Goal: Task Accomplishment & Management: Manage account settings

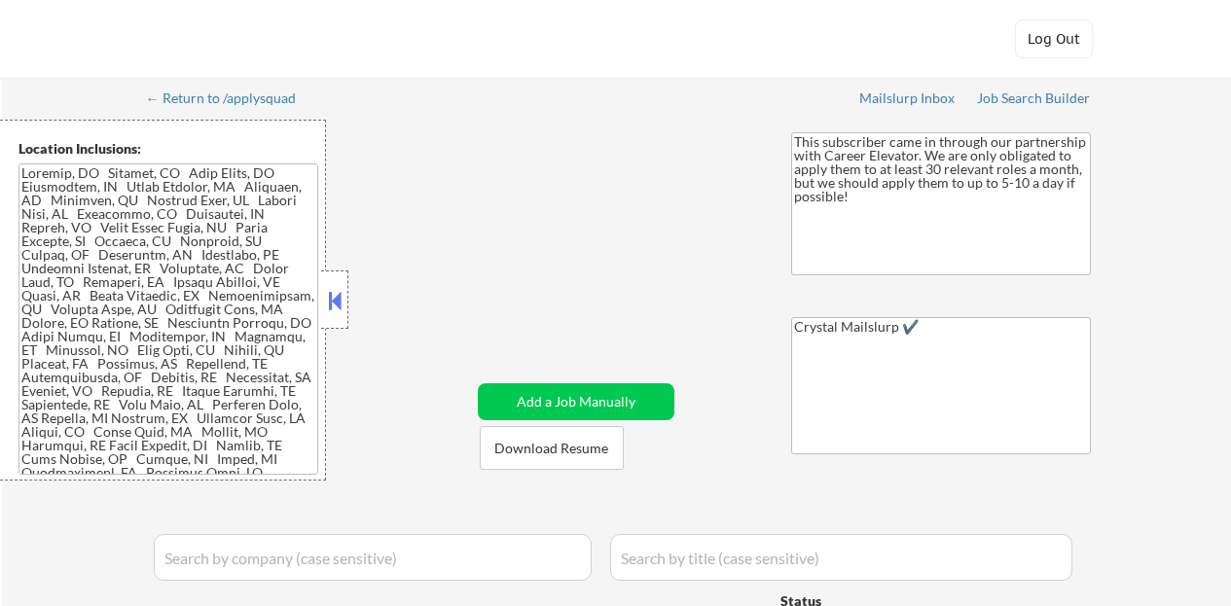
select select ""applied""
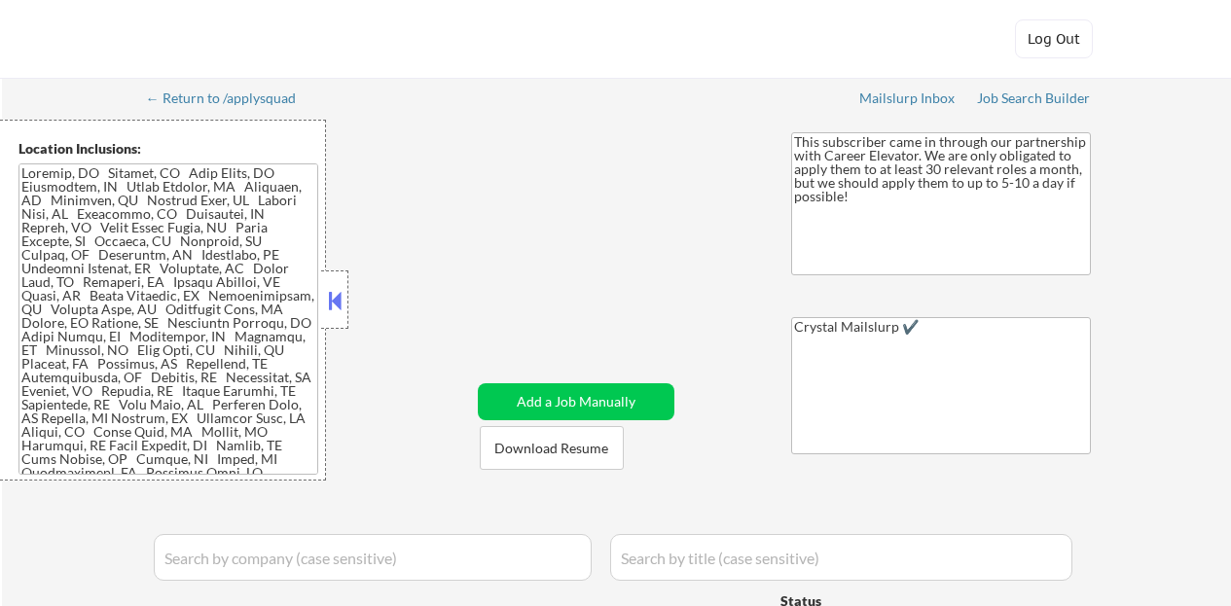
select select ""applied""
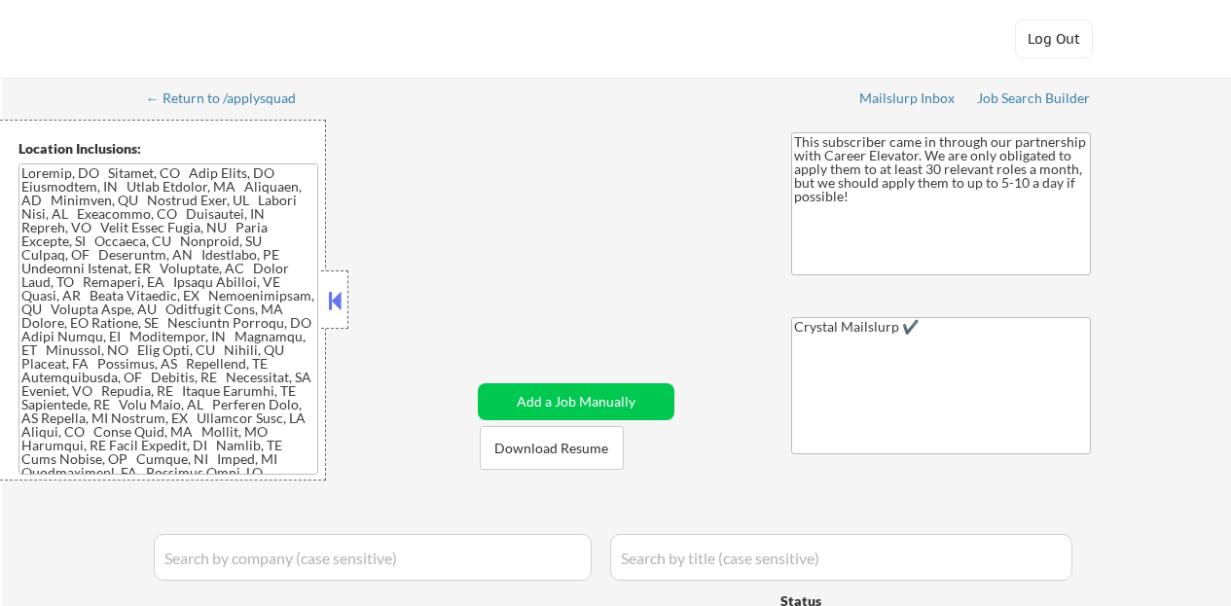
select select ""applied""
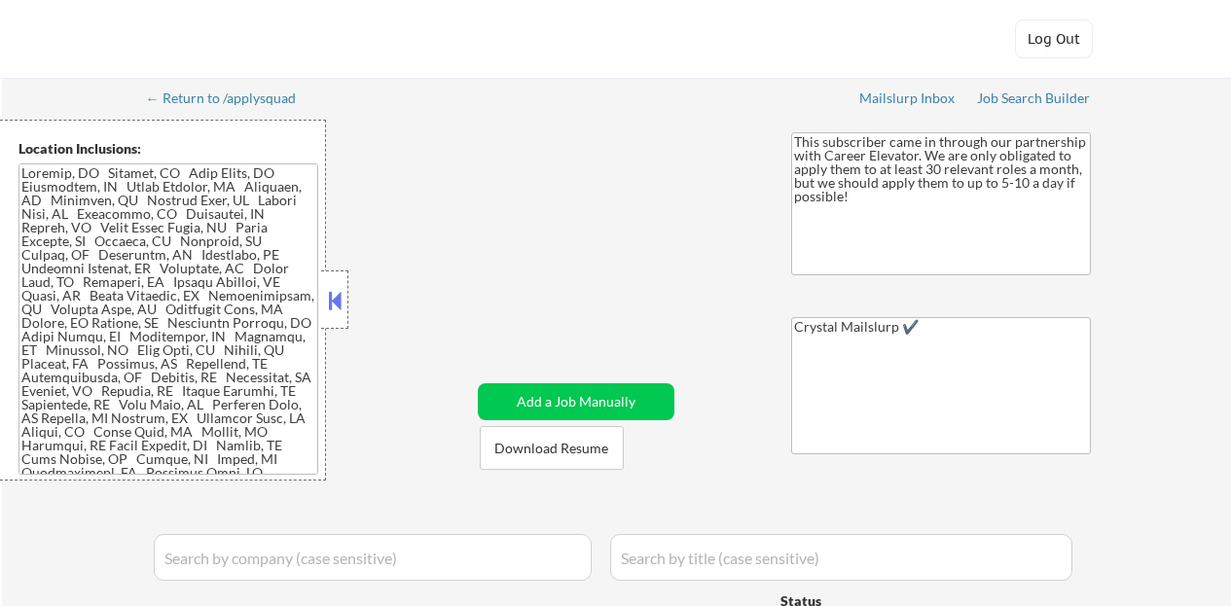
select select ""applied""
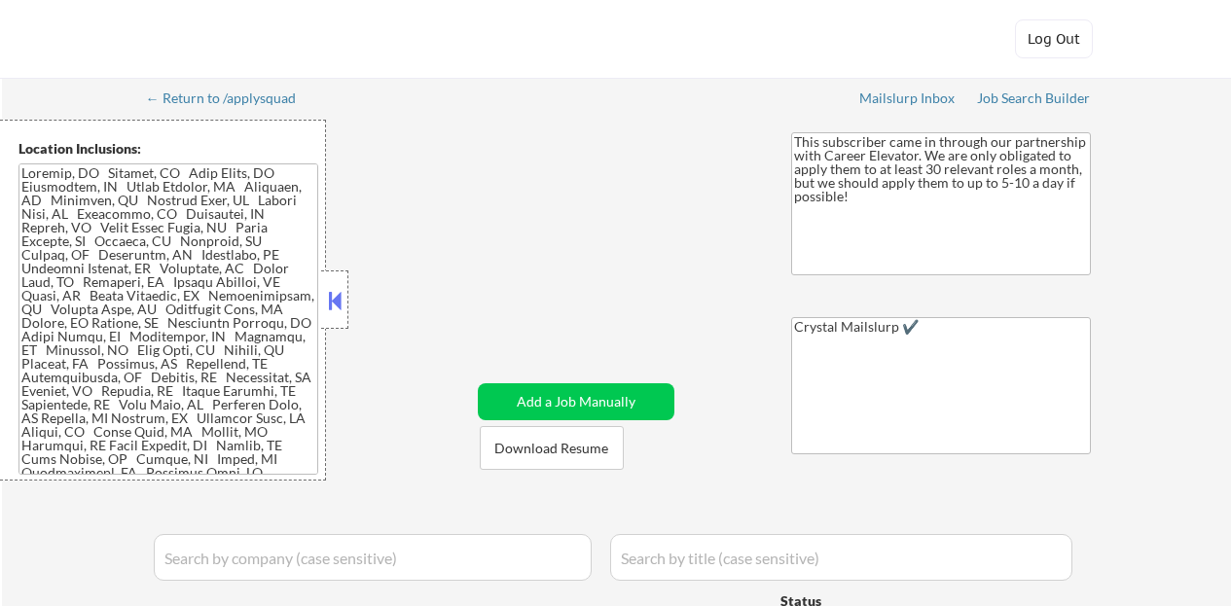
select select ""applied""
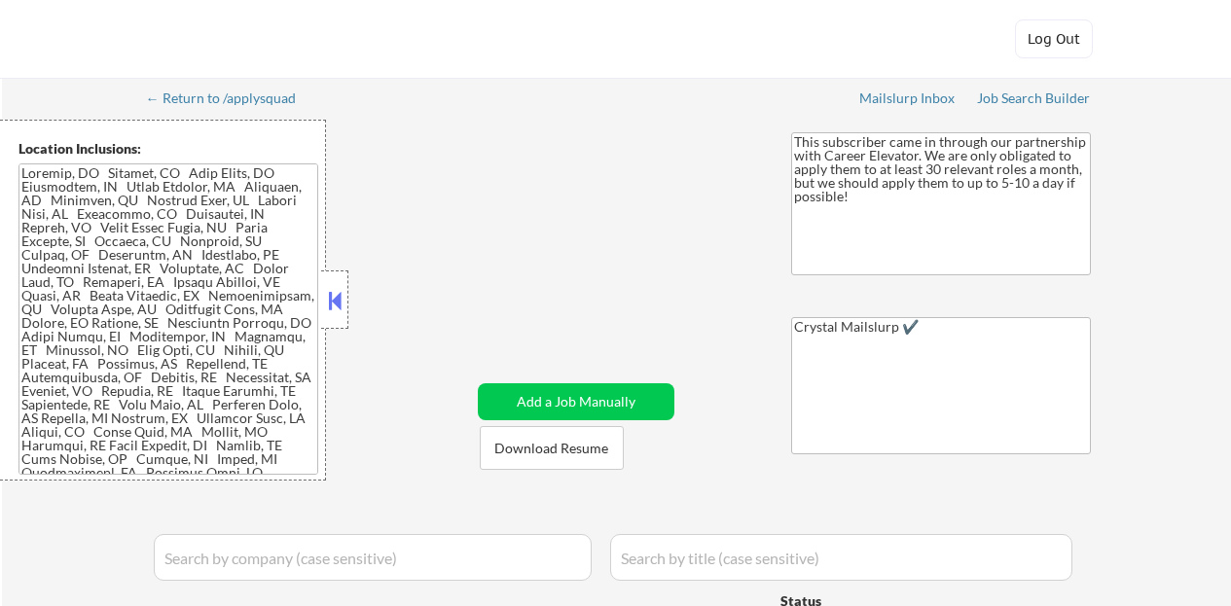
select select ""applied""
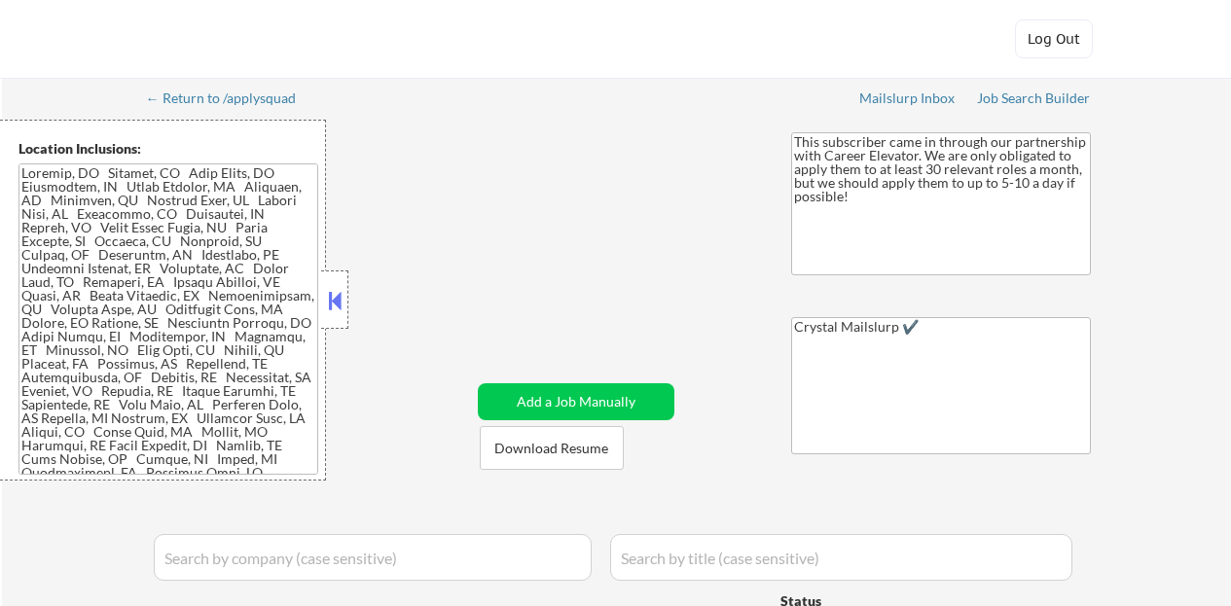
select select ""applied""
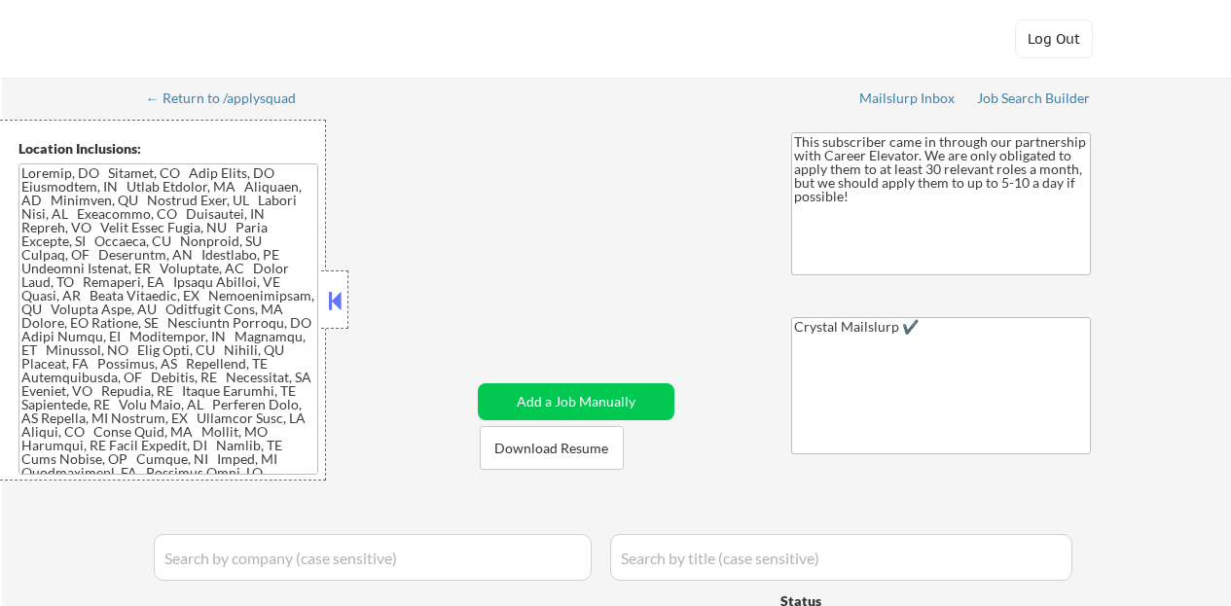
select select ""applied""
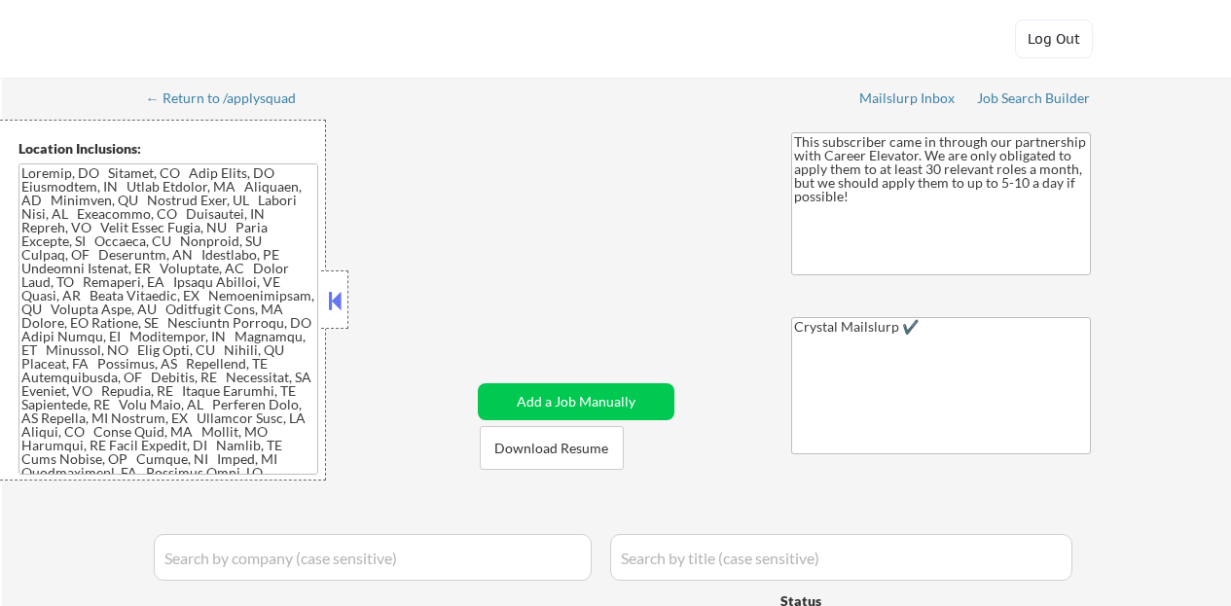
select select ""applied""
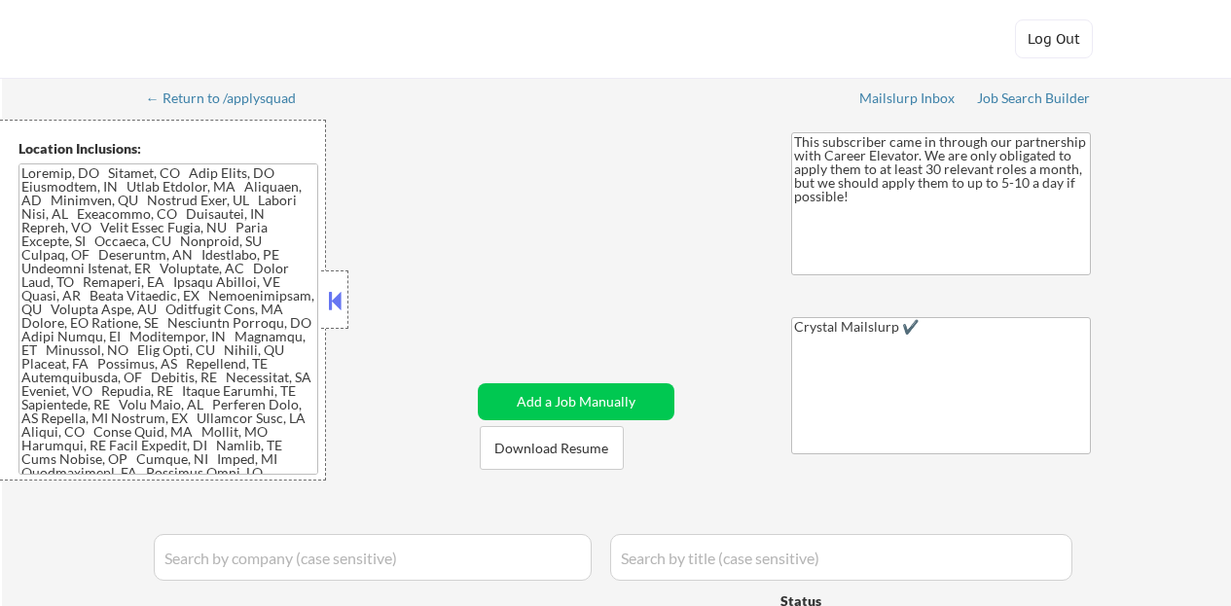
select select ""applied""
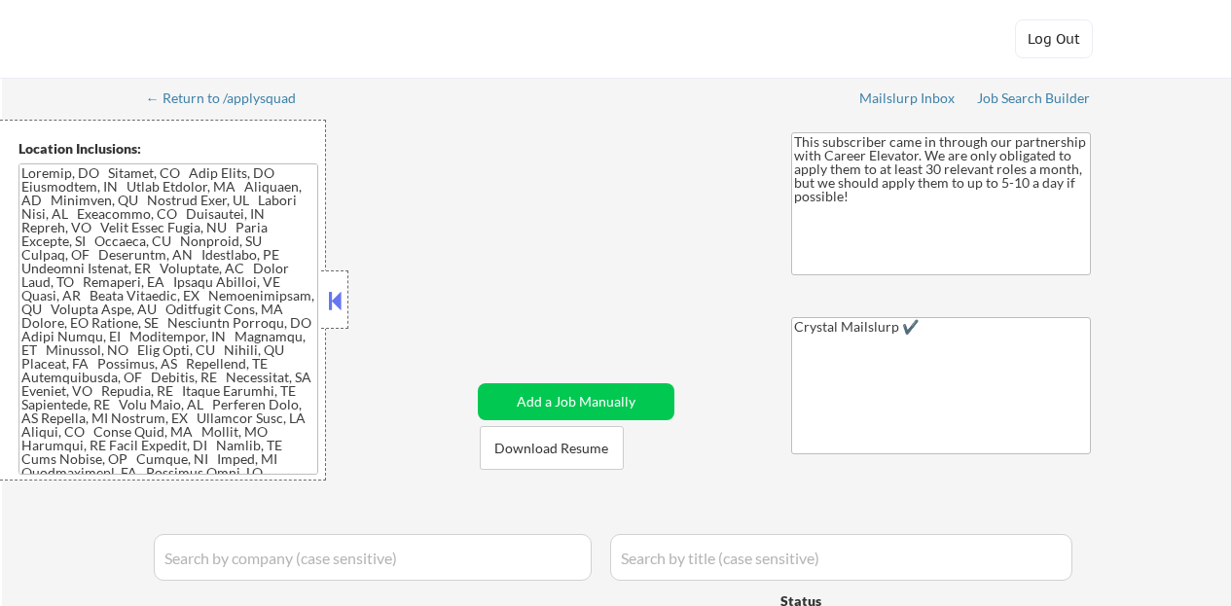
select select ""applied""
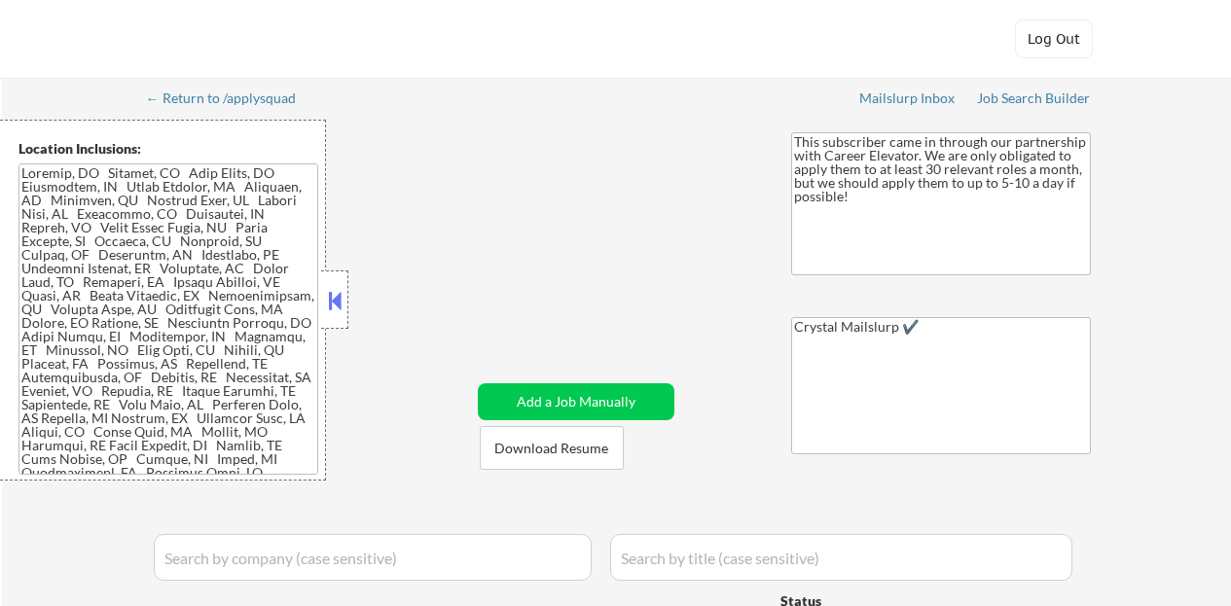
select select ""applied""
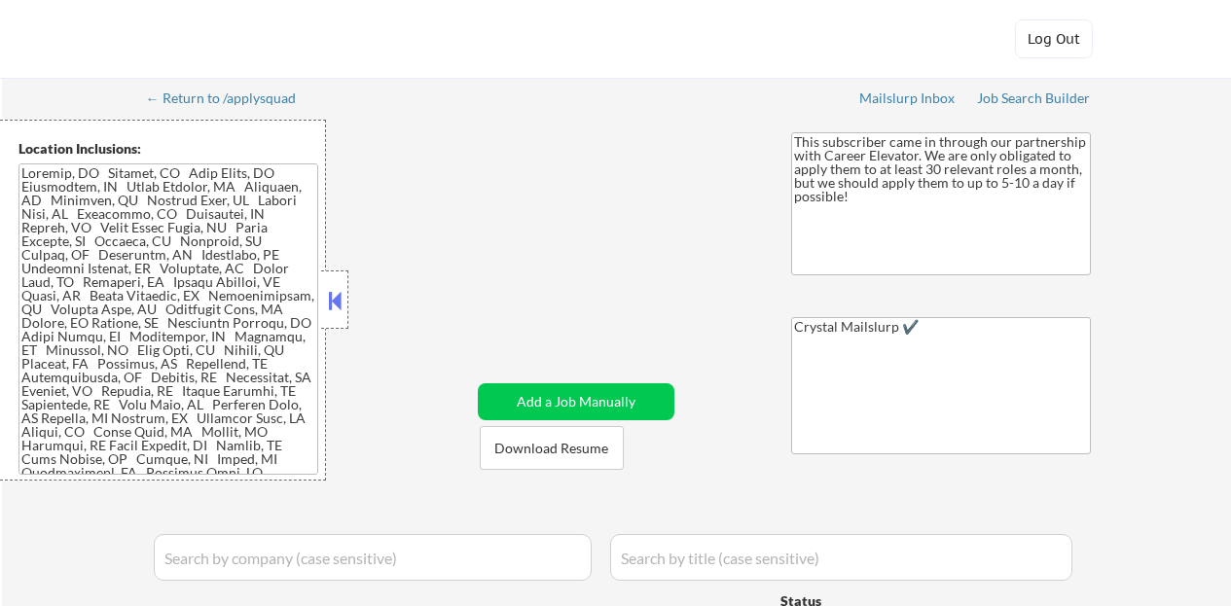
select select ""applied""
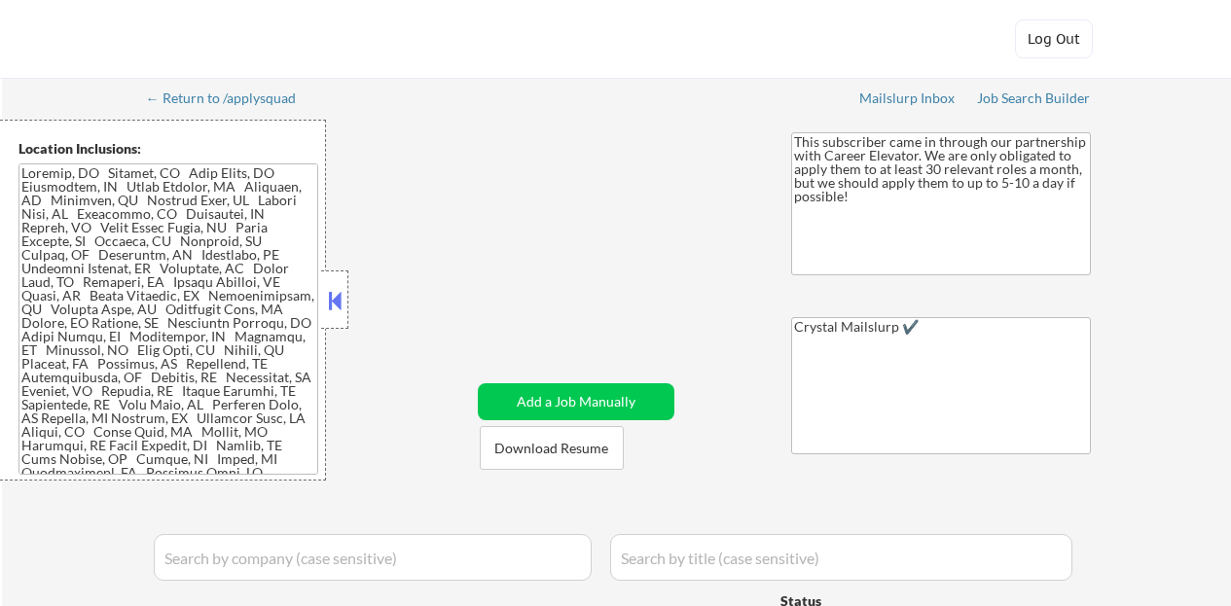
select select ""applied""
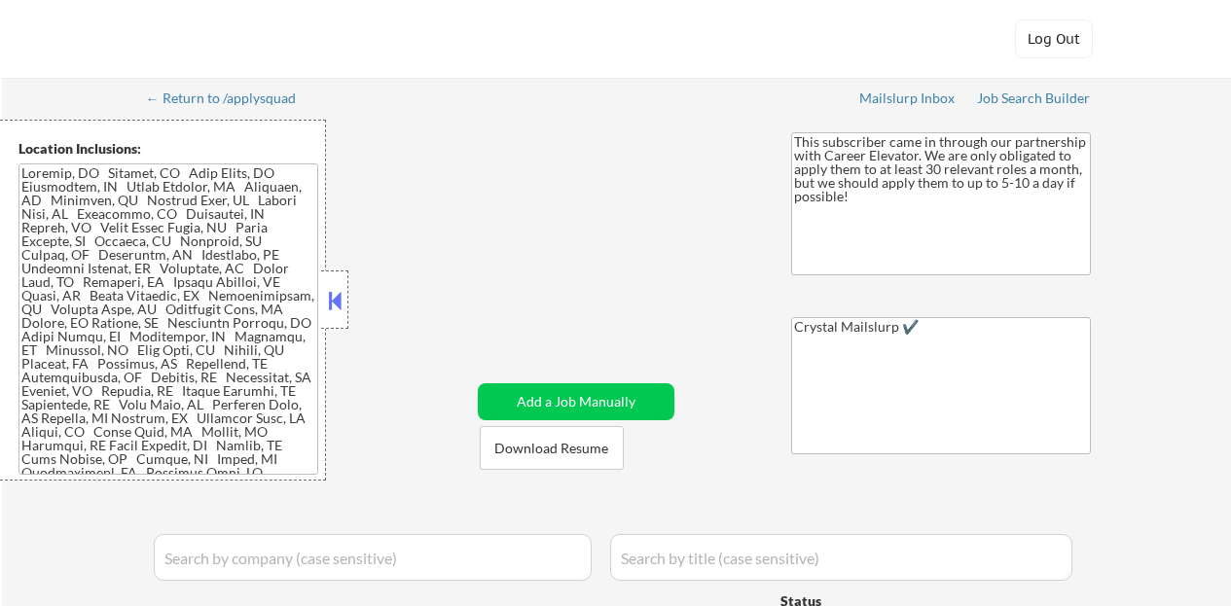
select select ""applied""
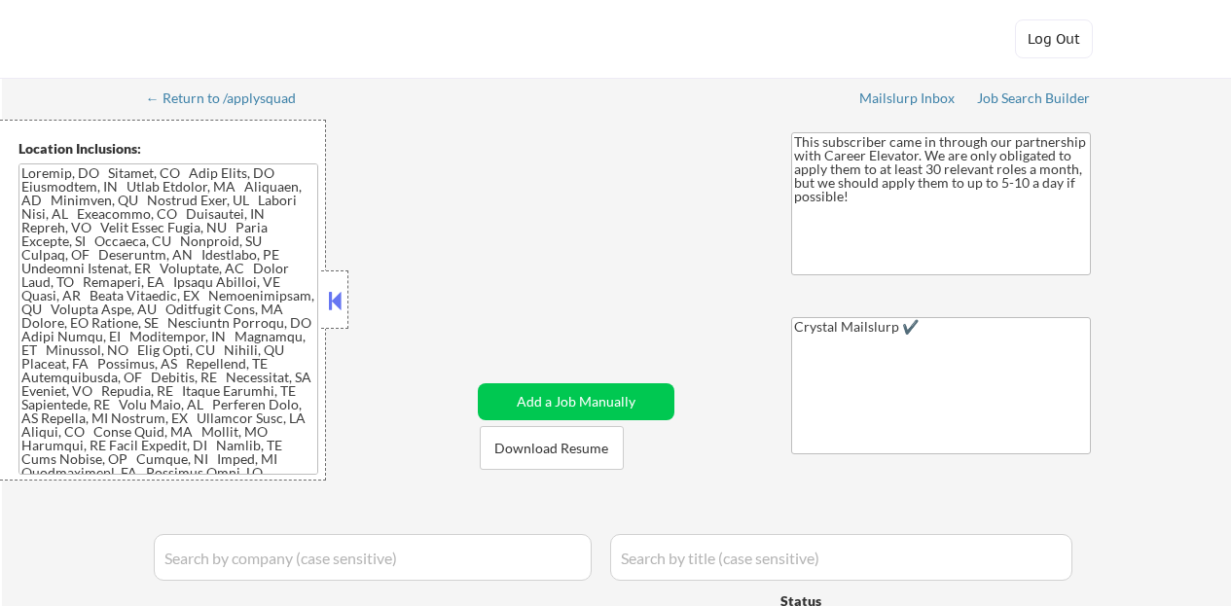
select select ""applied""
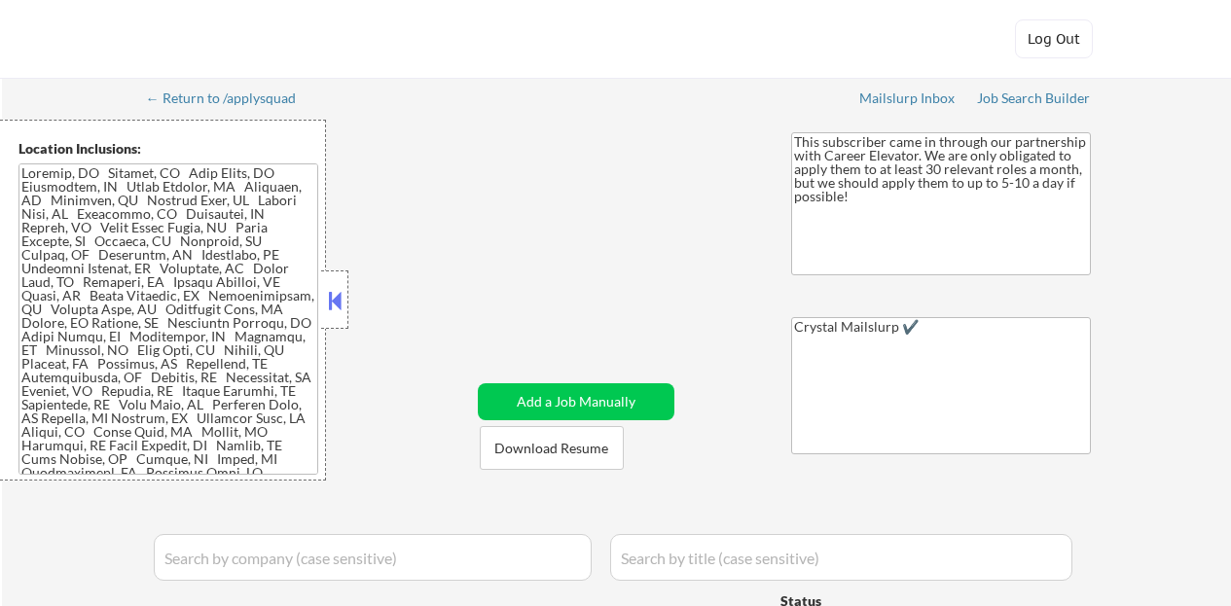
select select ""applied""
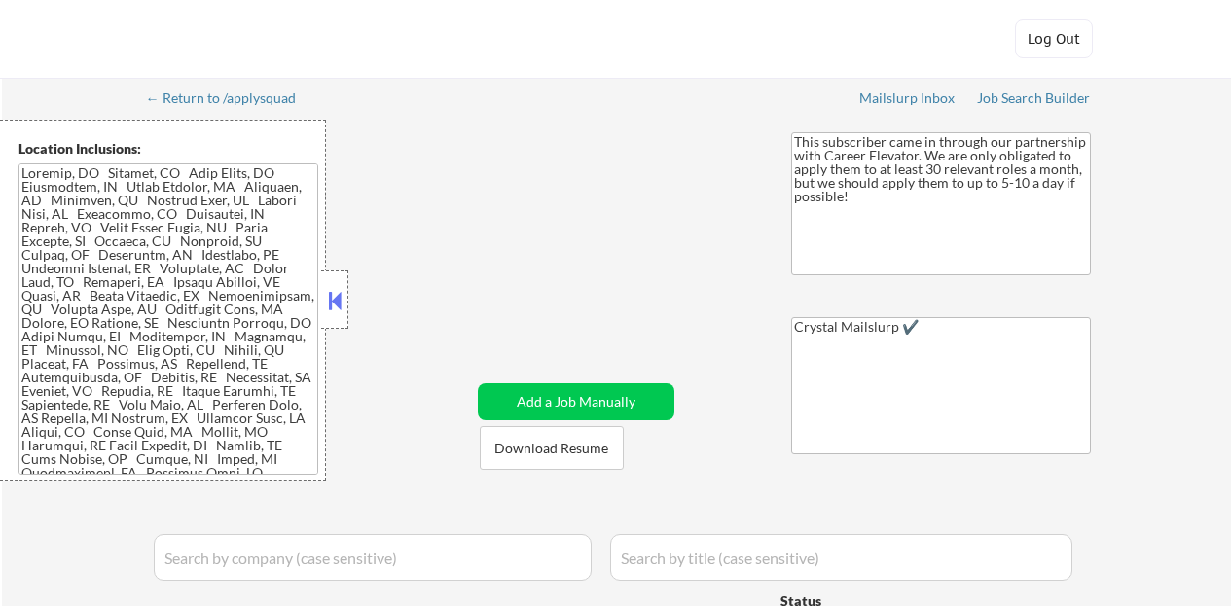
select select ""applied""
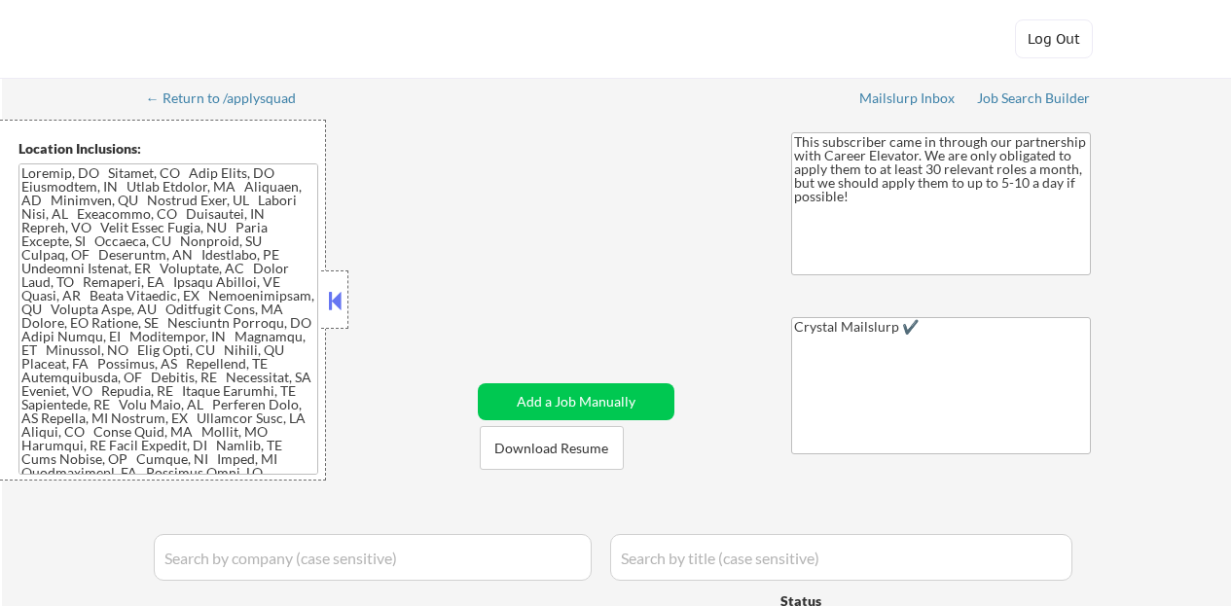
select select ""applied""
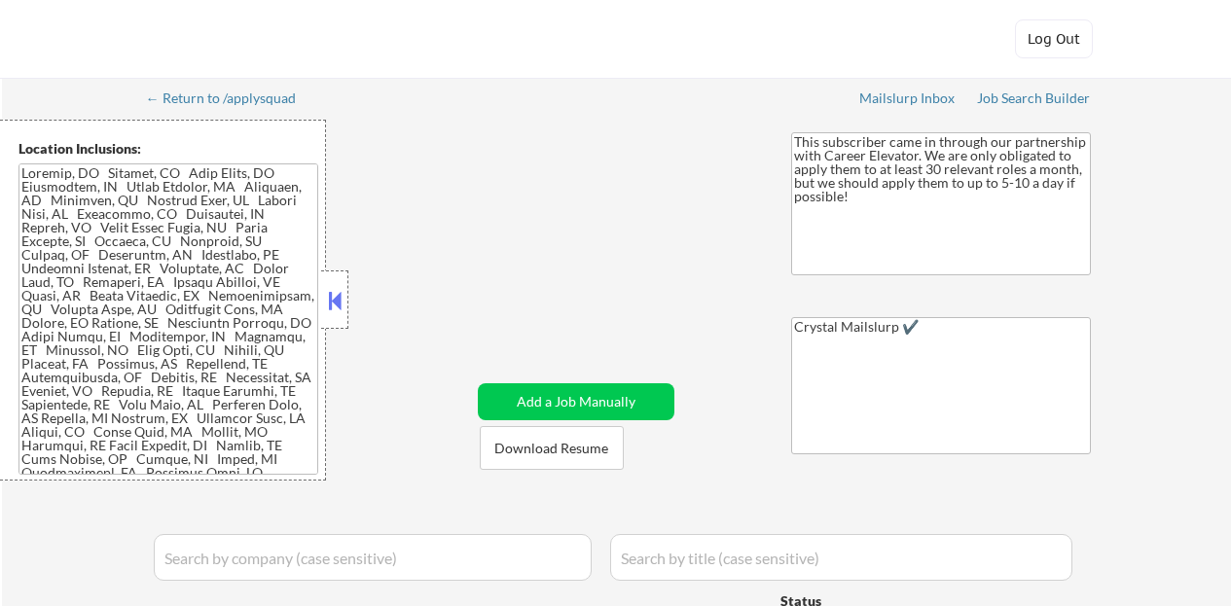
select select ""applied""
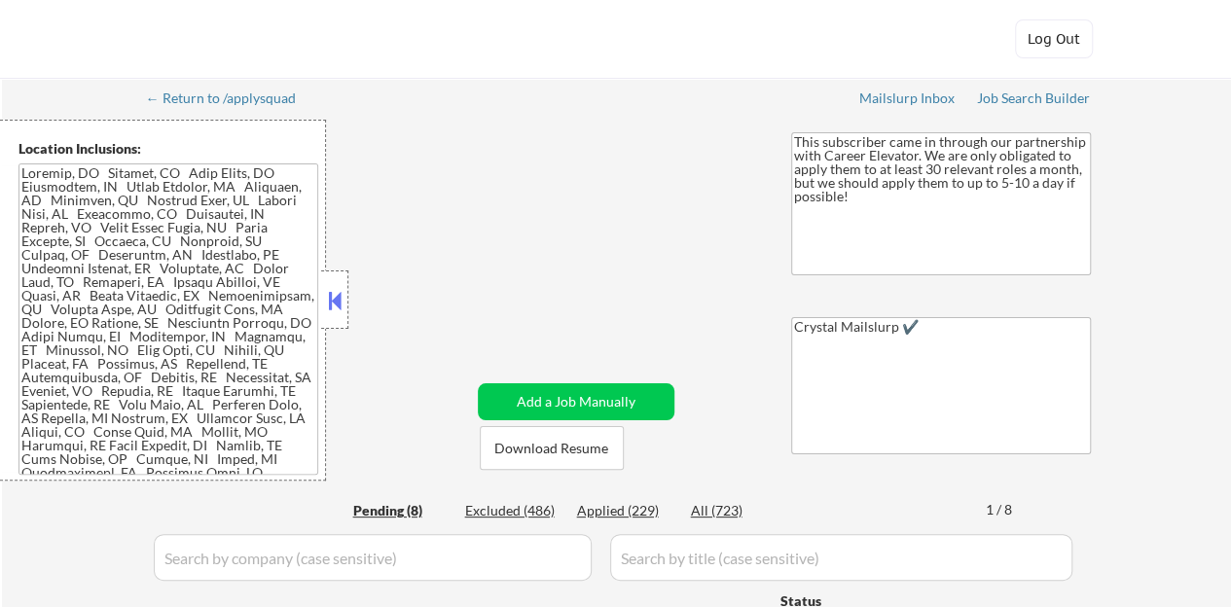
select select ""pending""
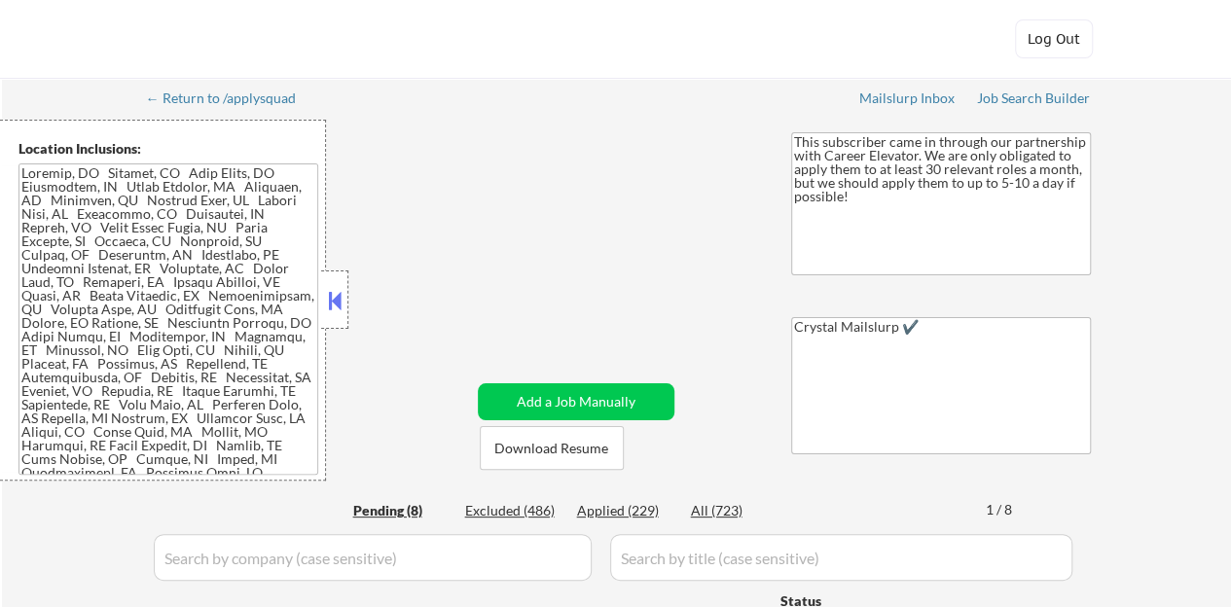
select select ""pending""
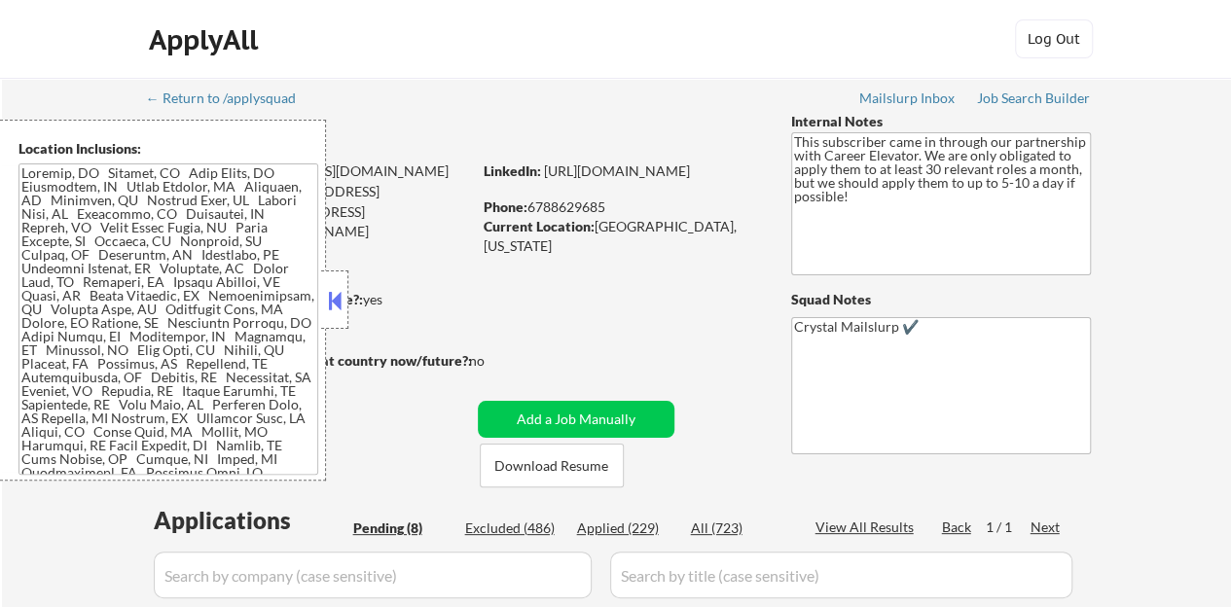
scroll to position [97, 0]
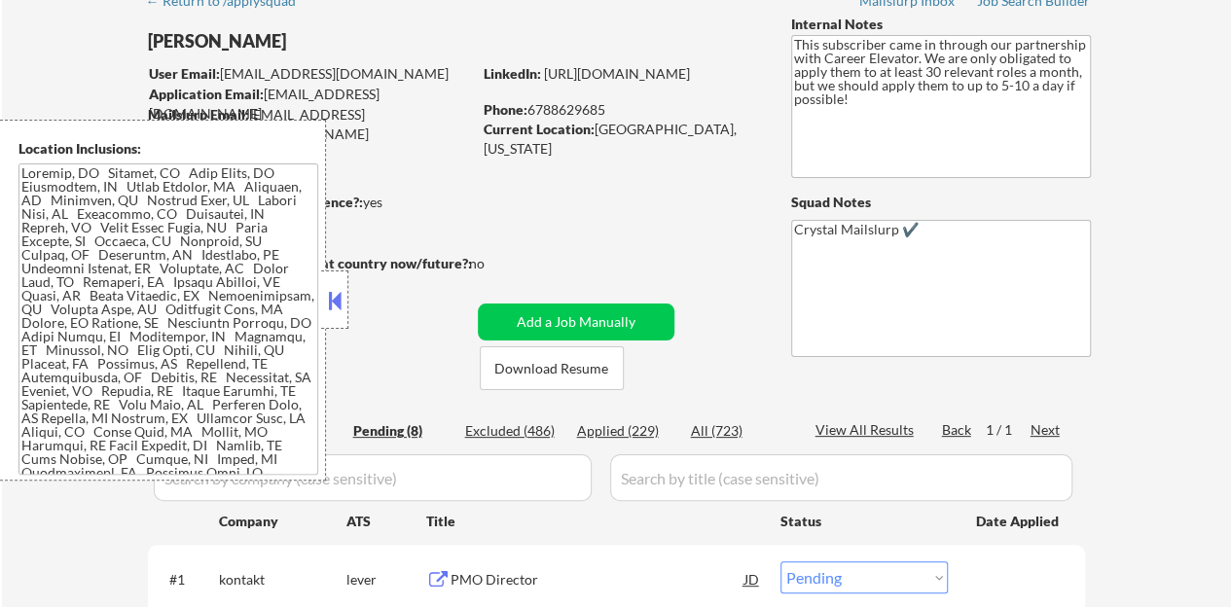
click at [334, 289] on button at bounding box center [334, 300] width 21 height 29
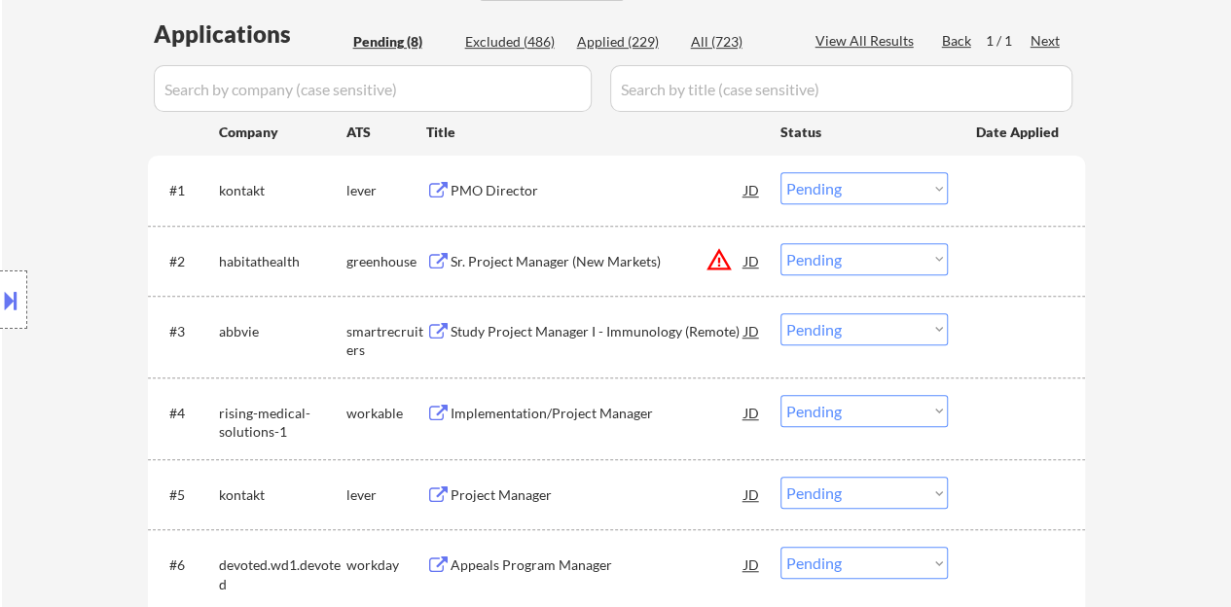
scroll to position [584, 0]
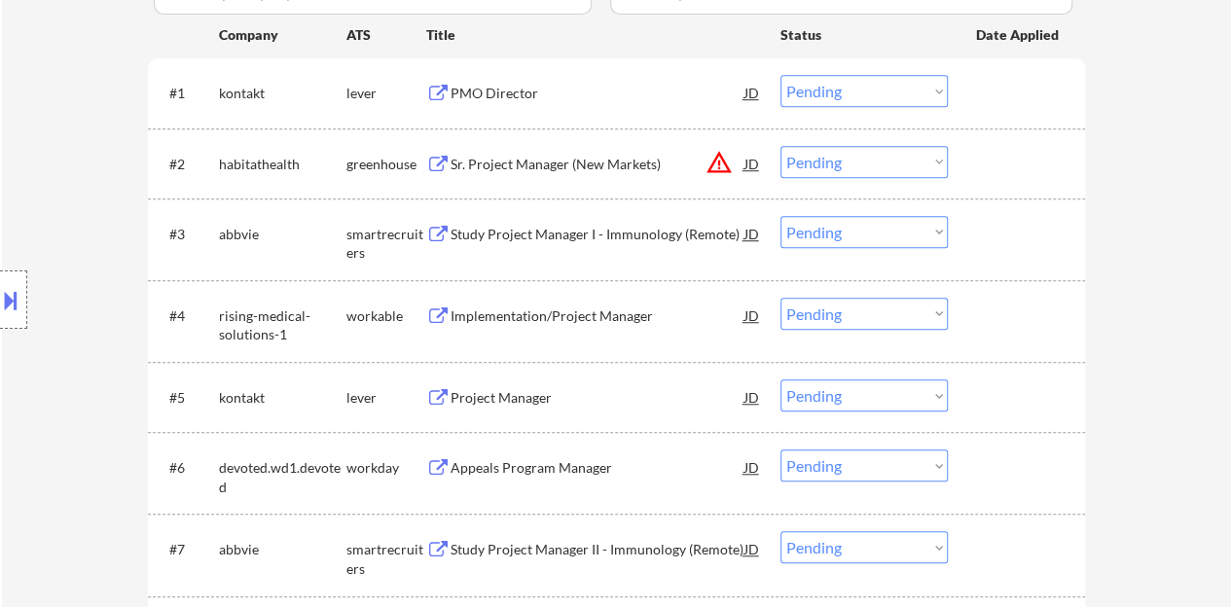
click at [482, 385] on div "Project Manager" at bounding box center [598, 397] width 294 height 35
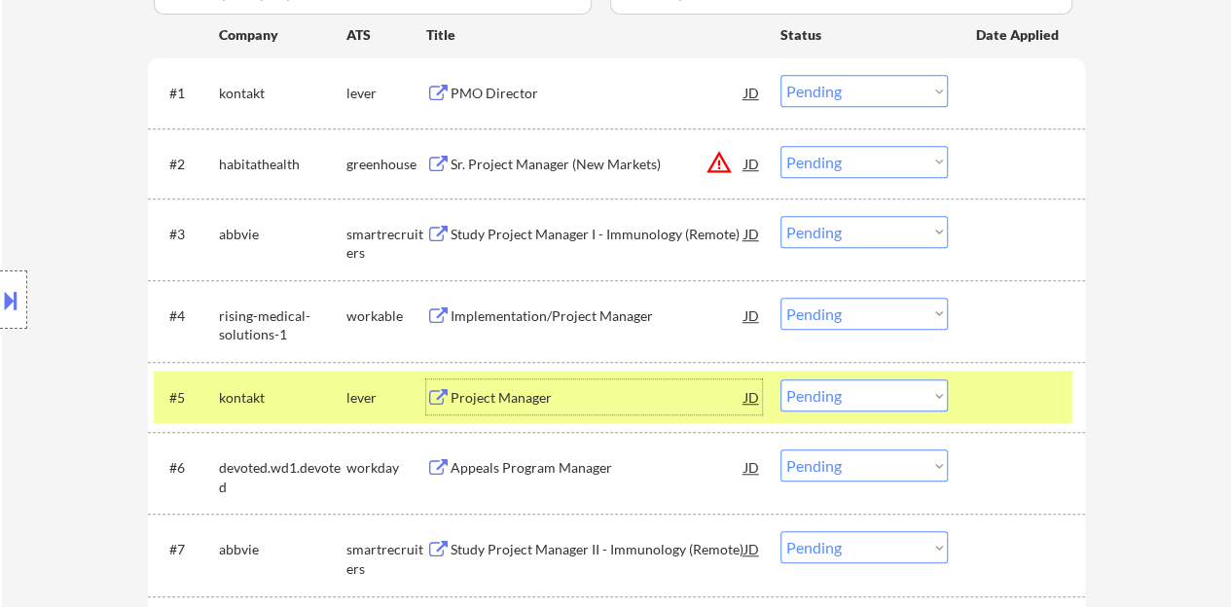
click at [859, 397] on select "Choose an option... Pending Applied Excluded (Questions) Excluded (Expired) Exc…" at bounding box center [864, 396] width 167 height 32
click at [781, 380] on select "Choose an option... Pending Applied Excluded (Questions) Excluded (Expired) Exc…" at bounding box center [864, 396] width 167 height 32
select select ""pending""
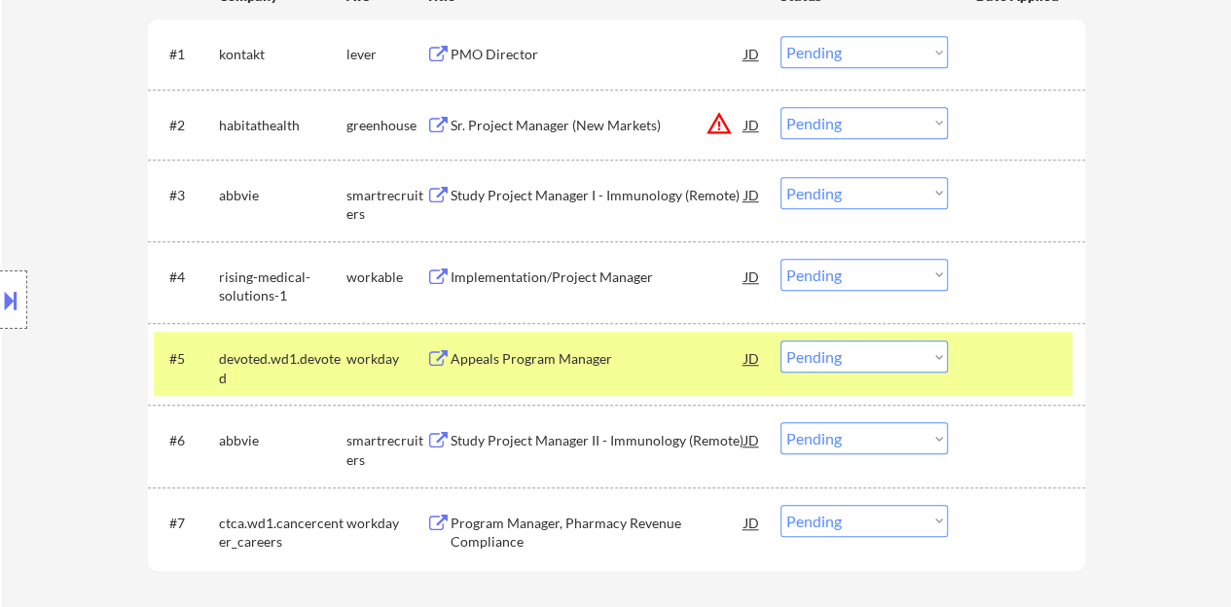
scroll to position [681, 0]
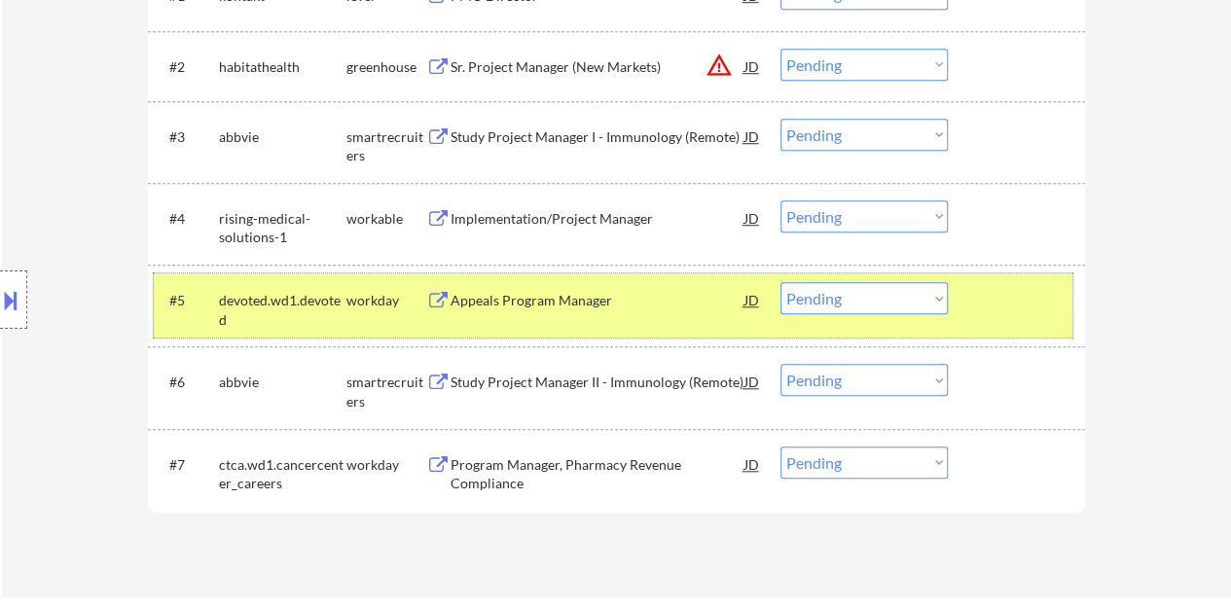
click at [1001, 303] on div at bounding box center [1019, 299] width 86 height 35
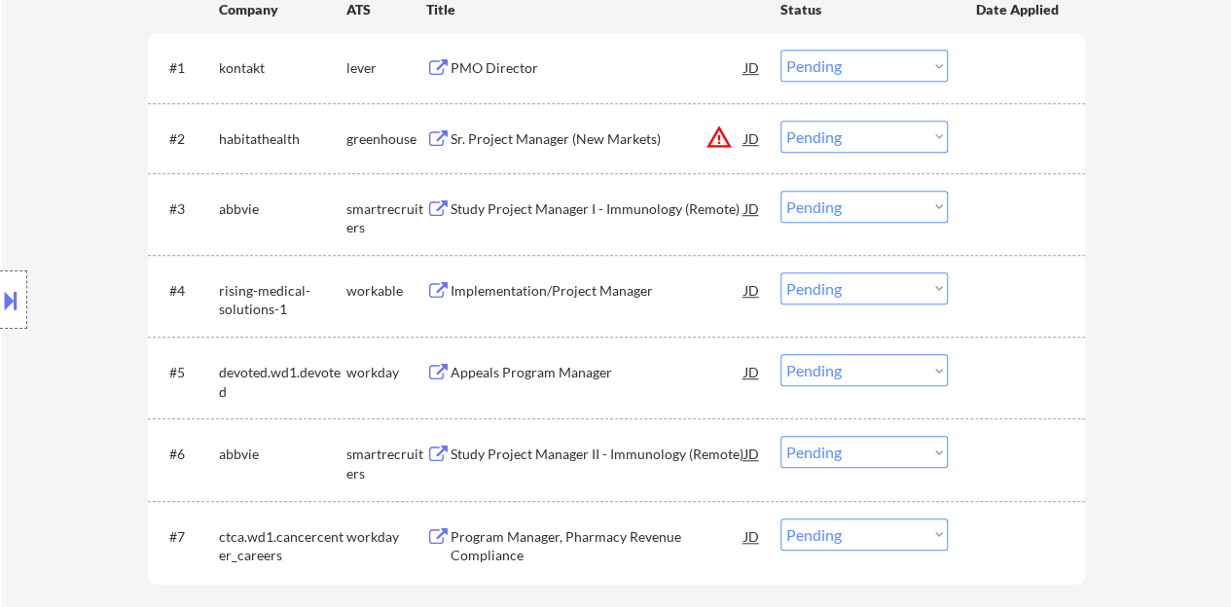
scroll to position [584, 0]
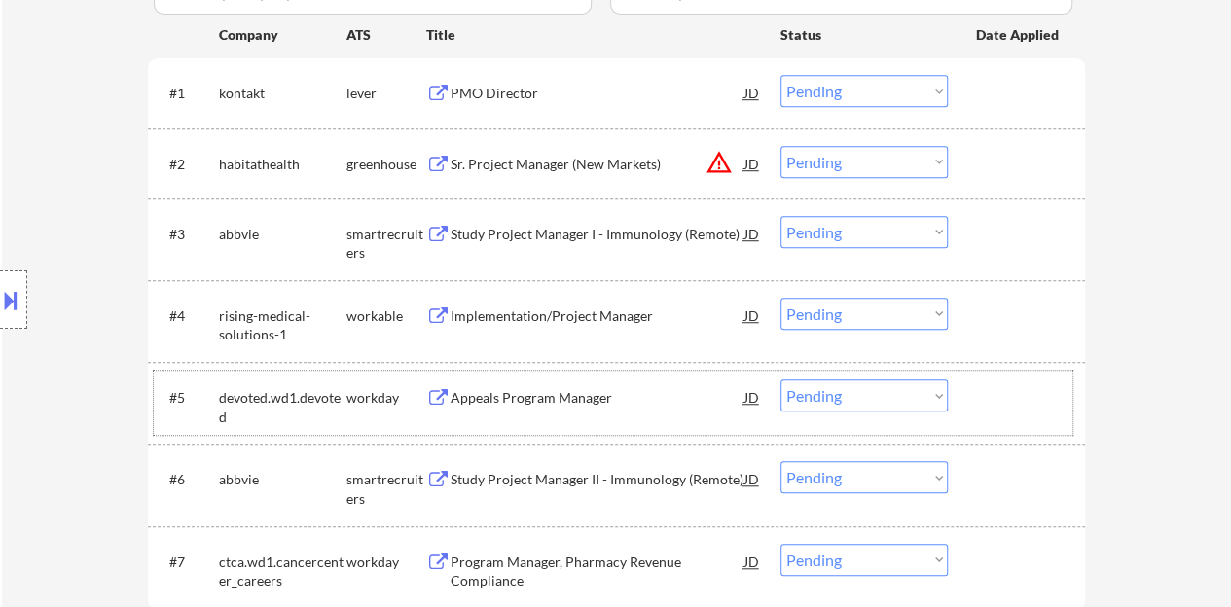
click at [475, 316] on div "Implementation/Project Manager" at bounding box center [598, 316] width 294 height 19
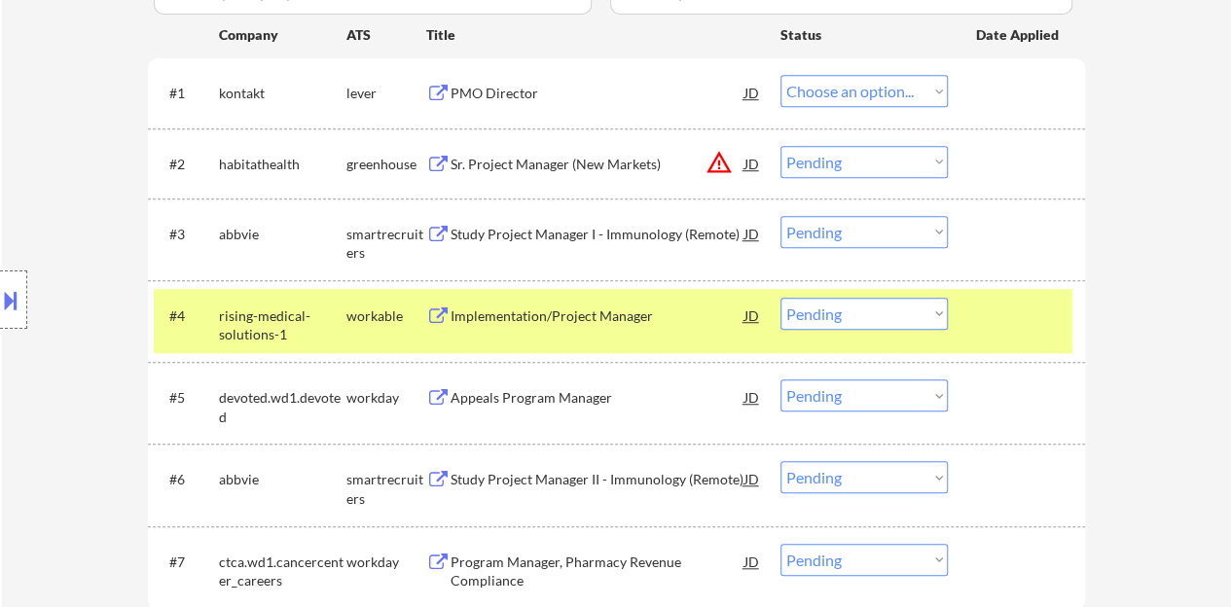
select select ""pending""
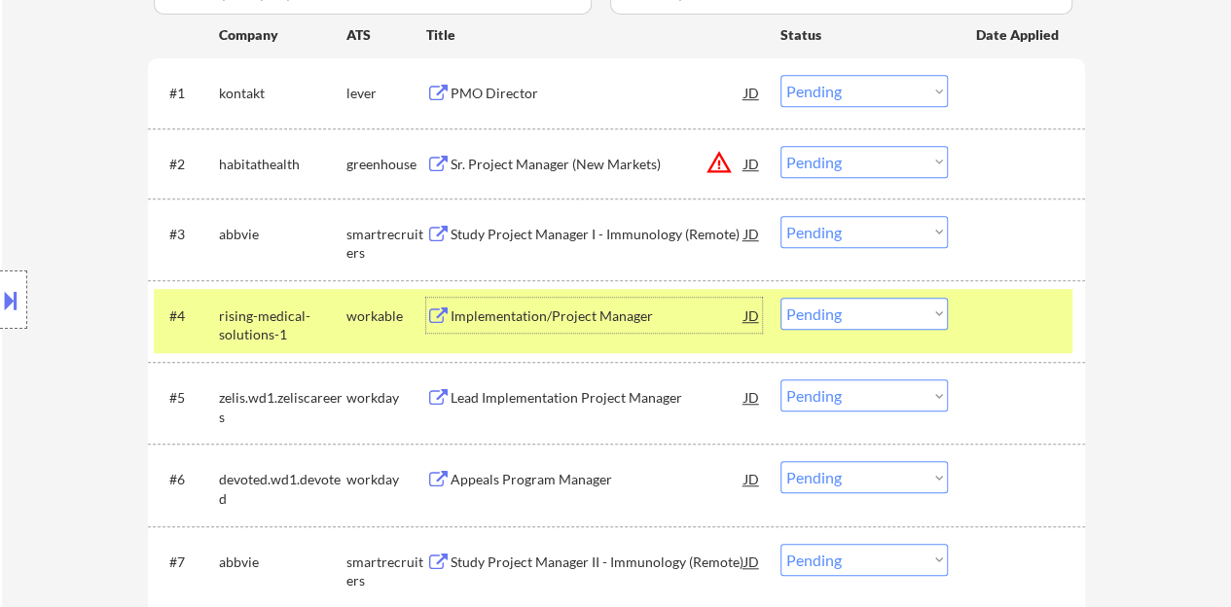
click at [887, 324] on select "Choose an option... Pending Applied Excluded (Questions) Excluded (Expired) Exc…" at bounding box center [864, 314] width 167 height 32
click at [781, 298] on select "Choose an option... Pending Applied Excluded (Questions) Excluded (Expired) Exc…" at bounding box center [864, 314] width 167 height 32
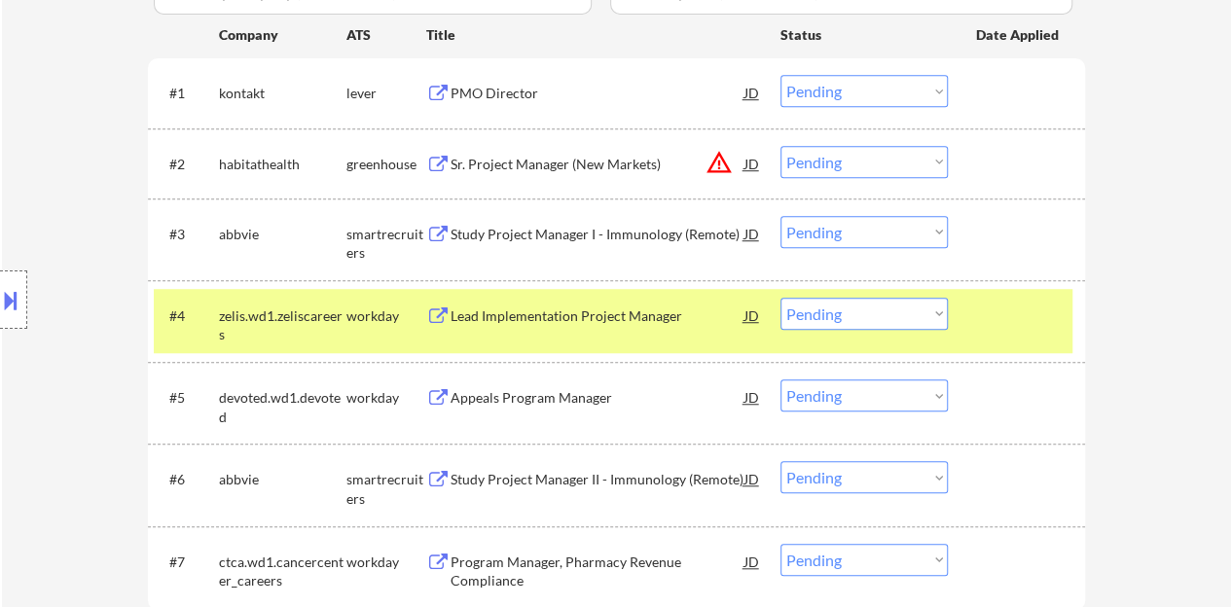
scroll to position [681, 0]
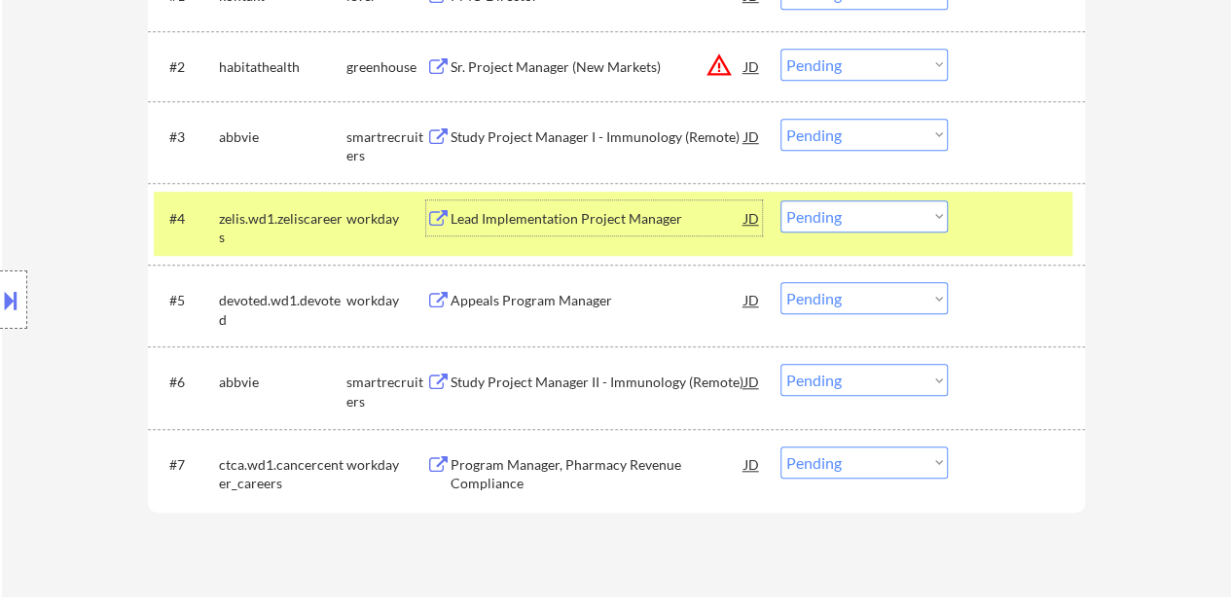
click at [552, 209] on div "Lead Implementation Project Manager" at bounding box center [598, 218] width 294 height 19
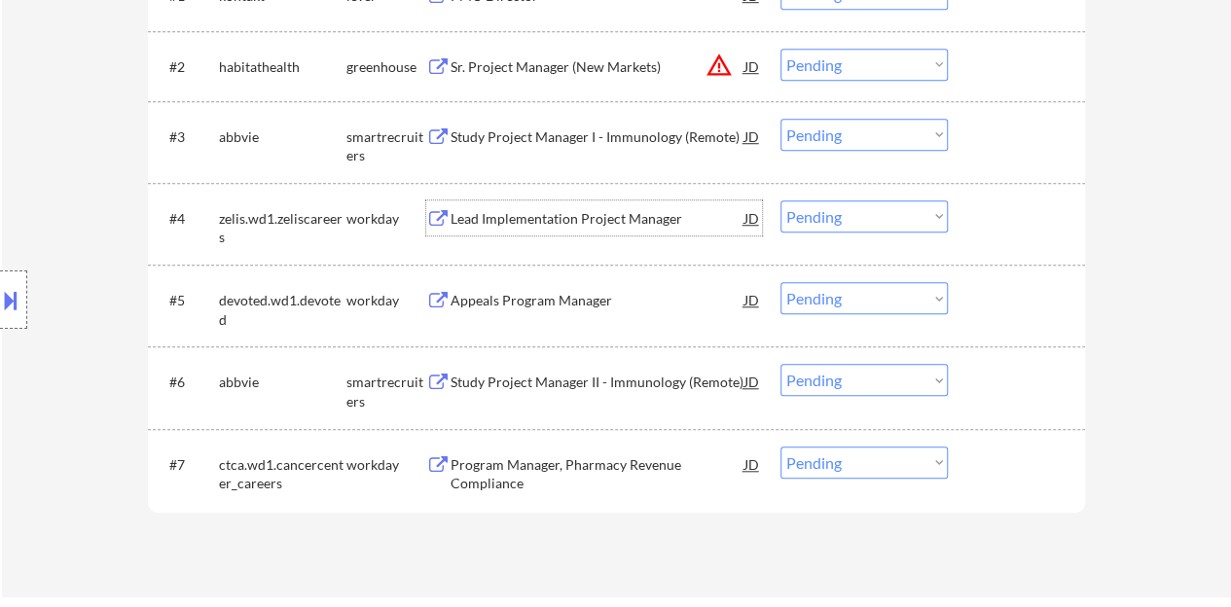
drag, startPoint x: 1014, startPoint y: 235, endPoint x: 969, endPoint y: 174, distance: 75.1
click at [1015, 235] on div at bounding box center [1019, 217] width 86 height 35
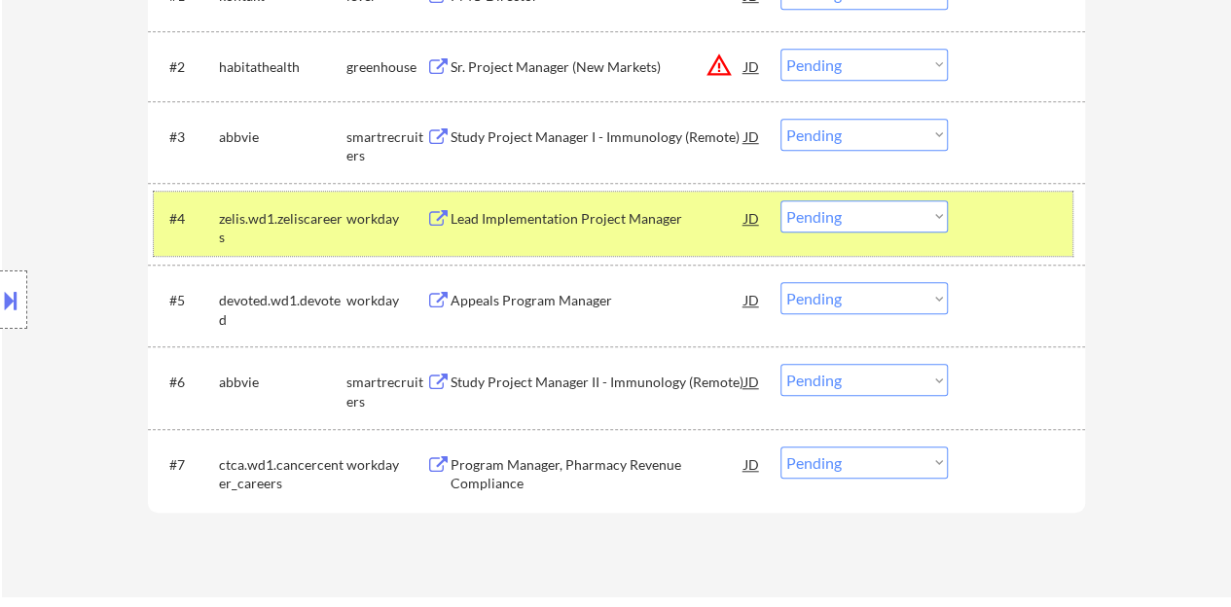
click at [825, 208] on select "Choose an option... Pending Applied Excluded (Questions) Excluded (Expired) Exc…" at bounding box center [864, 216] width 167 height 32
click at [781, 200] on select "Choose an option... Pending Applied Excluded (Questions) Excluded (Expired) Exc…" at bounding box center [864, 216] width 167 height 32
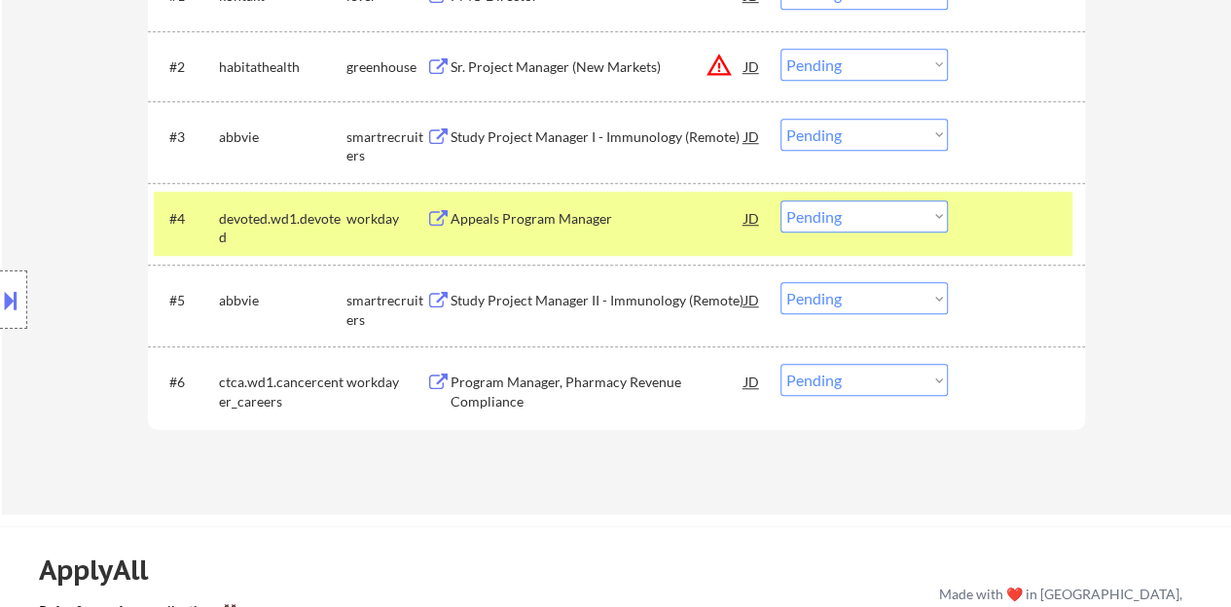
click at [556, 221] on div "Appeals Program Manager" at bounding box center [598, 218] width 294 height 19
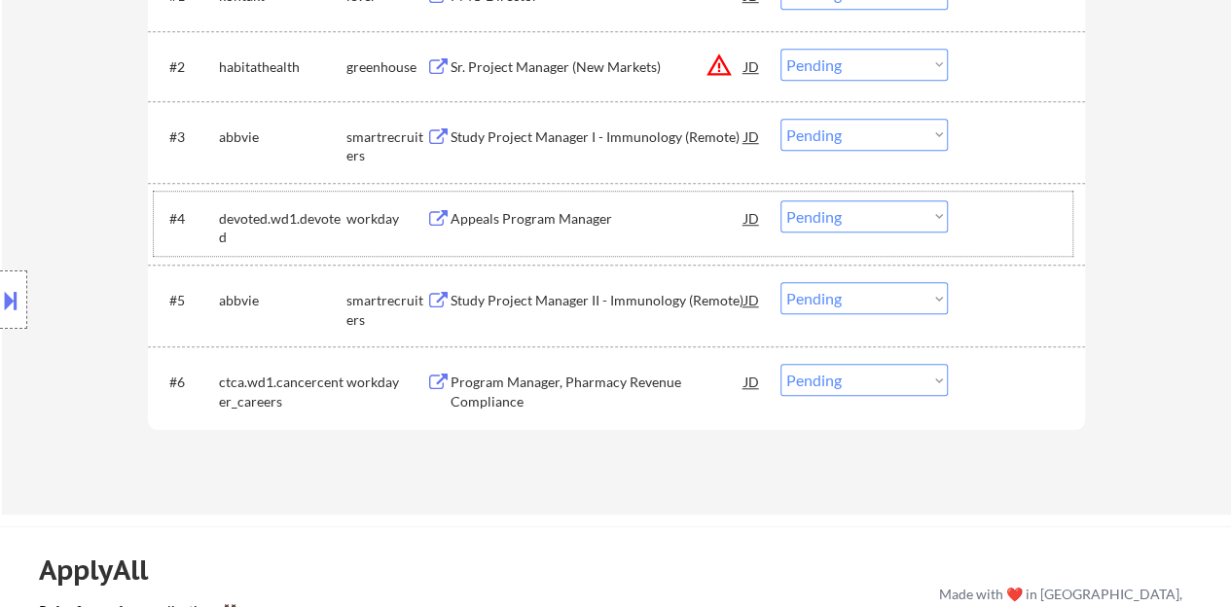
click at [989, 208] on div at bounding box center [1019, 217] width 86 height 35
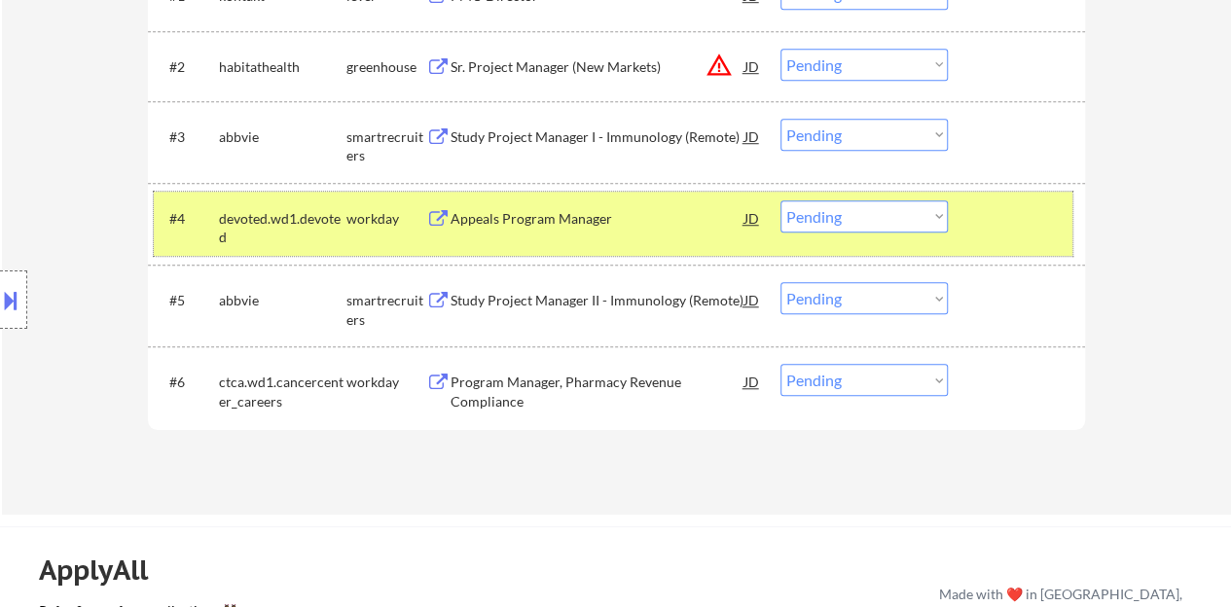
click at [830, 205] on select "Choose an option... Pending Applied Excluded (Questions) Excluded (Expired) Exc…" at bounding box center [864, 216] width 167 height 32
click at [781, 200] on select "Choose an option... Pending Applied Excluded (Questions) Excluded (Expired) Exc…" at bounding box center [864, 216] width 167 height 32
select select ""pending""
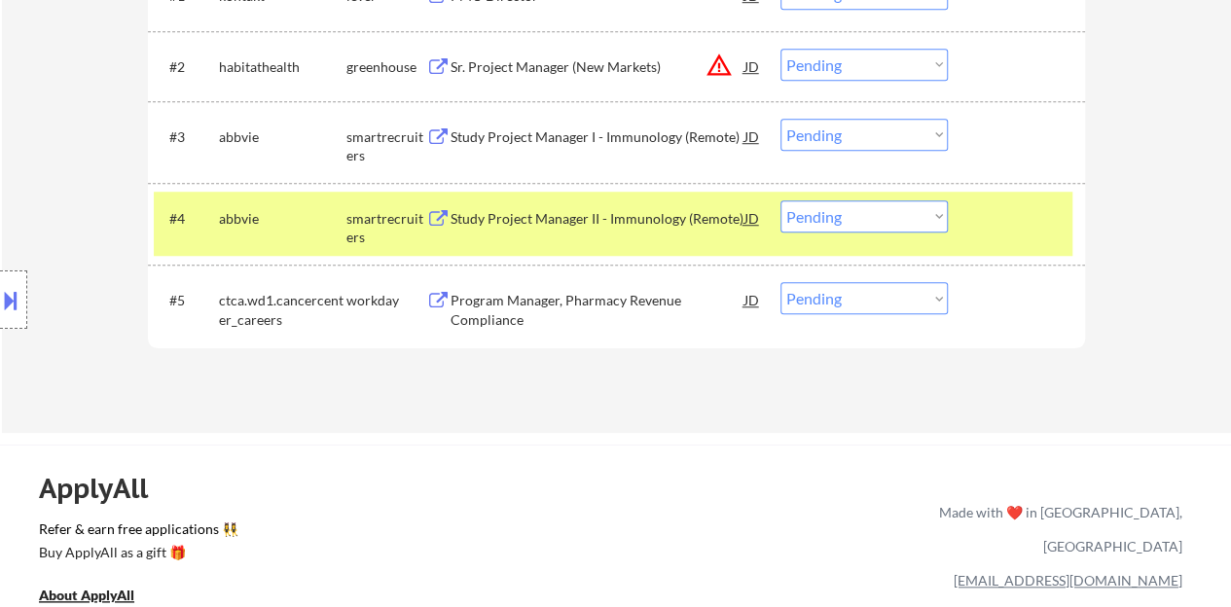
click at [978, 248] on div "#4 abbvie smartrecruiters Study Project Manager II - Immunology (Remote) JD Cho…" at bounding box center [613, 224] width 919 height 64
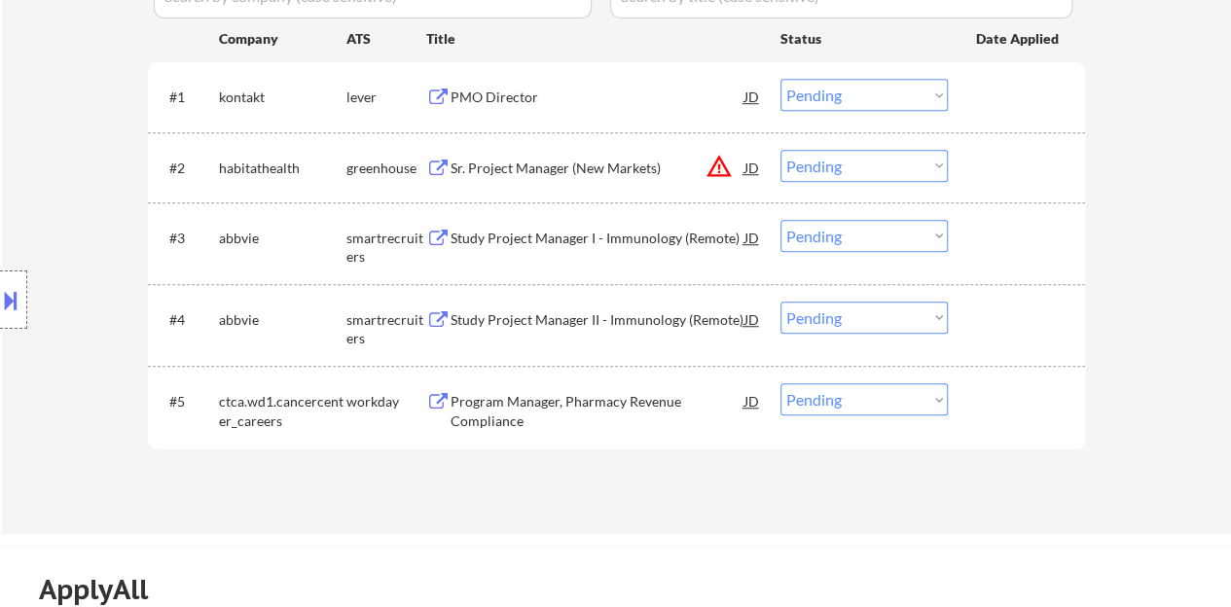
scroll to position [487, 0]
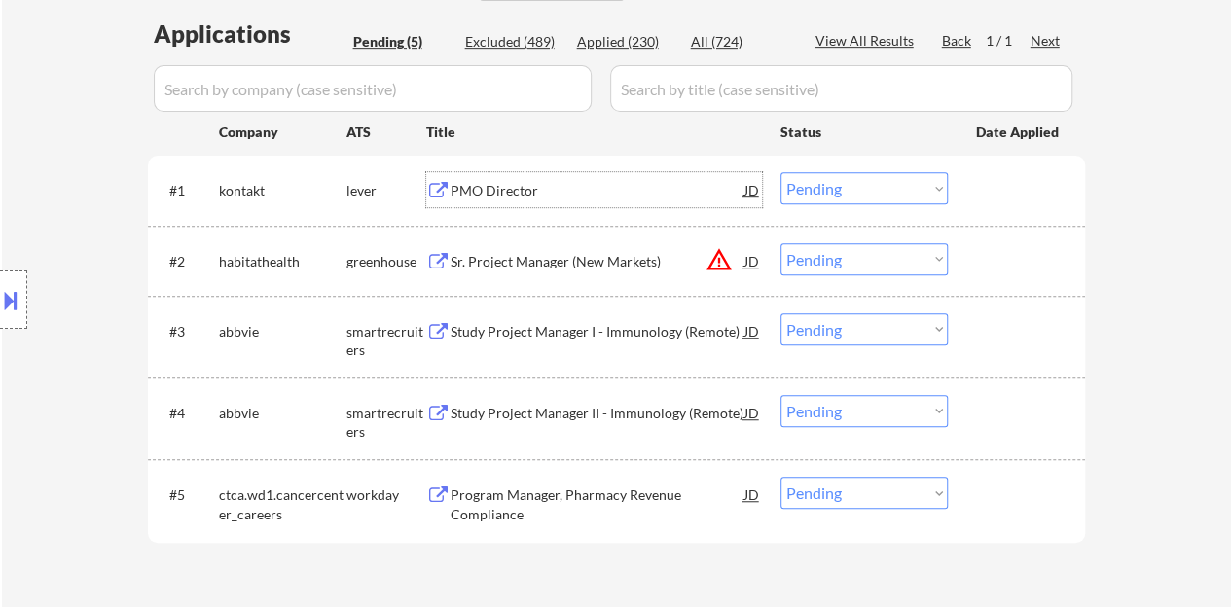
click at [523, 190] on div "PMO Director" at bounding box center [598, 190] width 294 height 19
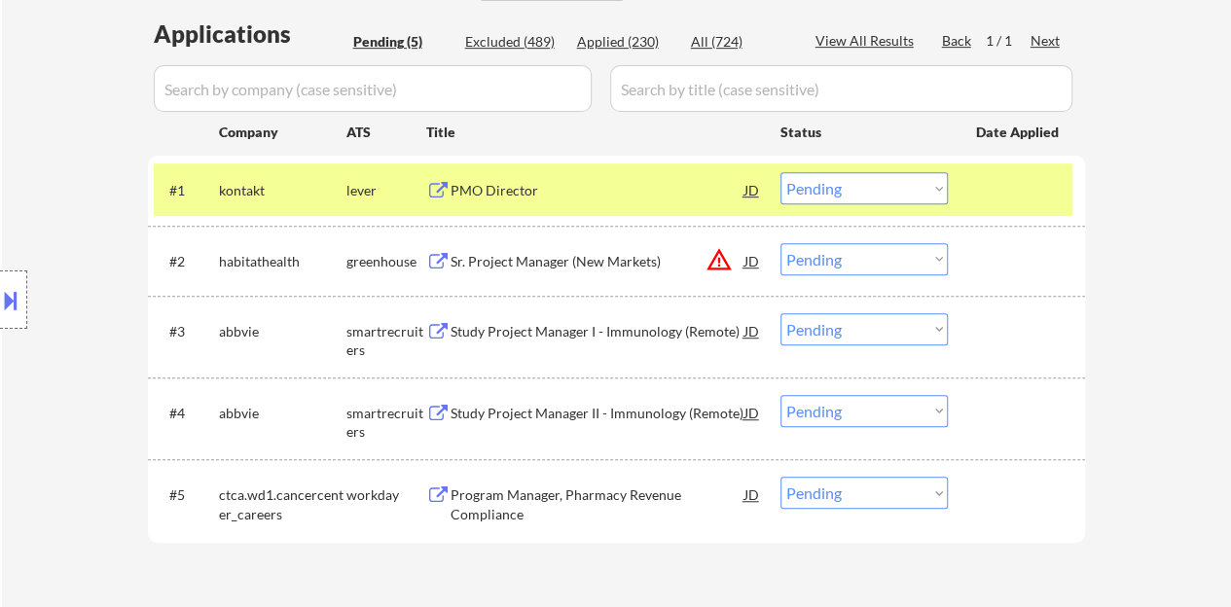
click at [37, 299] on div "Location Inclusions:" at bounding box center [174, 300] width 348 height 361
click at [23, 299] on div at bounding box center [13, 300] width 27 height 58
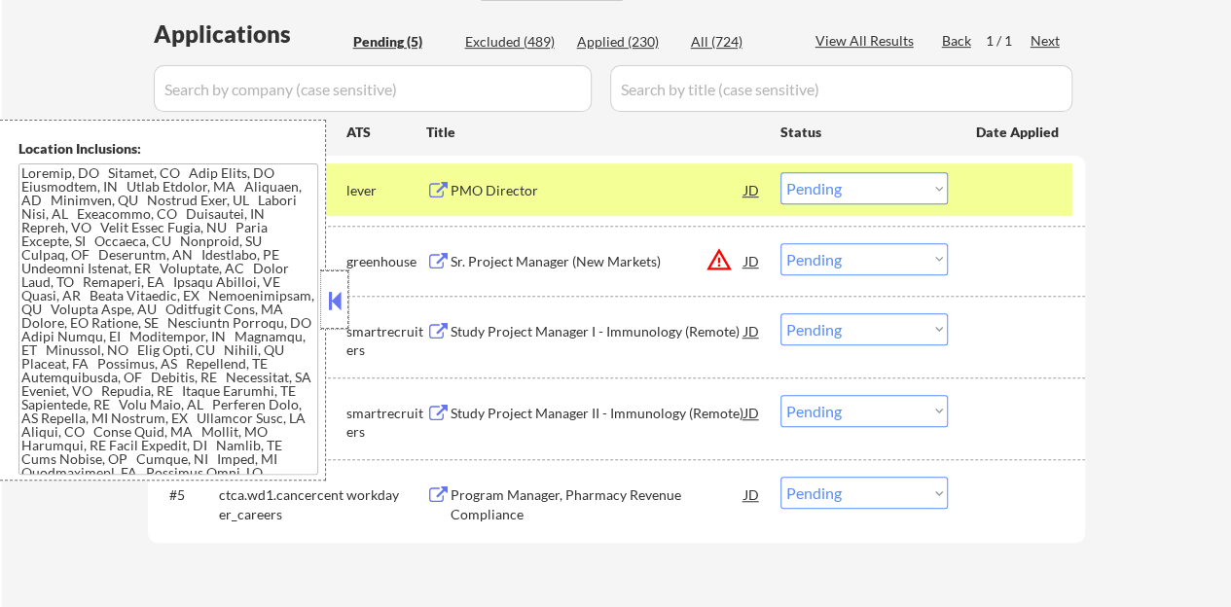
click at [336, 314] on div at bounding box center [334, 300] width 27 height 58
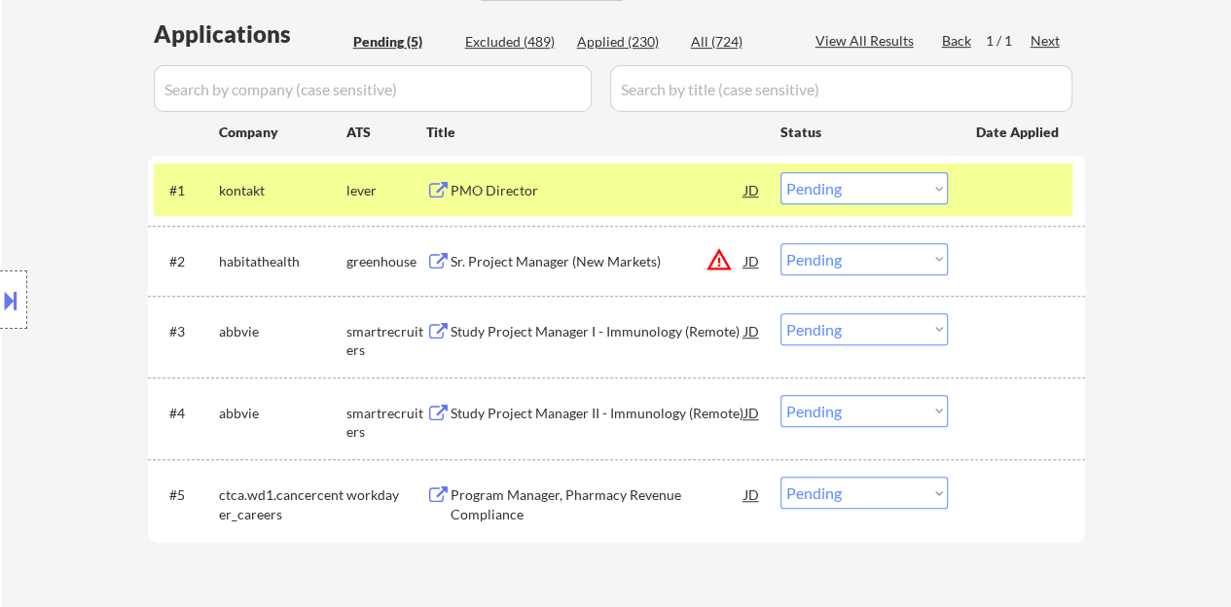
click at [519, 206] on div "PMO Director" at bounding box center [598, 189] width 294 height 35
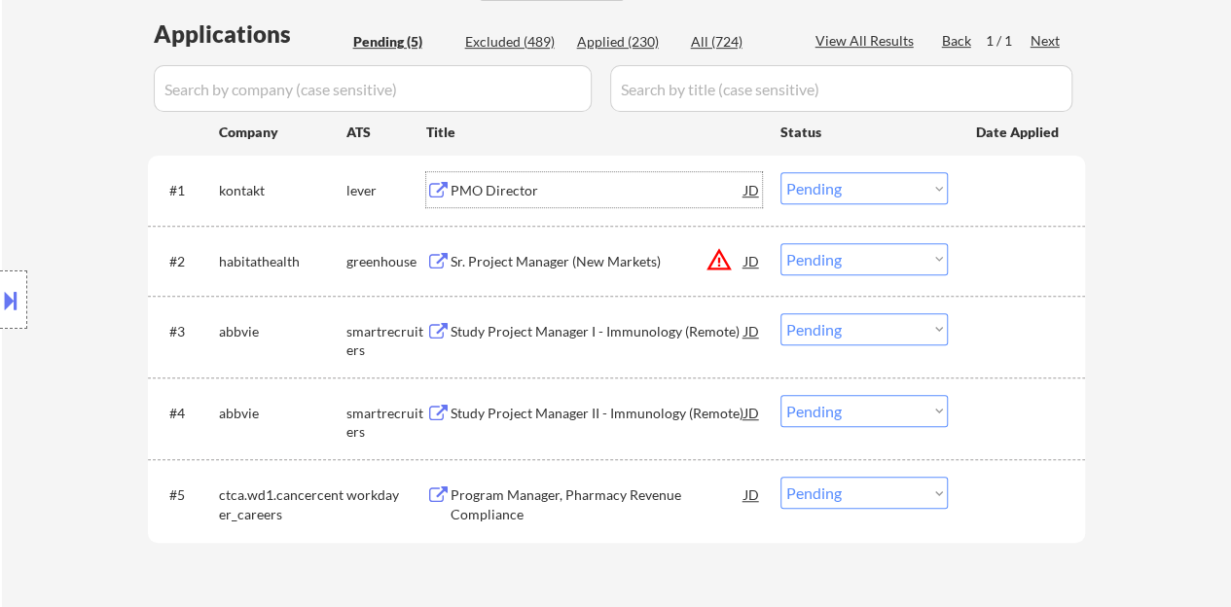
click at [1024, 190] on div at bounding box center [1019, 189] width 86 height 35
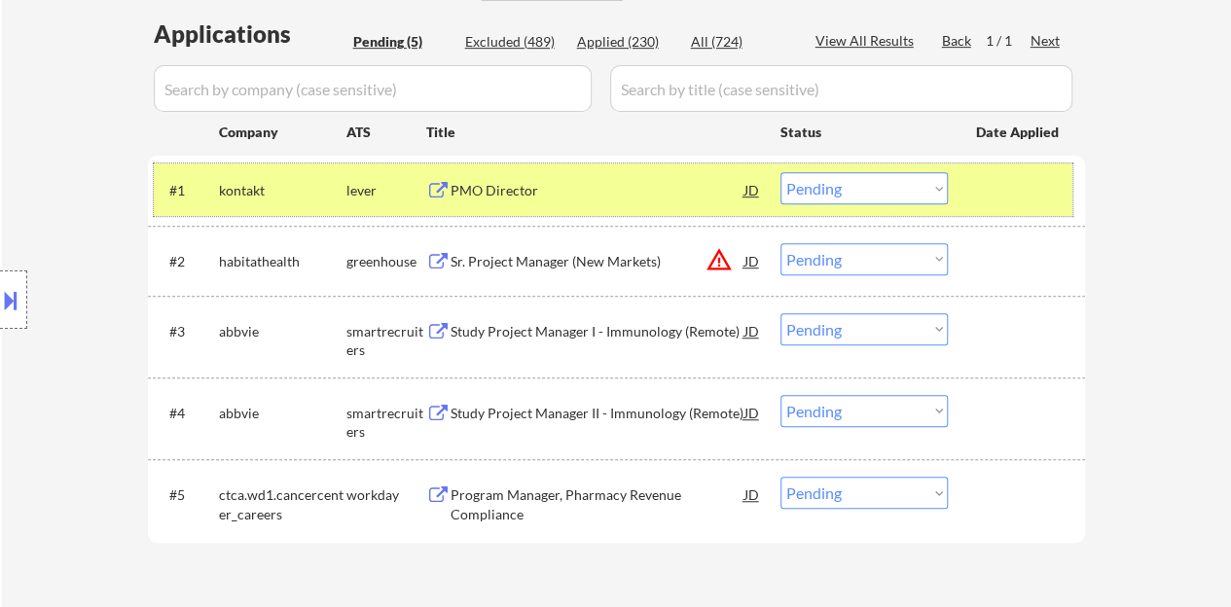
click at [833, 192] on select "Choose an option... Pending Applied Excluded (Questions) Excluded (Expired) Exc…" at bounding box center [864, 188] width 167 height 32
click at [781, 172] on select "Choose an option... Pending Applied Excluded (Questions) Excluded (Expired) Exc…" at bounding box center [864, 188] width 167 height 32
select select ""pending""
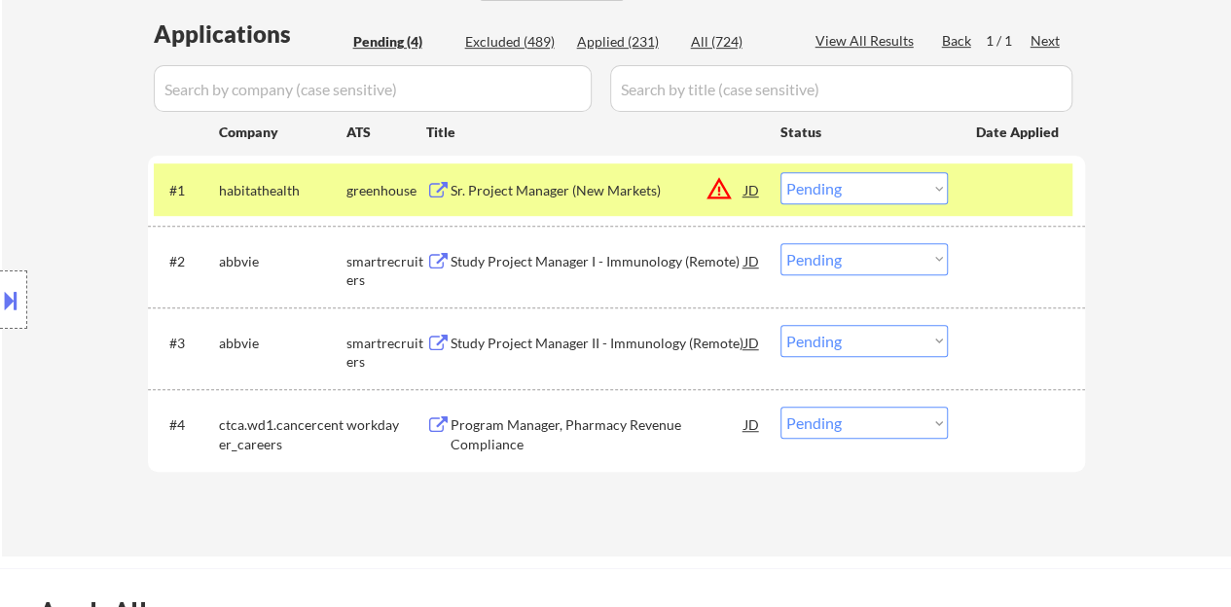
click at [981, 199] on div at bounding box center [1019, 189] width 86 height 35
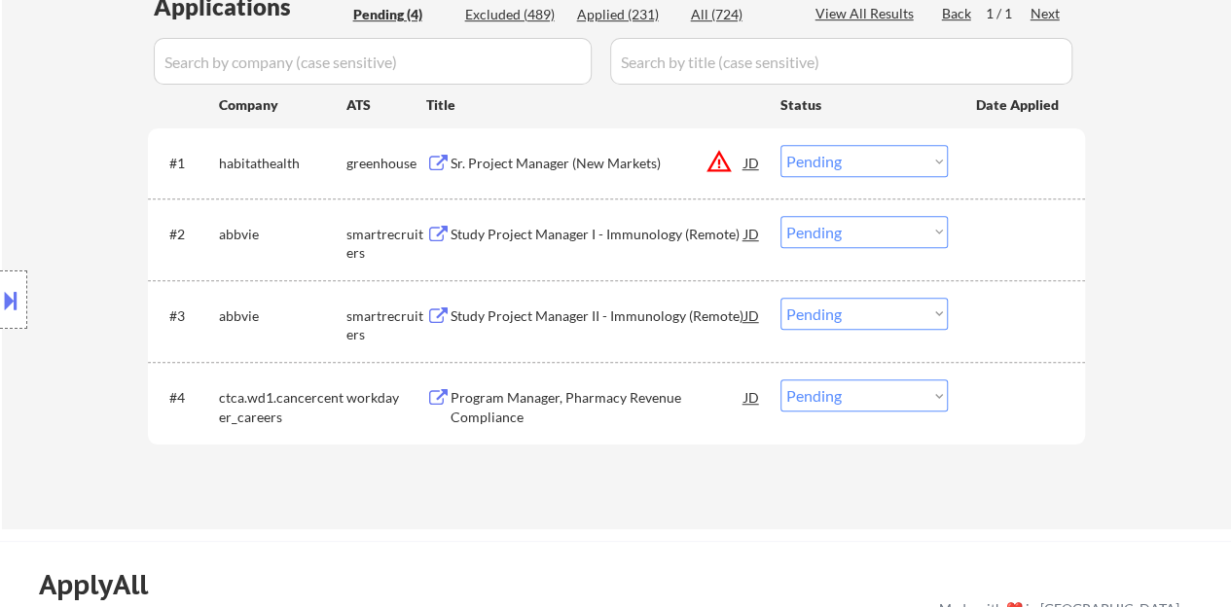
scroll to position [584, 0]
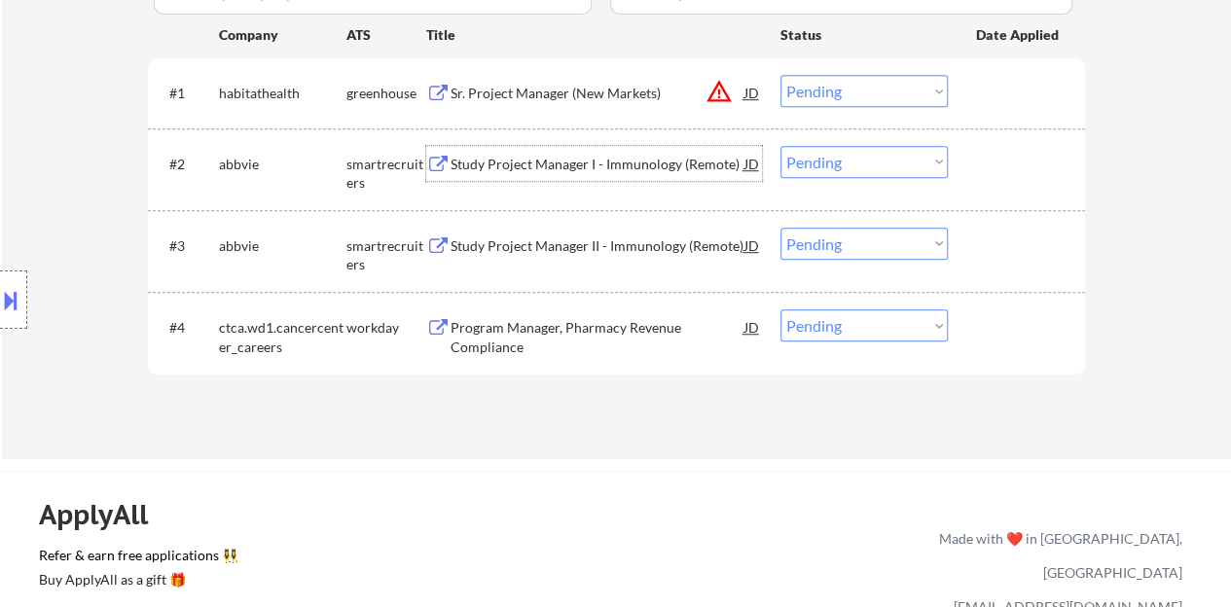
click at [559, 166] on div "Study Project Manager I - Immunology (Remote)" at bounding box center [598, 164] width 294 height 19
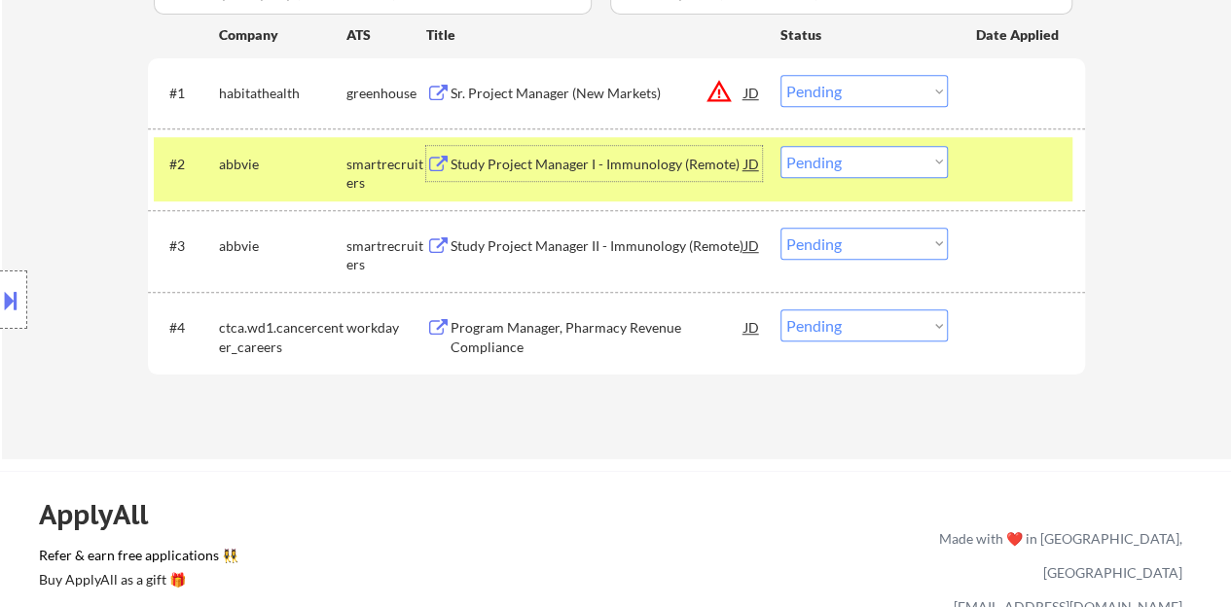
click at [873, 163] on select "Choose an option... Pending Applied Excluded (Questions) Excluded (Expired) Exc…" at bounding box center [864, 162] width 167 height 32
click at [781, 146] on select "Choose an option... Pending Applied Excluded (Questions) Excluded (Expired) Exc…" at bounding box center [864, 162] width 167 height 32
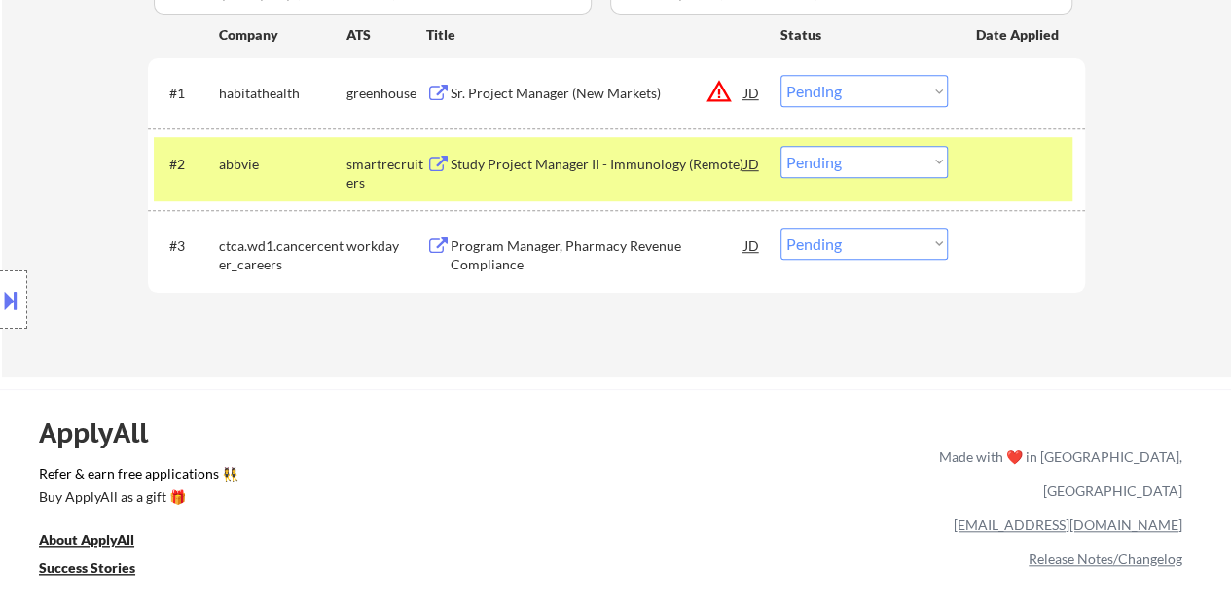
click at [864, 166] on select "Choose an option... Pending Applied Excluded (Questions) Excluded (Expired) Exc…" at bounding box center [864, 162] width 167 height 32
click at [781, 146] on select "Choose an option... Pending Applied Excluded (Questions) Excluded (Expired) Exc…" at bounding box center [864, 162] width 167 height 32
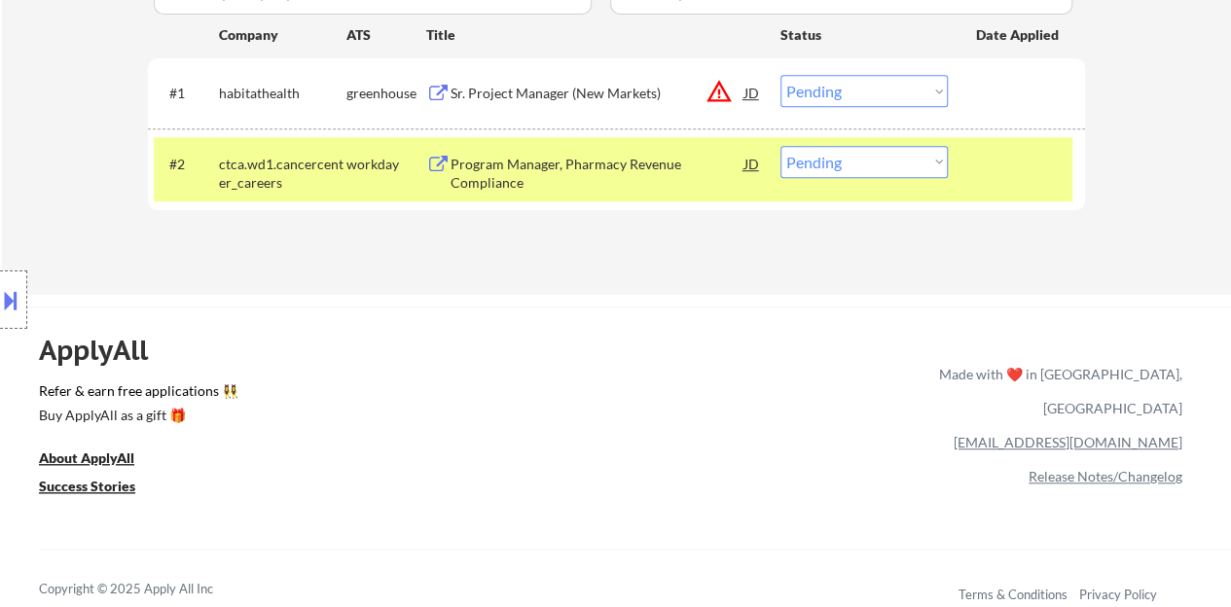
click at [567, 157] on div "Program Manager, Pharmacy Revenue Compliance" at bounding box center [598, 174] width 294 height 38
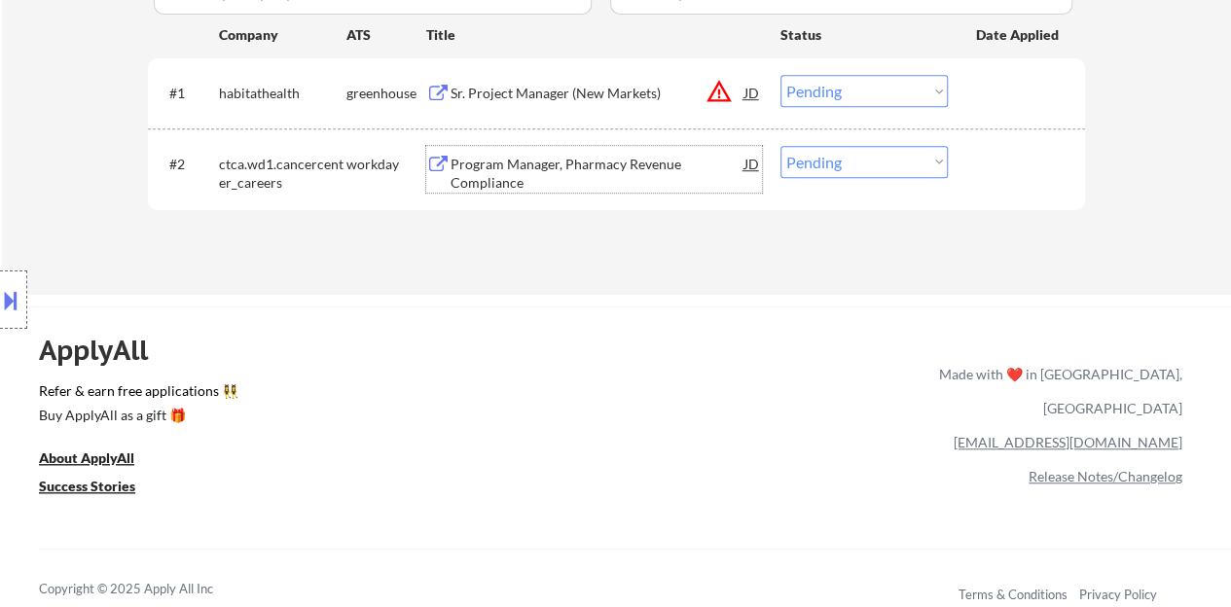
click at [864, 152] on select "Choose an option... Pending Applied Excluded (Questions) Excluded (Expired) Exc…" at bounding box center [864, 162] width 167 height 32
select select ""excluded__bad_match_""
click at [781, 146] on select "Choose an option... Pending Applied Excluded (Questions) Excluded (Expired) Exc…" at bounding box center [864, 162] width 167 height 32
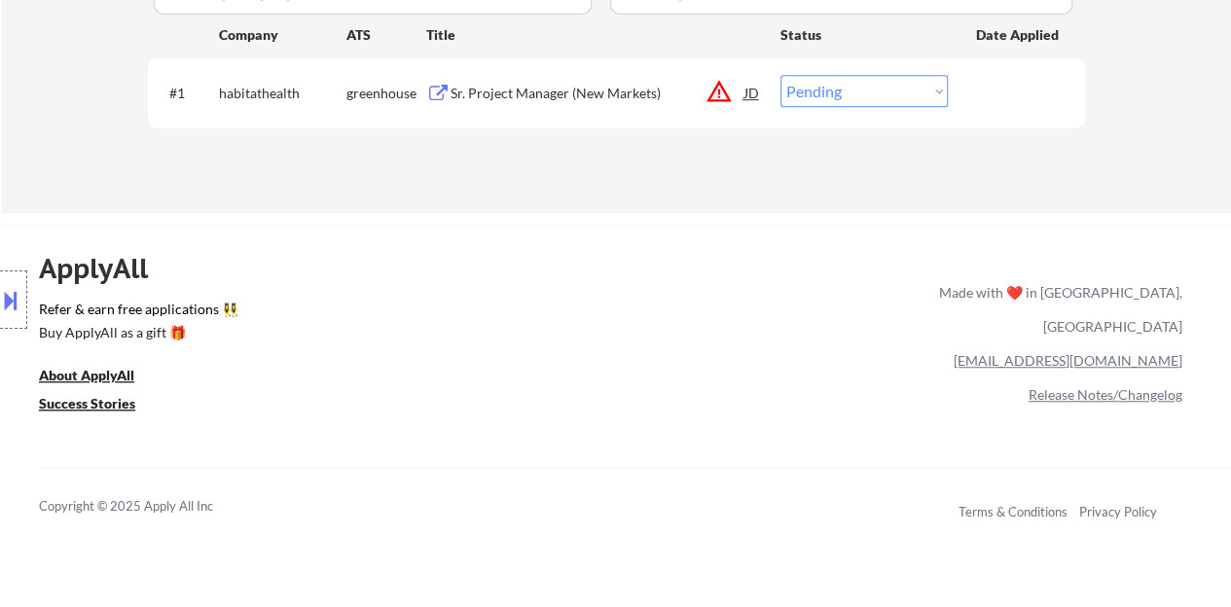
click at [506, 73] on div "#1 habitathealth greenhouse Sr. Project Manager (New Markets) JD warning_amber …" at bounding box center [613, 92] width 919 height 53
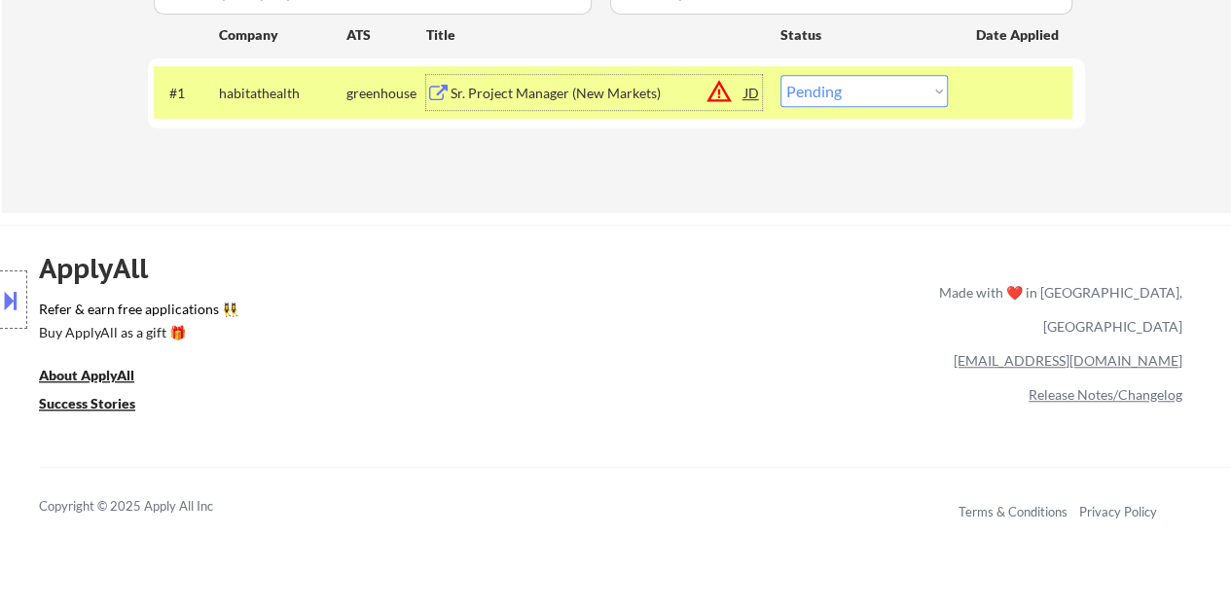
click at [515, 82] on div "Sr. Project Manager (New Markets)" at bounding box center [598, 92] width 294 height 35
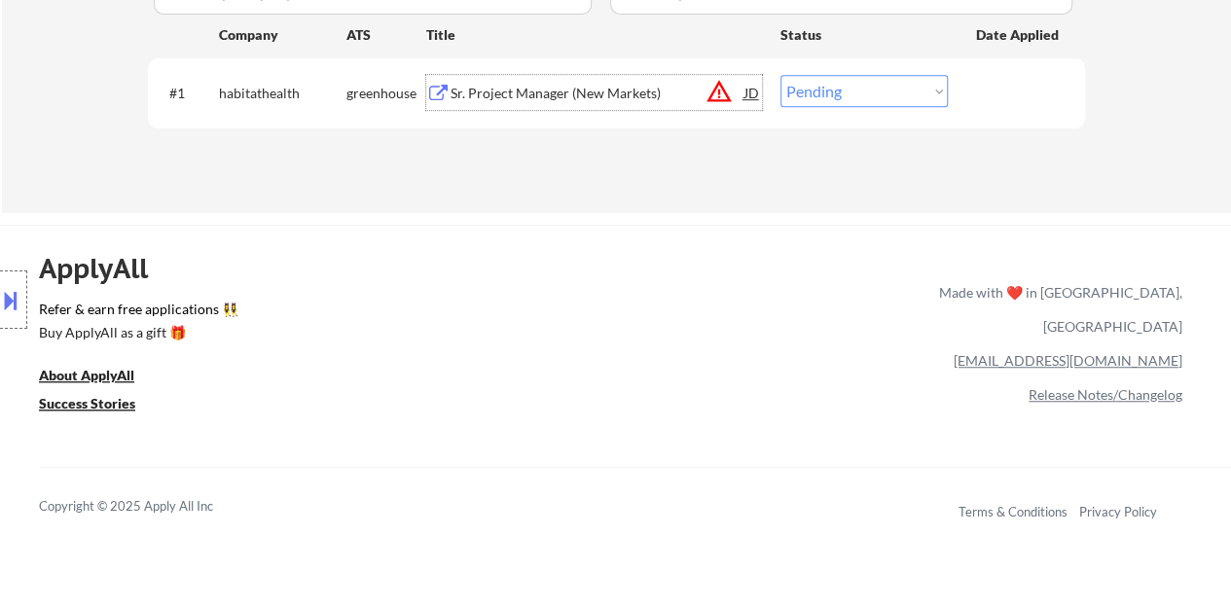
click at [956, 92] on div "#1 habitathealth greenhouse Sr. Project Manager (New Markets) JD warning_amber …" at bounding box center [613, 92] width 919 height 53
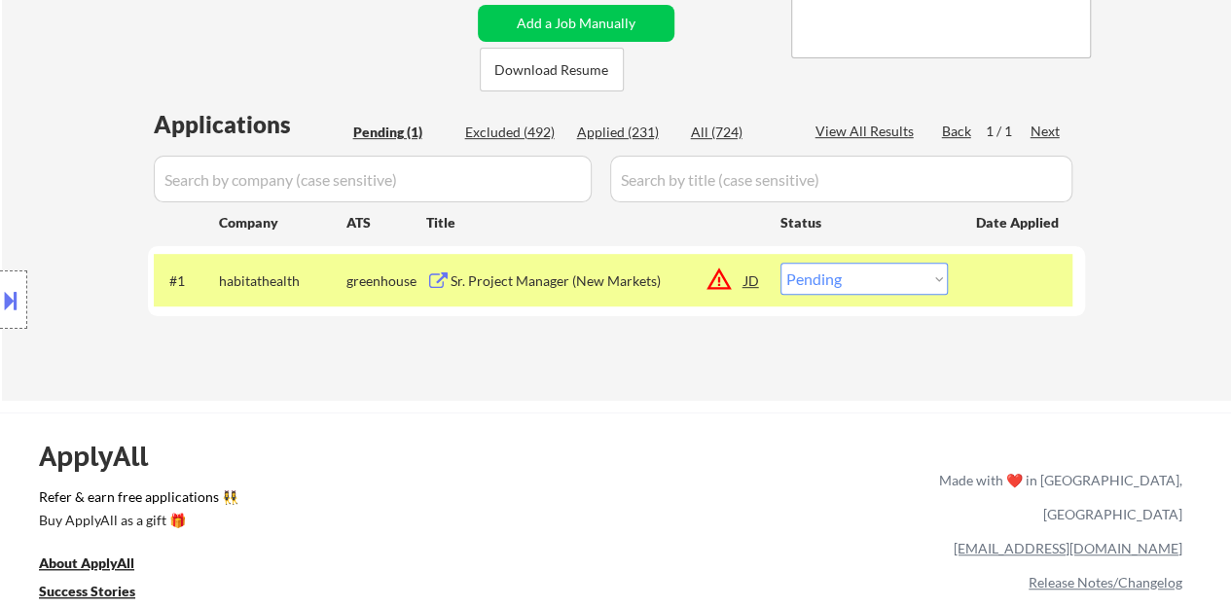
scroll to position [389, 0]
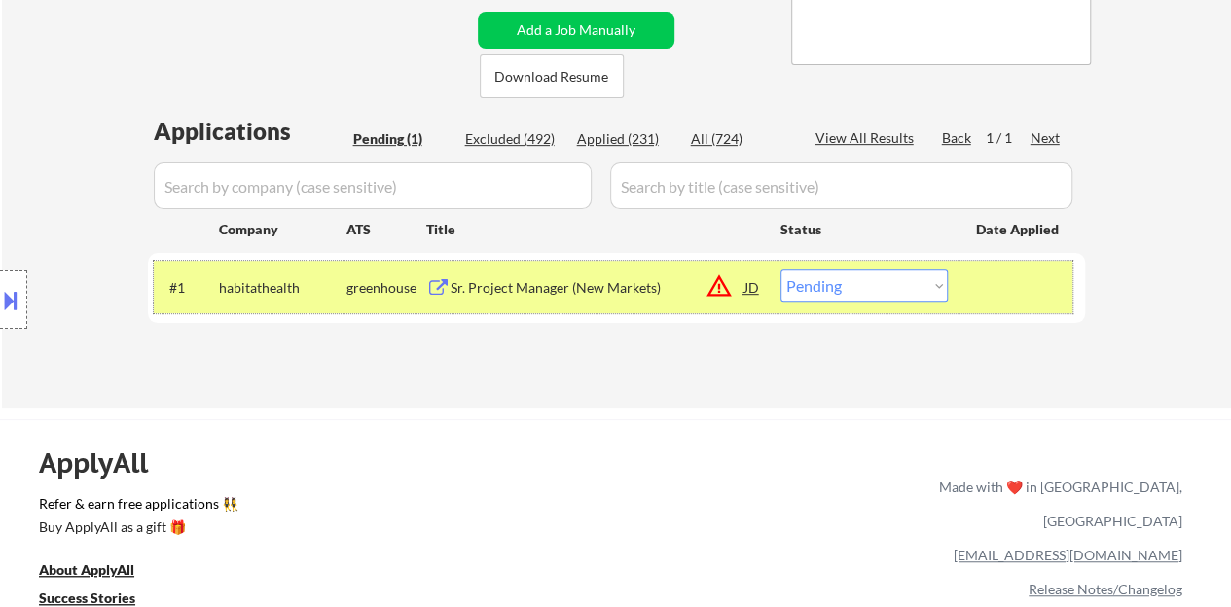
click at [826, 290] on select "Choose an option... Pending Applied Excluded (Questions) Excluded (Expired) Exc…" at bounding box center [864, 286] width 167 height 32
select select ""excluded__location_""
click at [781, 270] on select "Choose an option... Pending Applied Excluded (Questions) Excluded (Expired) Exc…" at bounding box center [864, 286] width 167 height 32
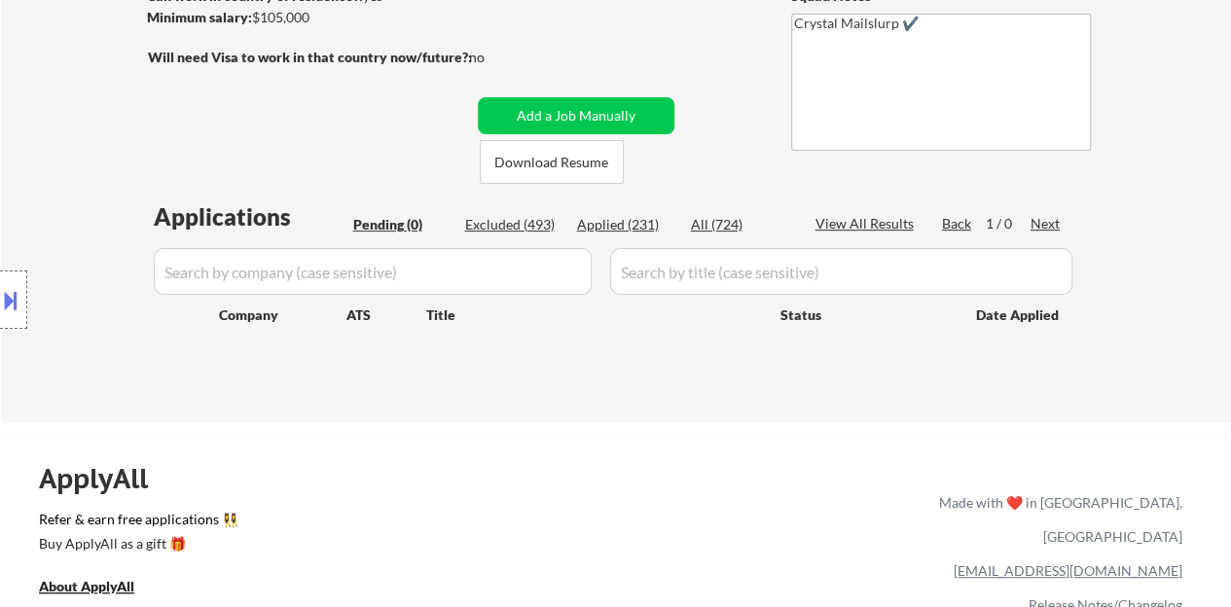
scroll to position [195, 0]
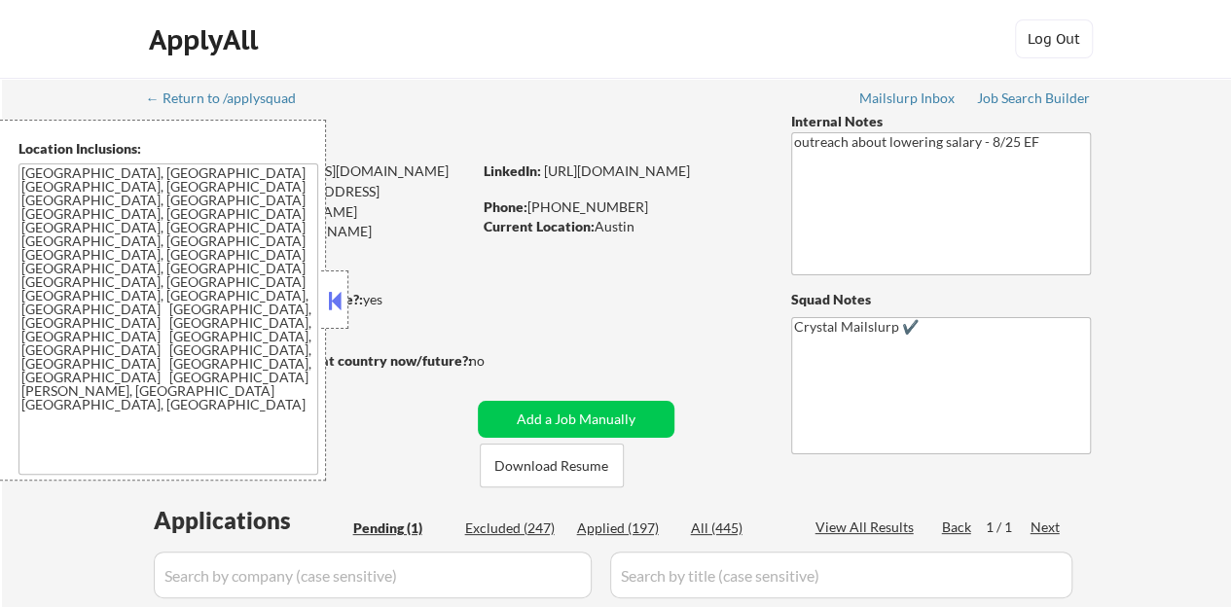
click at [327, 293] on button at bounding box center [334, 300] width 21 height 29
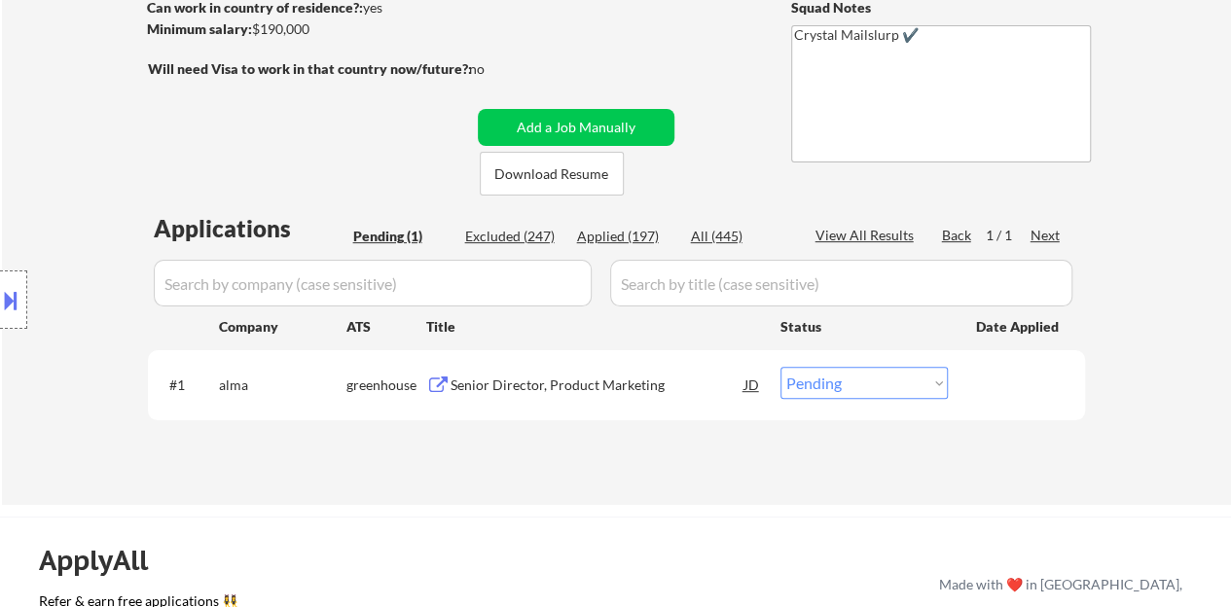
scroll to position [389, 0]
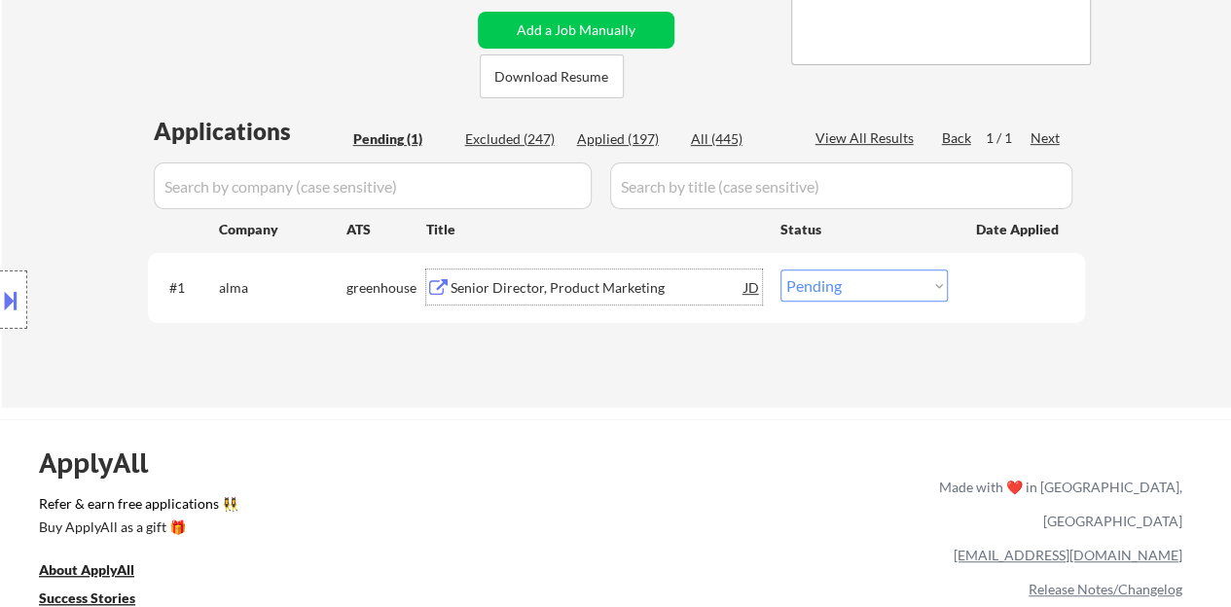
click at [452, 285] on div "Senior Director, Product Marketing" at bounding box center [598, 287] width 294 height 19
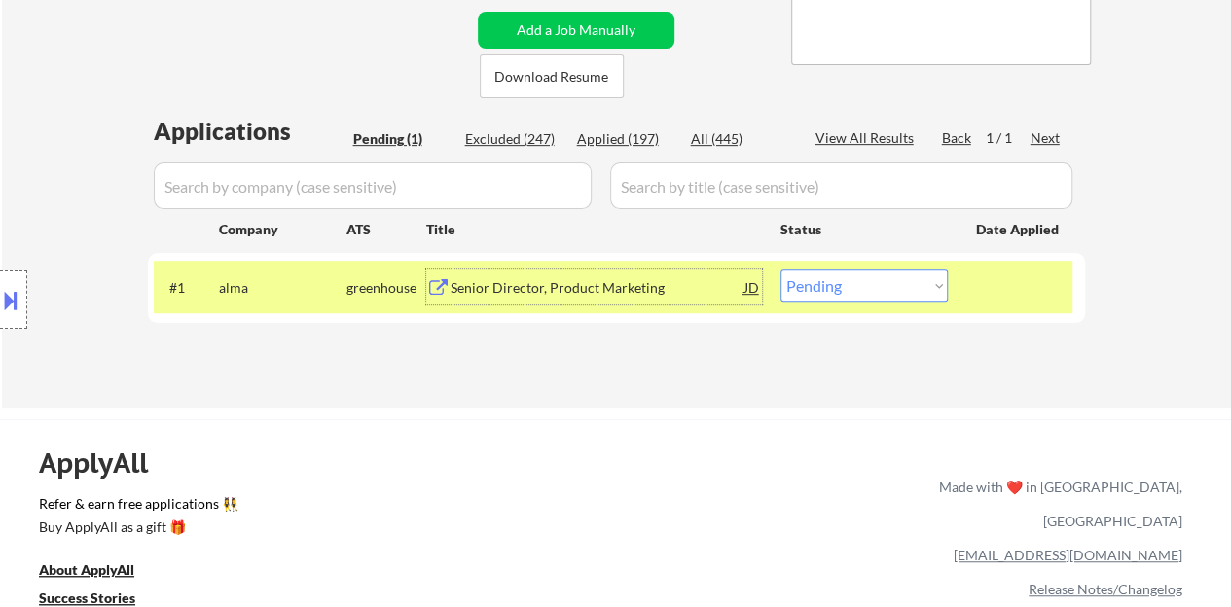
click at [893, 273] on select "Choose an option... Pending Applied Excluded (Questions) Excluded (Expired) Exc…" at bounding box center [864, 286] width 167 height 32
click at [872, 293] on select "Choose an option... Pending Applied Excluded (Questions) Excluded (Expired) Exc…" at bounding box center [864, 286] width 167 height 32
select select ""excluded""
click at [781, 270] on select "Choose an option... Pending Applied Excluded (Questions) Excluded (Expired) Exc…" at bounding box center [864, 286] width 167 height 32
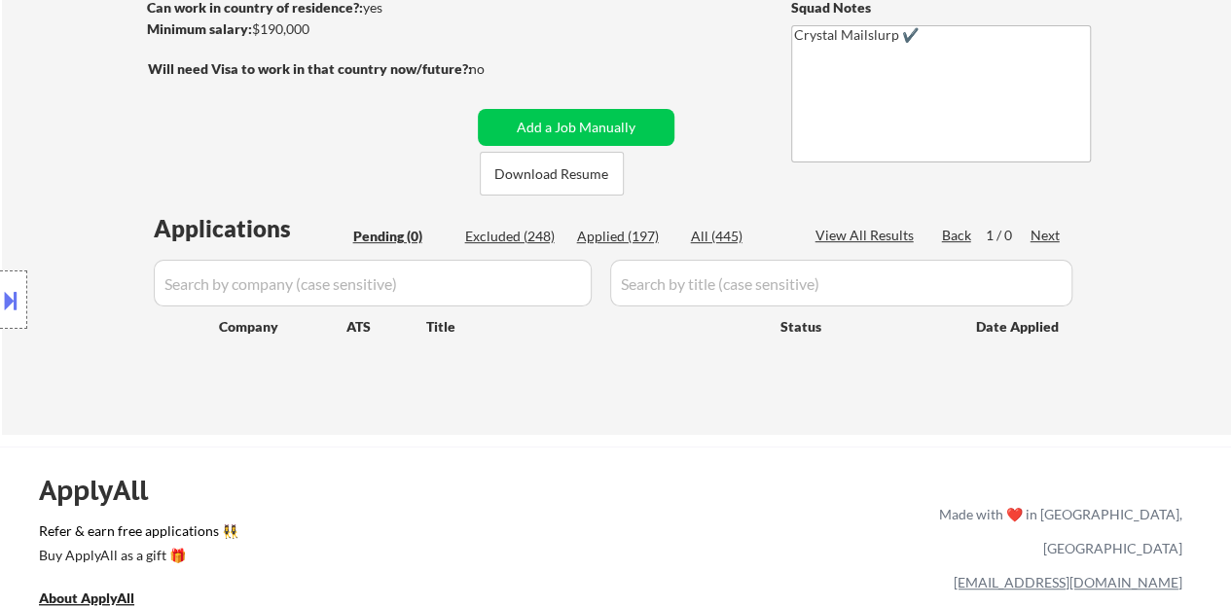
scroll to position [195, 0]
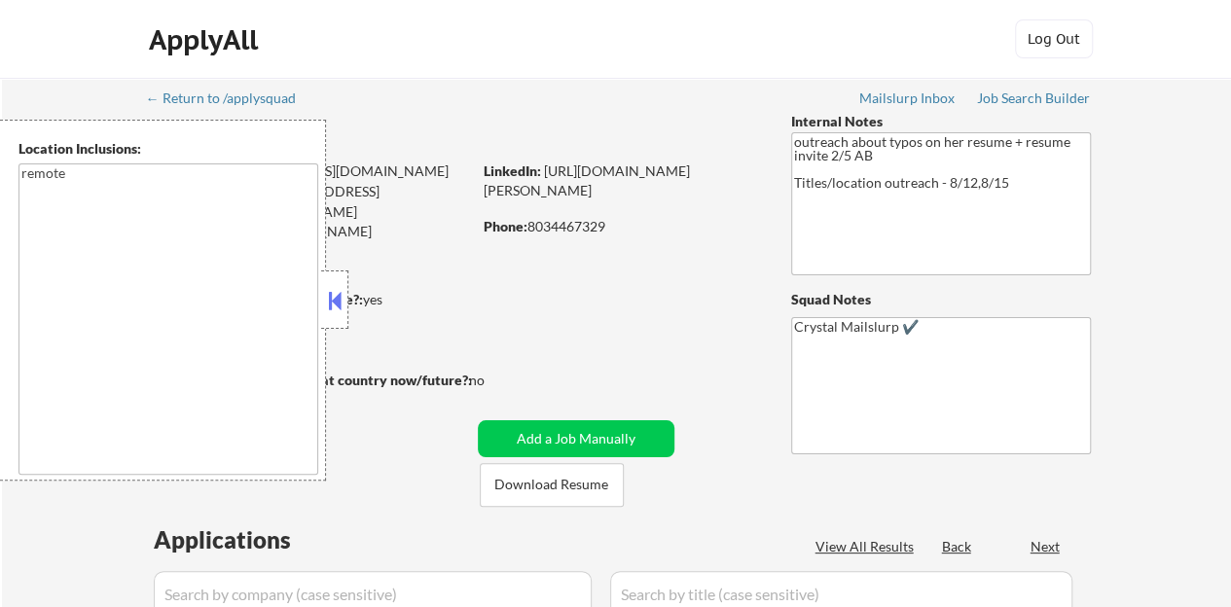
type textarea "remote"
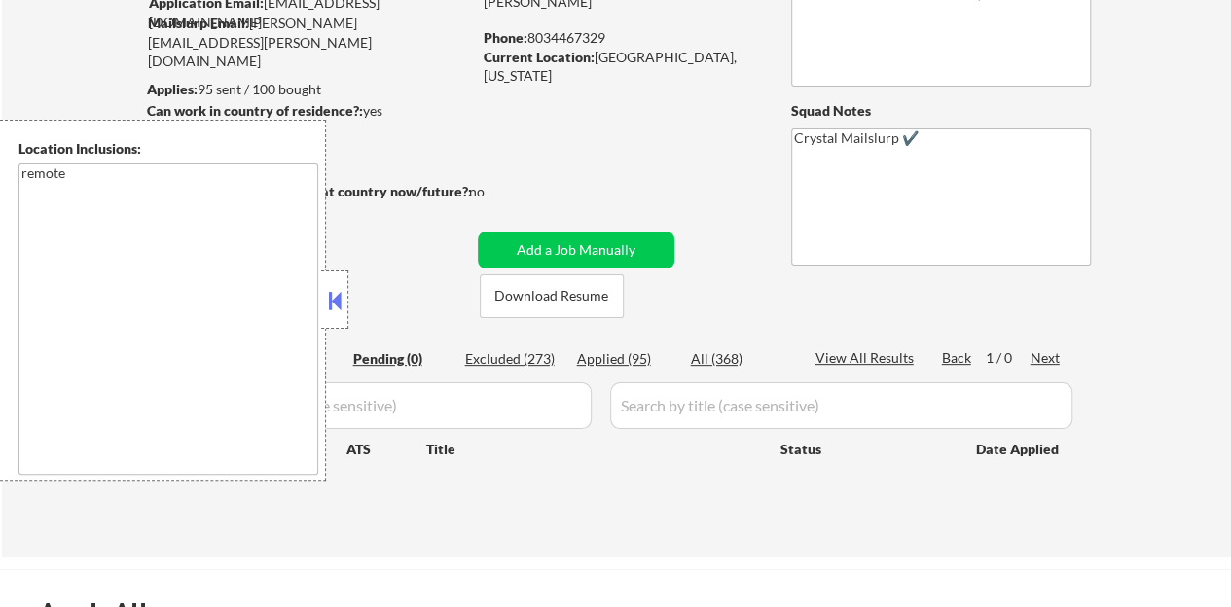
scroll to position [195, 0]
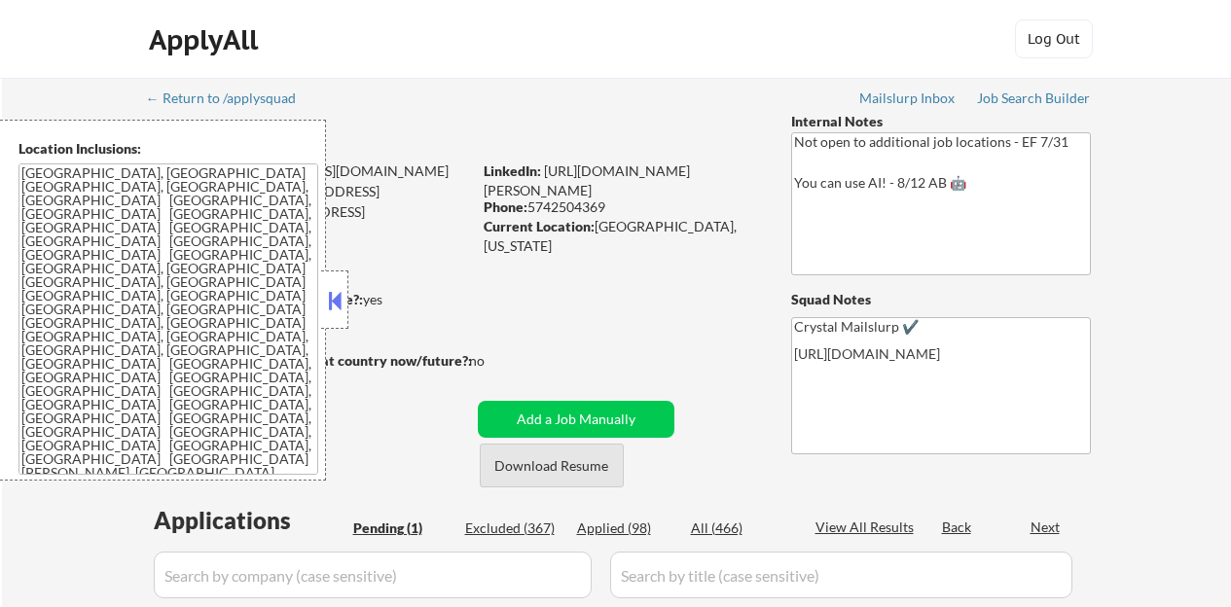
scroll to position [195, 0]
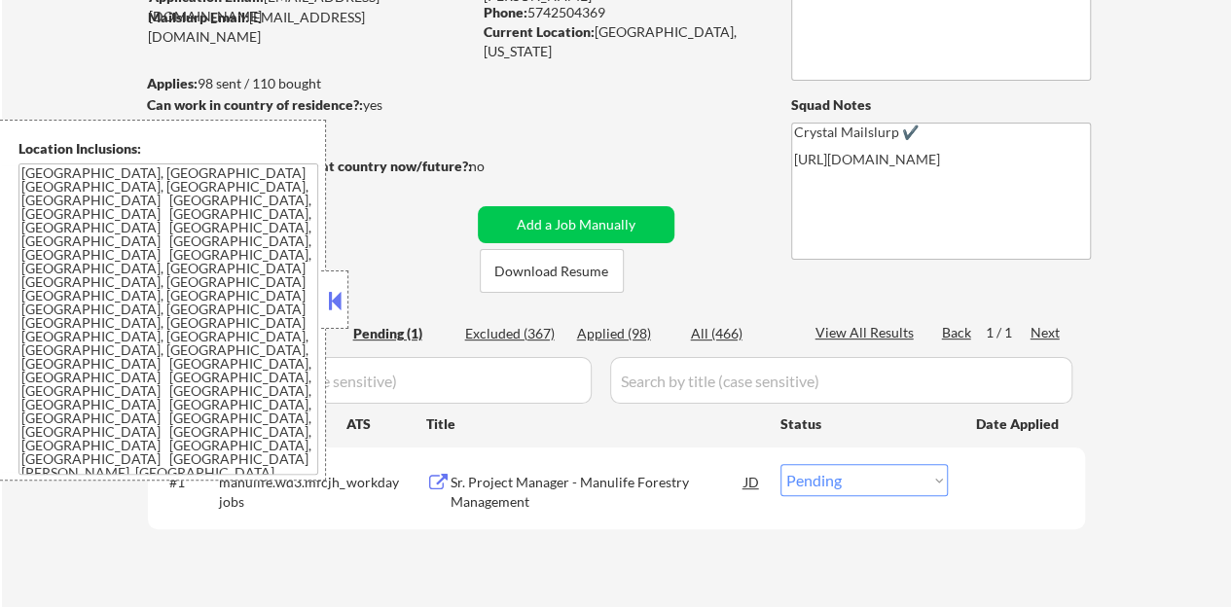
click at [334, 304] on button at bounding box center [334, 300] width 21 height 29
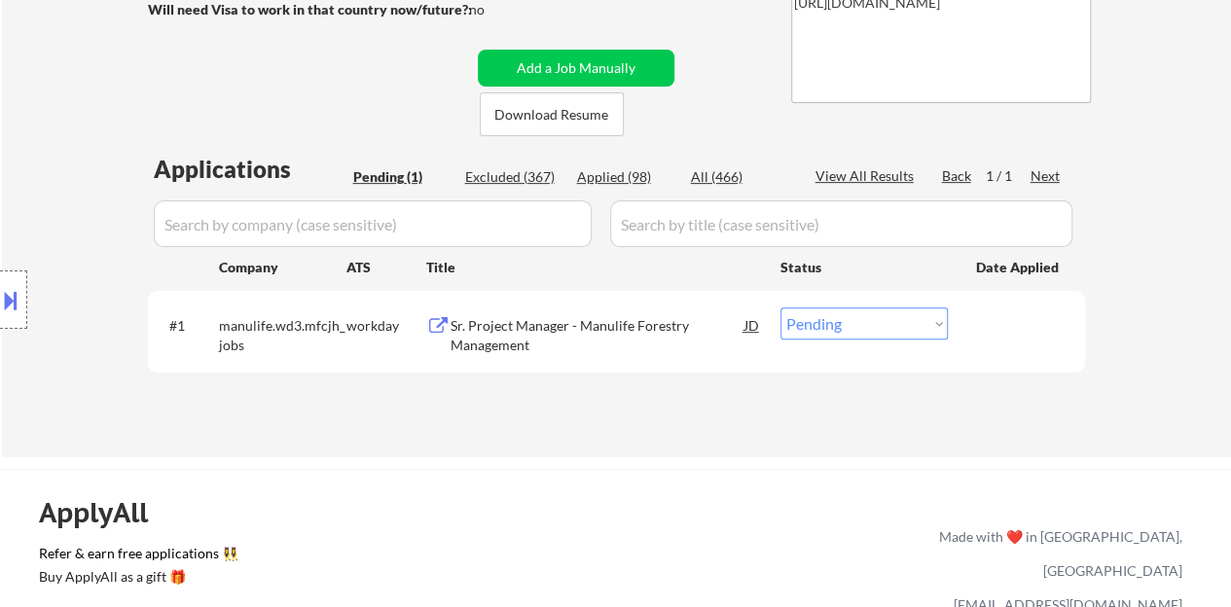
scroll to position [389, 0]
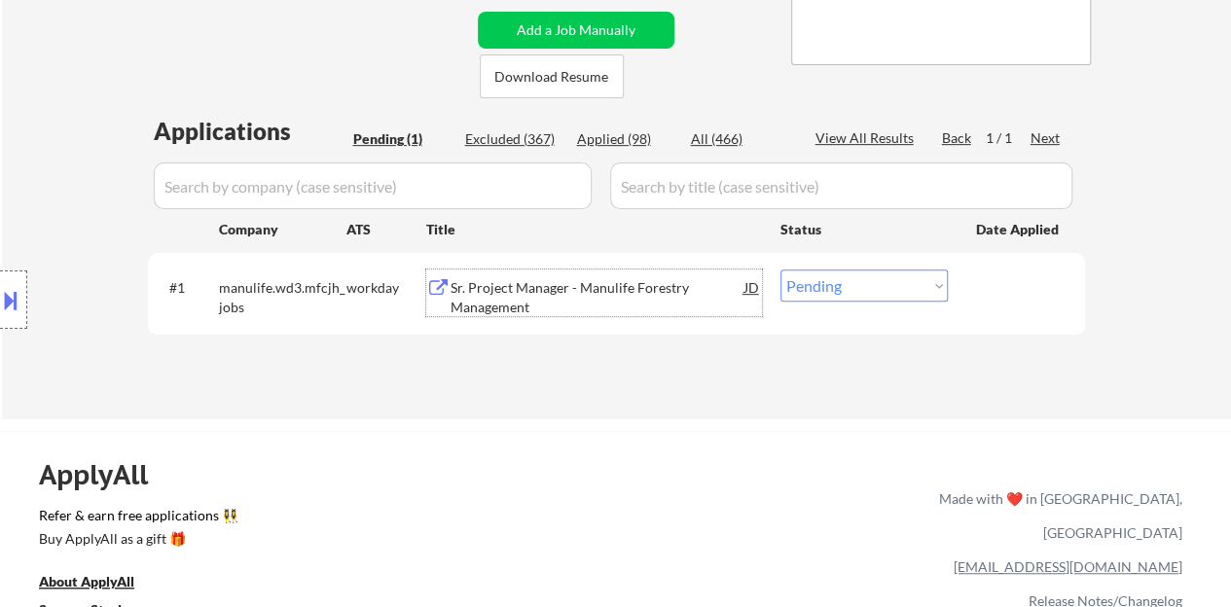
click at [541, 304] on div "Sr. Project Manager - Manulife Forestry Management" at bounding box center [598, 297] width 294 height 38
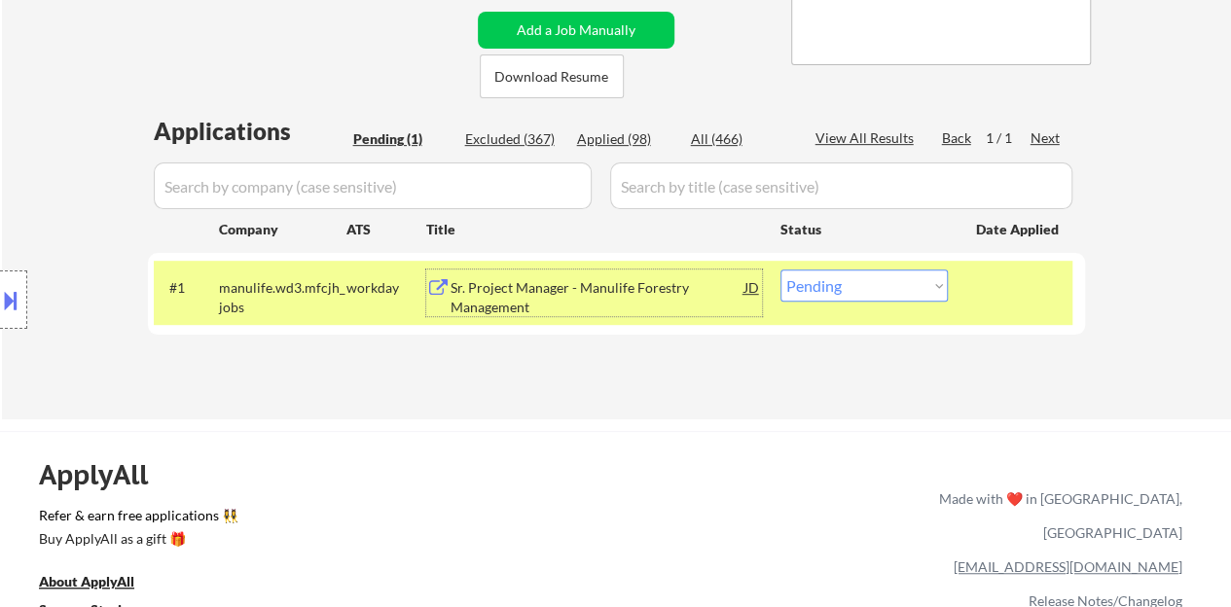
click at [915, 273] on select "Choose an option... Pending Applied Excluded (Questions) Excluded (Expired) Exc…" at bounding box center [864, 286] width 167 height 32
select select ""excluded__salary_""
click at [781, 270] on select "Choose an option... Pending Applied Excluded (Questions) Excluded (Expired) Exc…" at bounding box center [864, 286] width 167 height 32
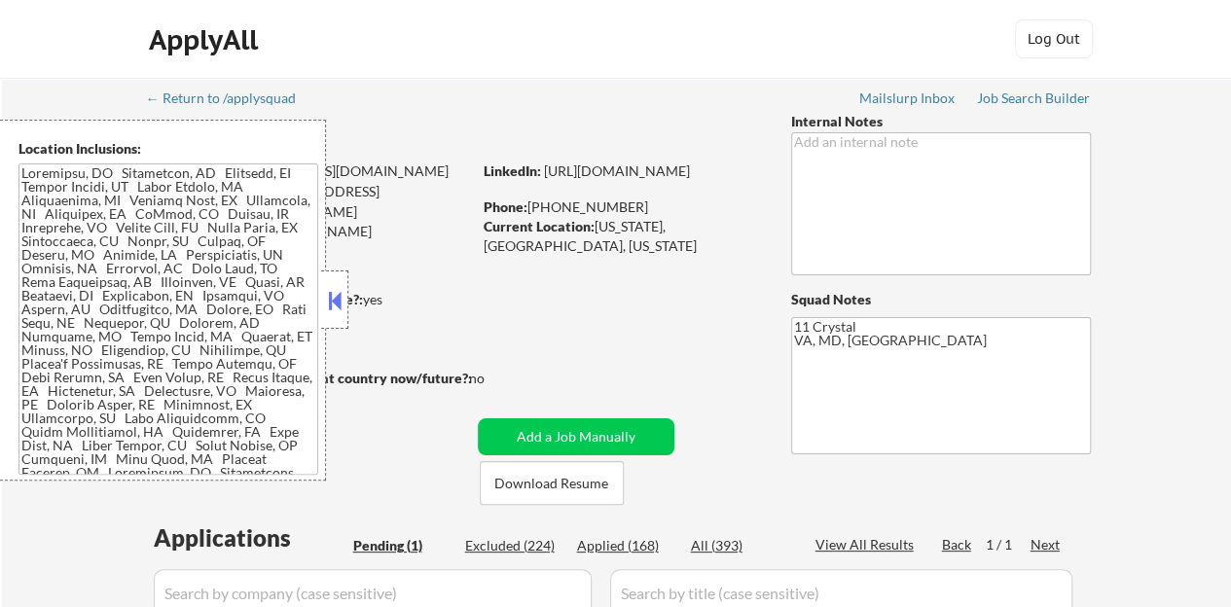
click at [335, 309] on button at bounding box center [334, 300] width 21 height 29
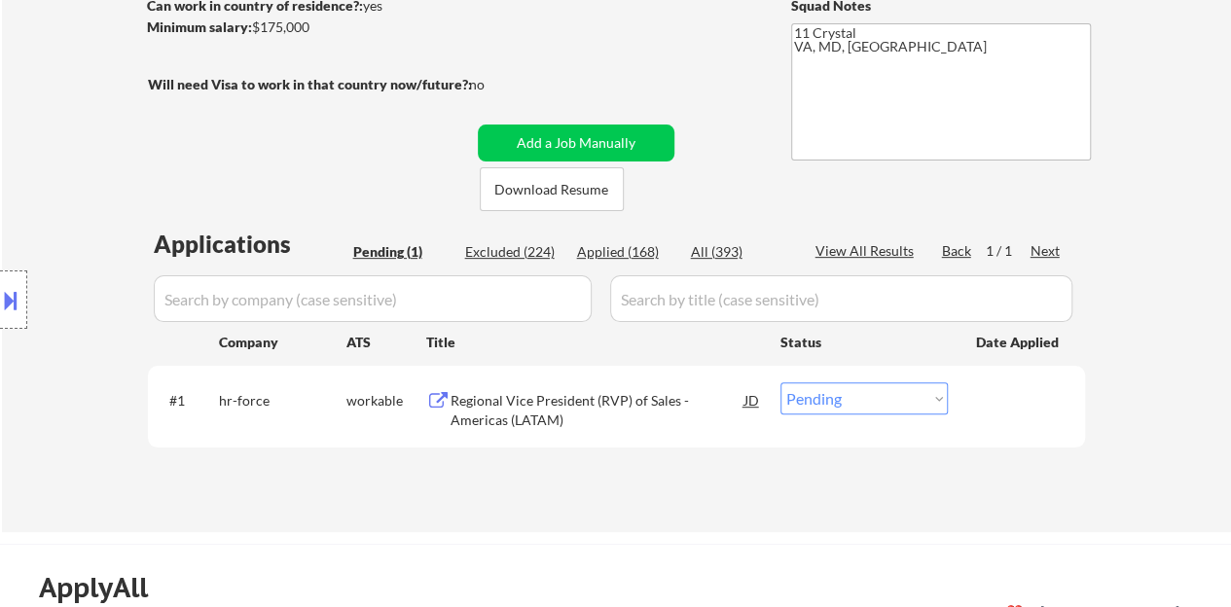
scroll to position [389, 0]
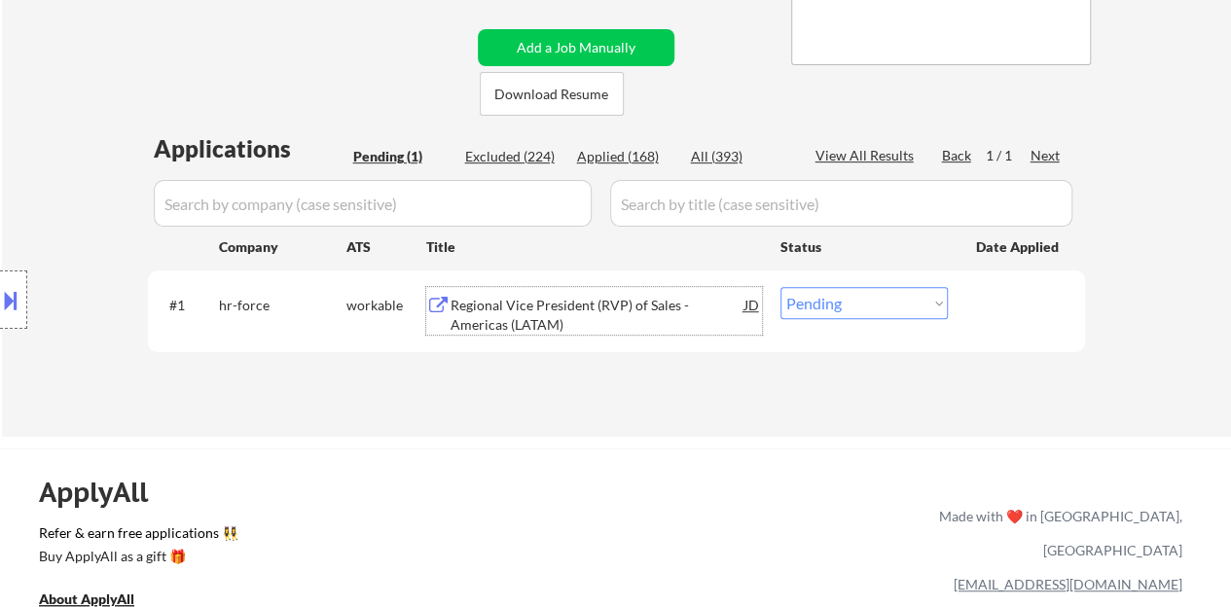
click at [567, 303] on div "Regional Vice President (RVP) of Sales - Americas (LATAM)" at bounding box center [598, 315] width 294 height 38
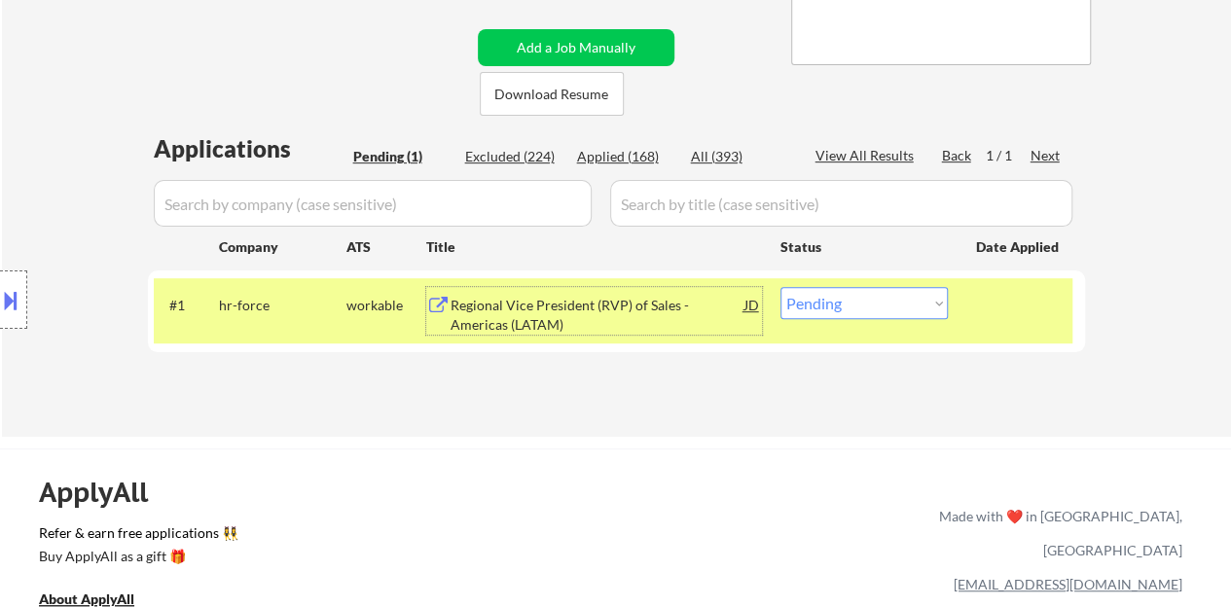
click at [891, 309] on select "Choose an option... Pending Applied Excluded (Questions) Excluded (Expired) Exc…" at bounding box center [864, 303] width 167 height 32
select select ""excluded__location_""
click at [781, 287] on select "Choose an option... Pending Applied Excluded (Questions) Excluded (Expired) Exc…" at bounding box center [864, 303] width 167 height 32
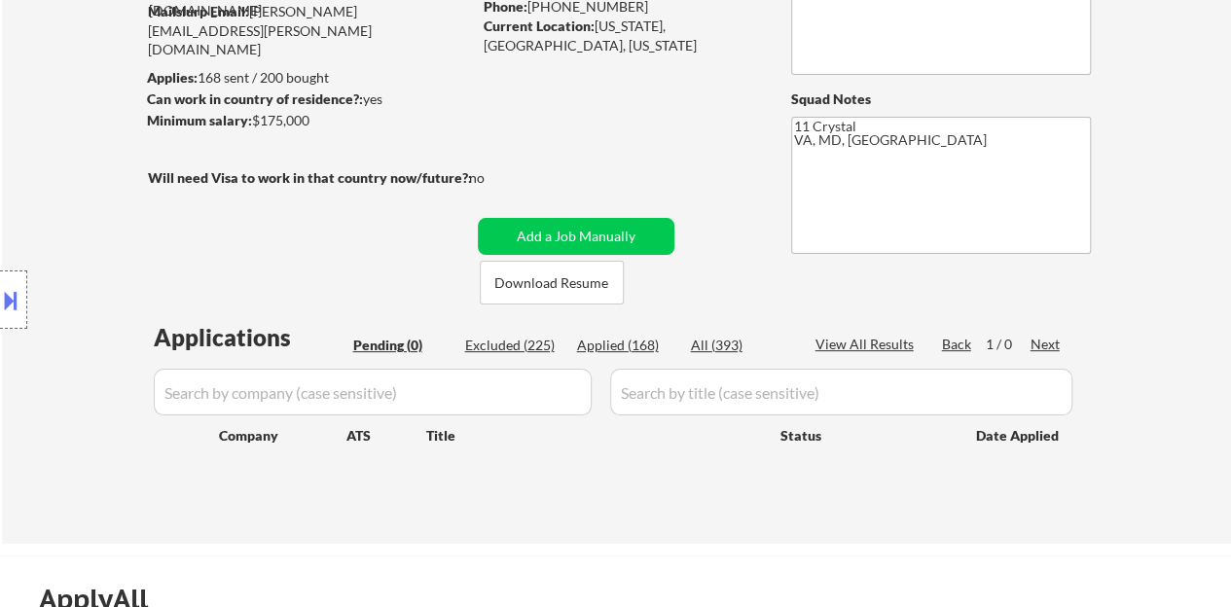
scroll to position [195, 0]
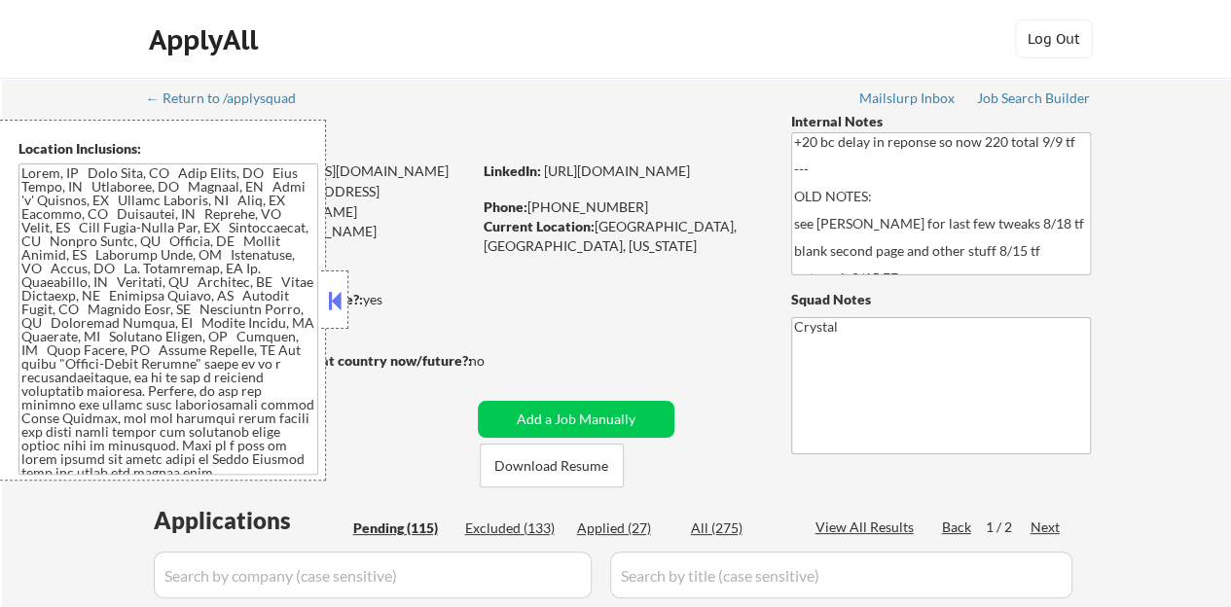
select select ""pending""
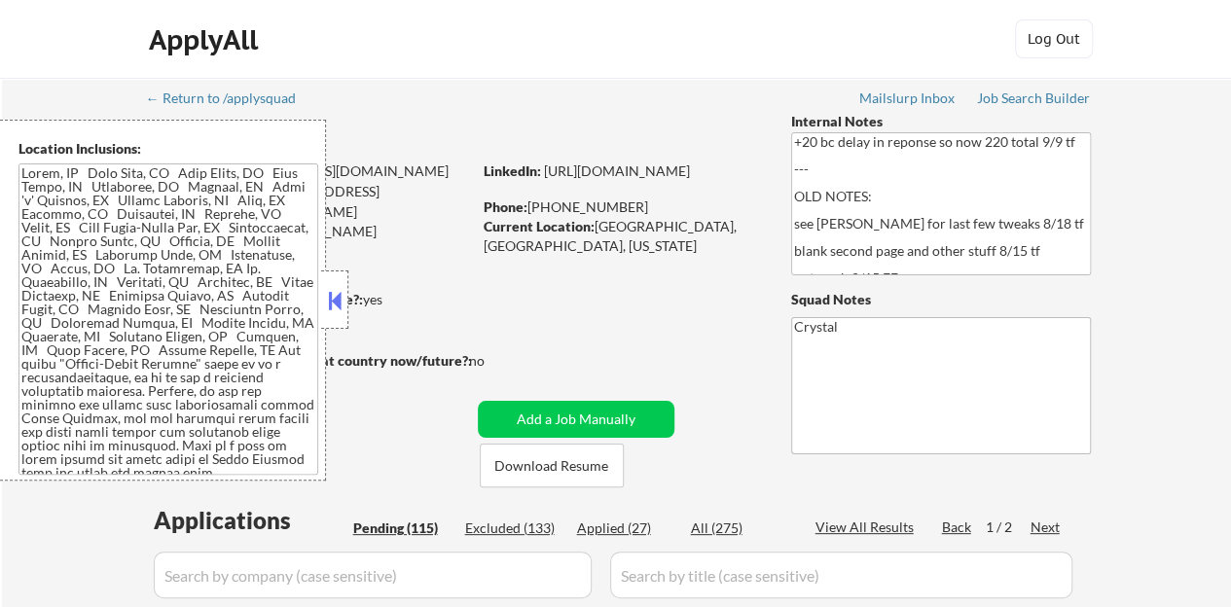
select select ""pending""
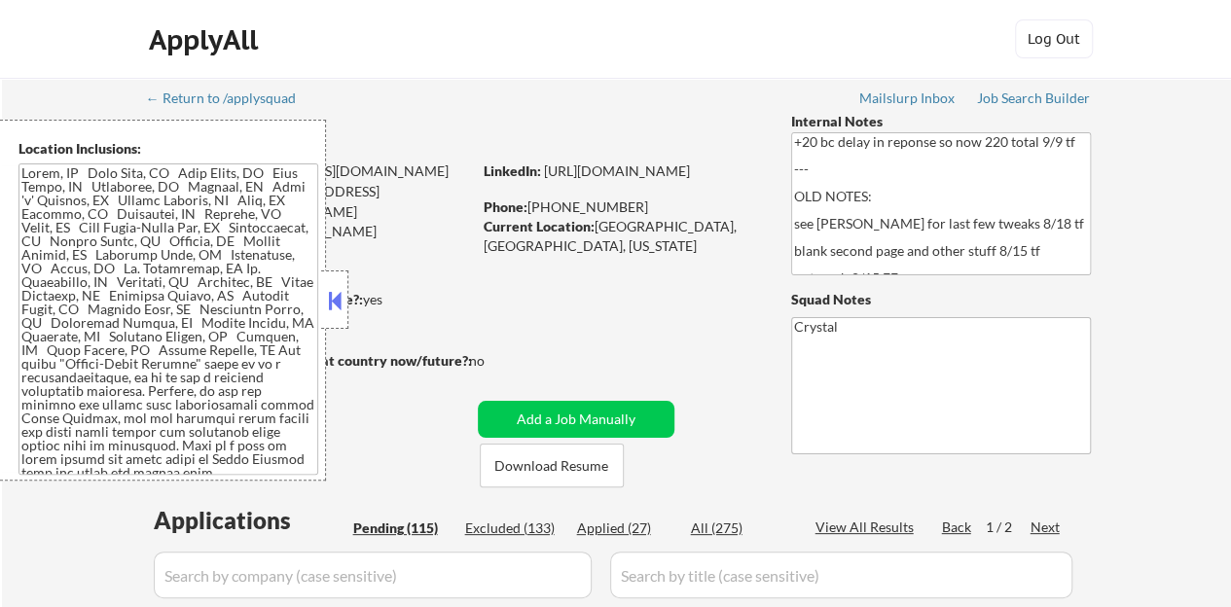
select select ""pending""
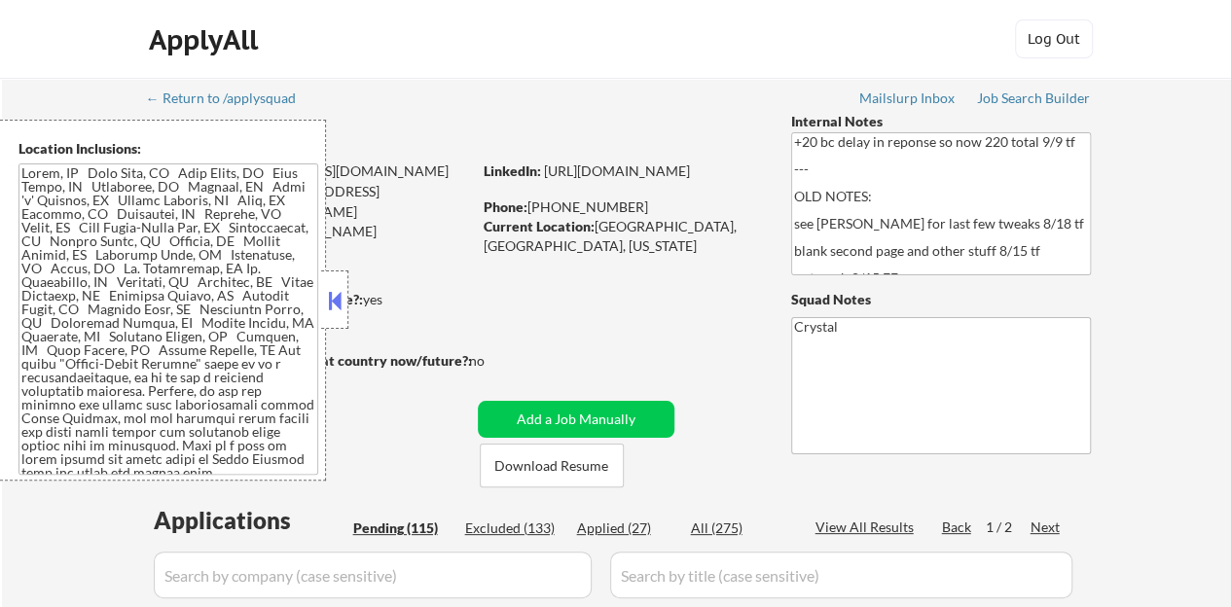
select select ""pending""
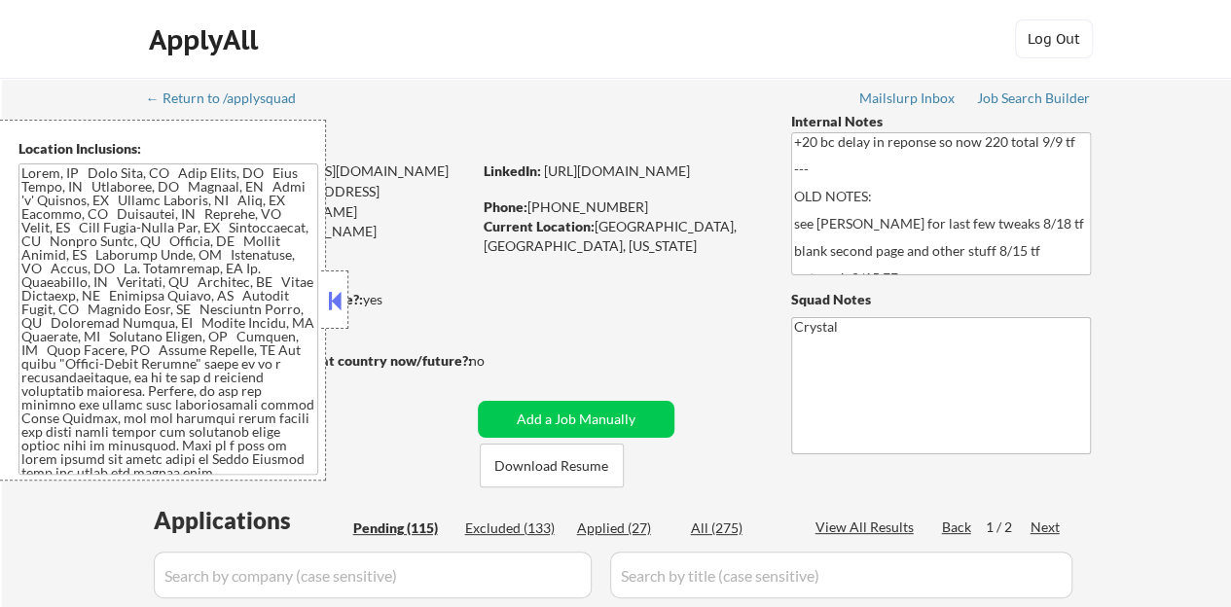
select select ""pending""
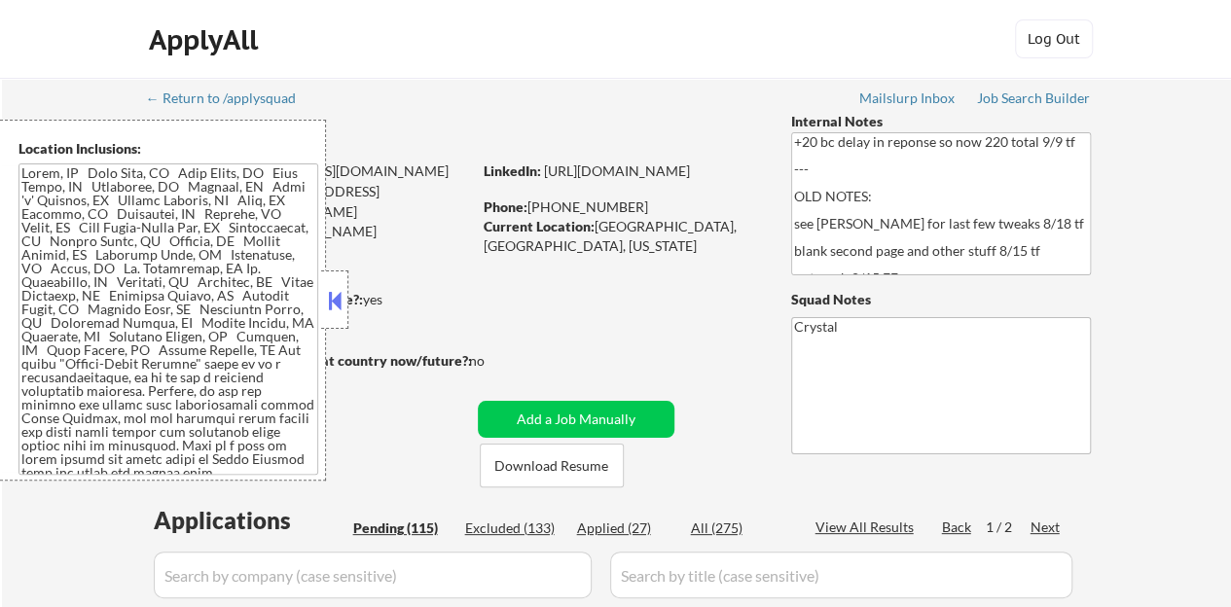
select select ""pending""
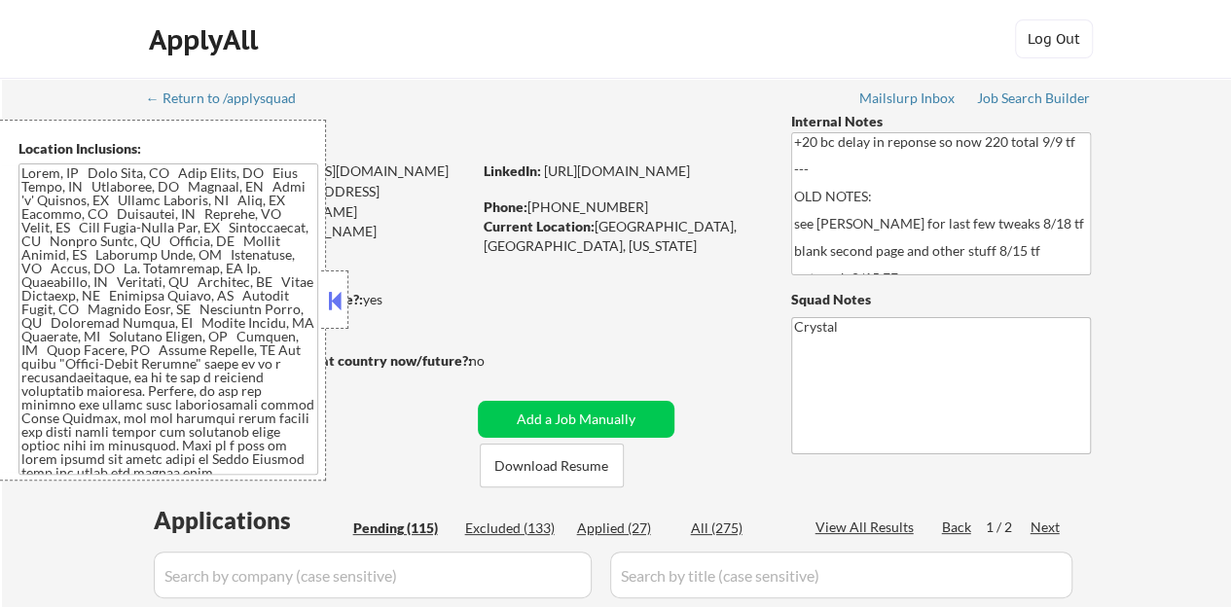
select select ""pending""
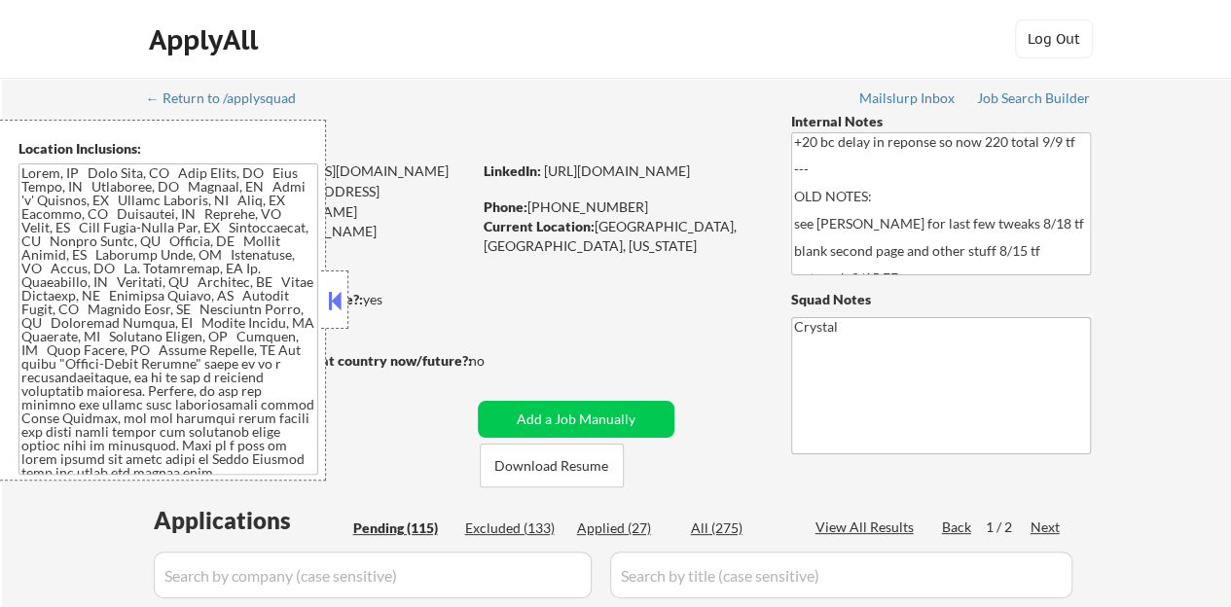
select select ""pending""
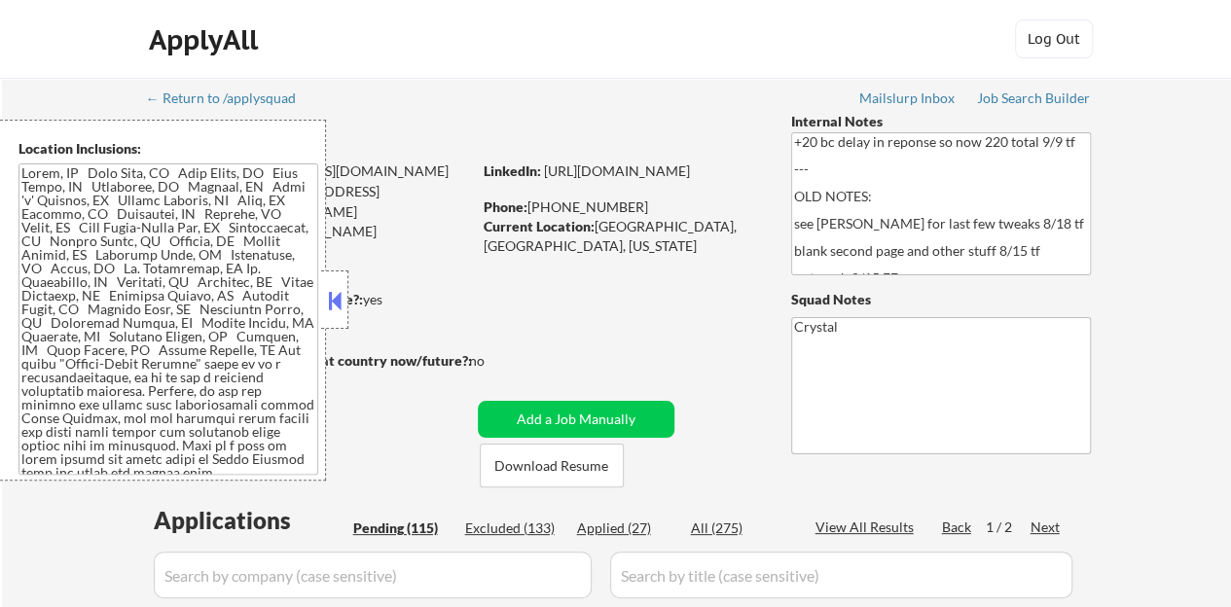
select select ""pending""
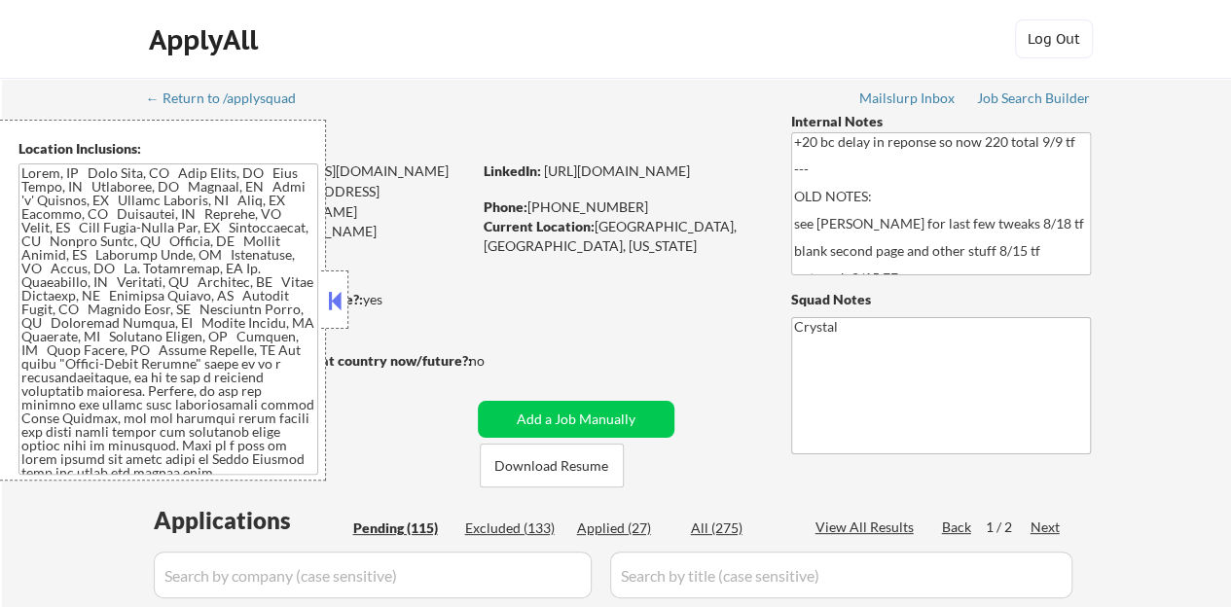
select select ""pending""
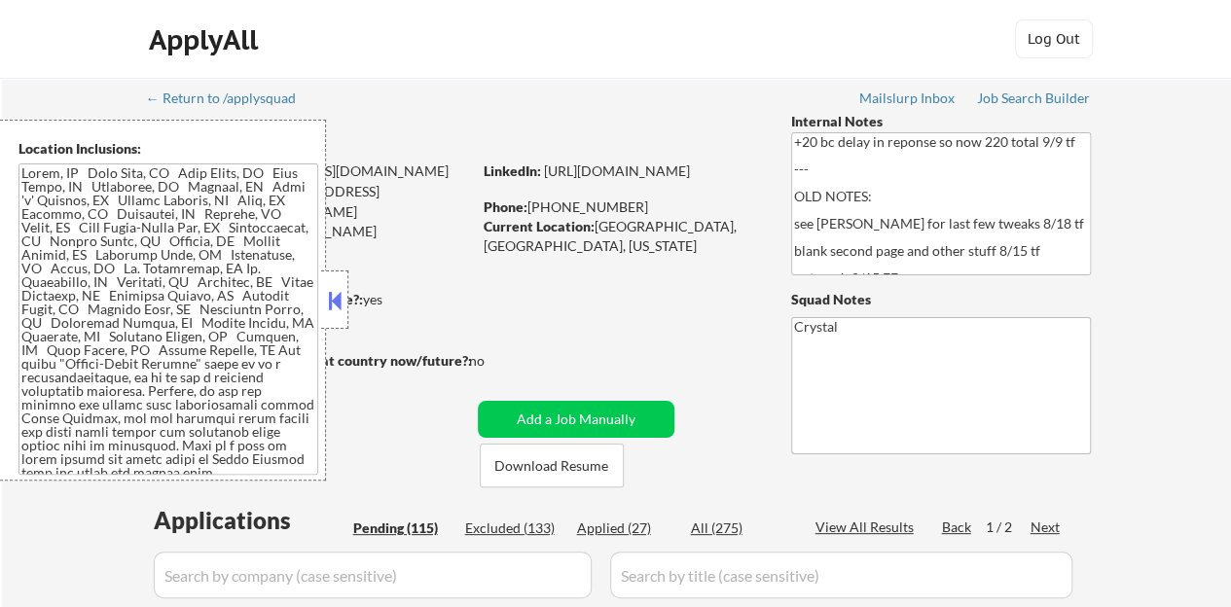
select select ""pending""
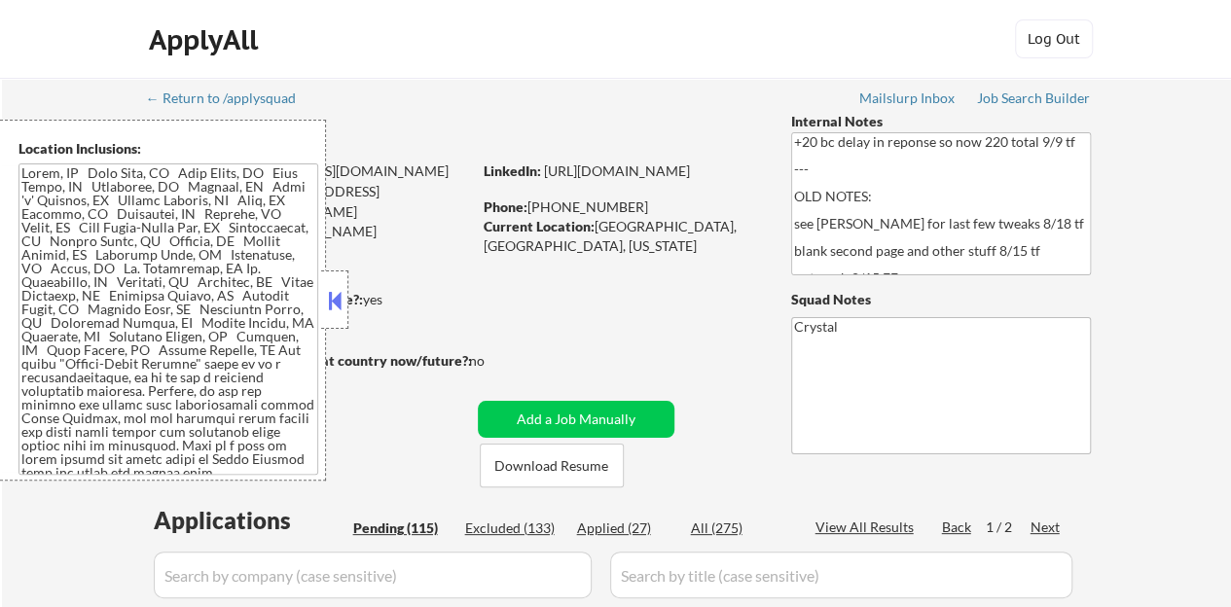
select select ""pending""
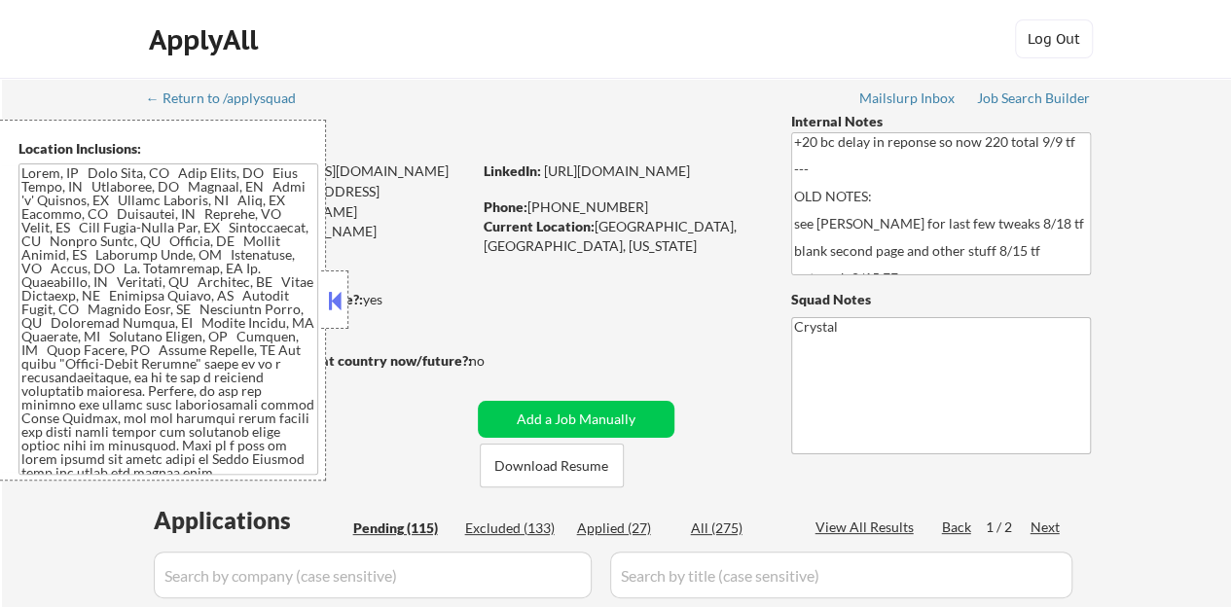
select select ""pending""
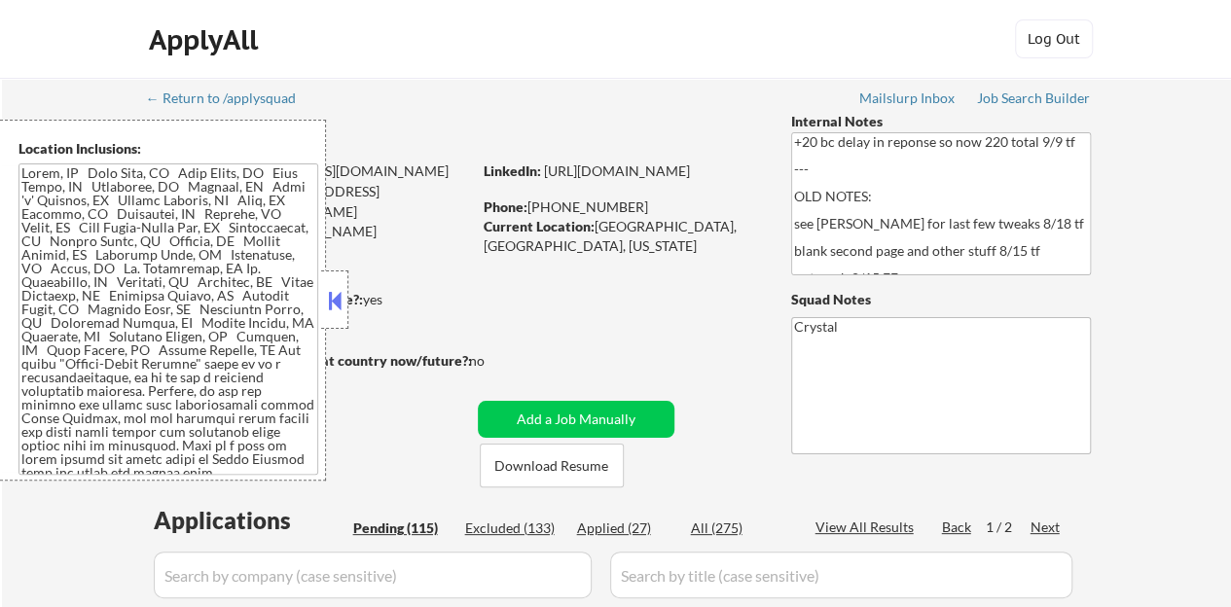
select select ""pending""
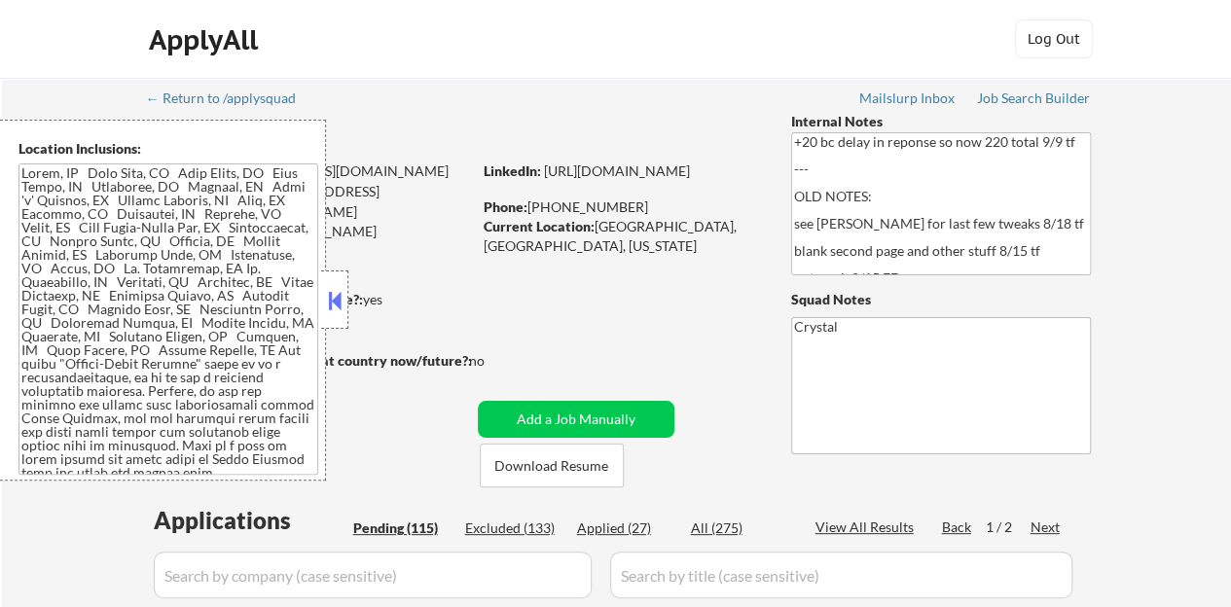
select select ""pending""
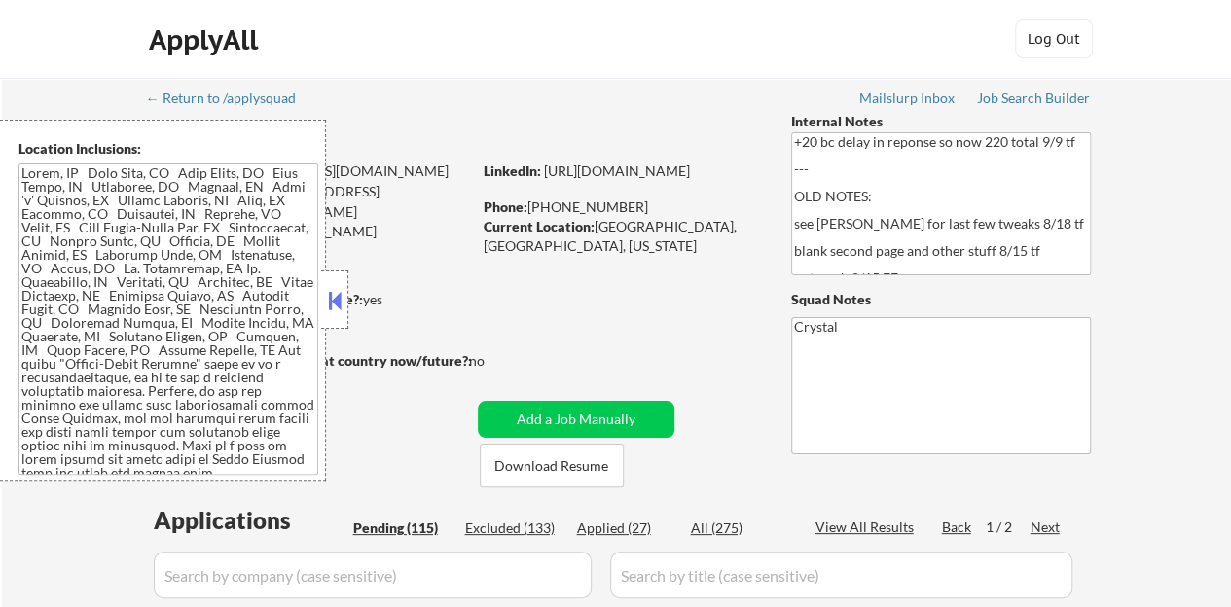
select select ""pending""
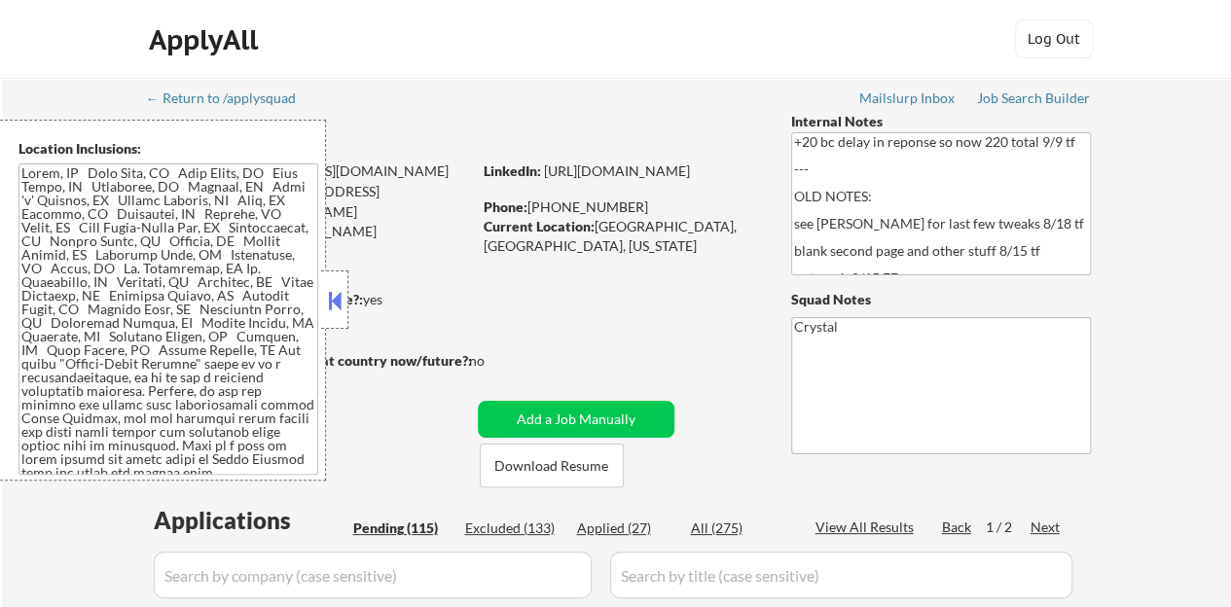
select select ""pending""
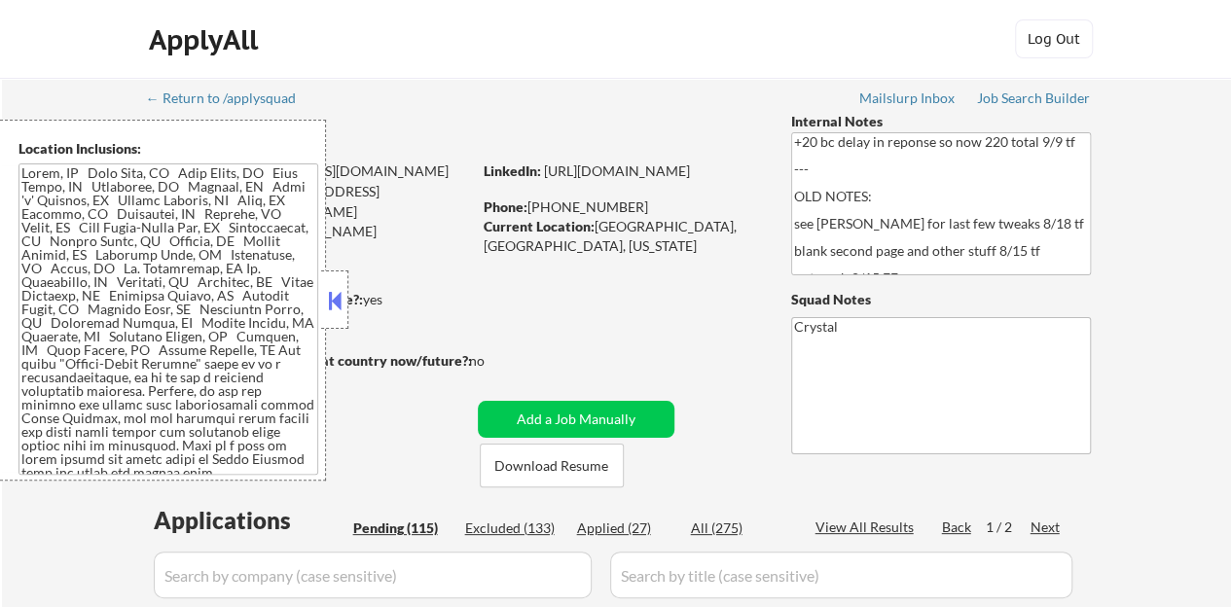
select select ""pending""
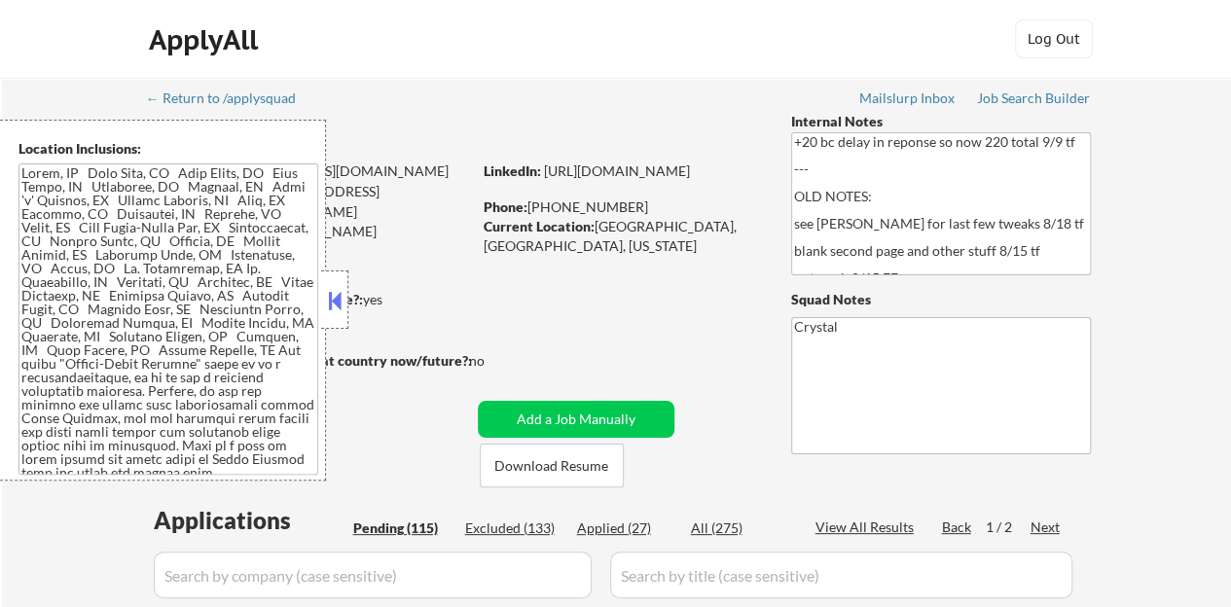
select select ""pending""
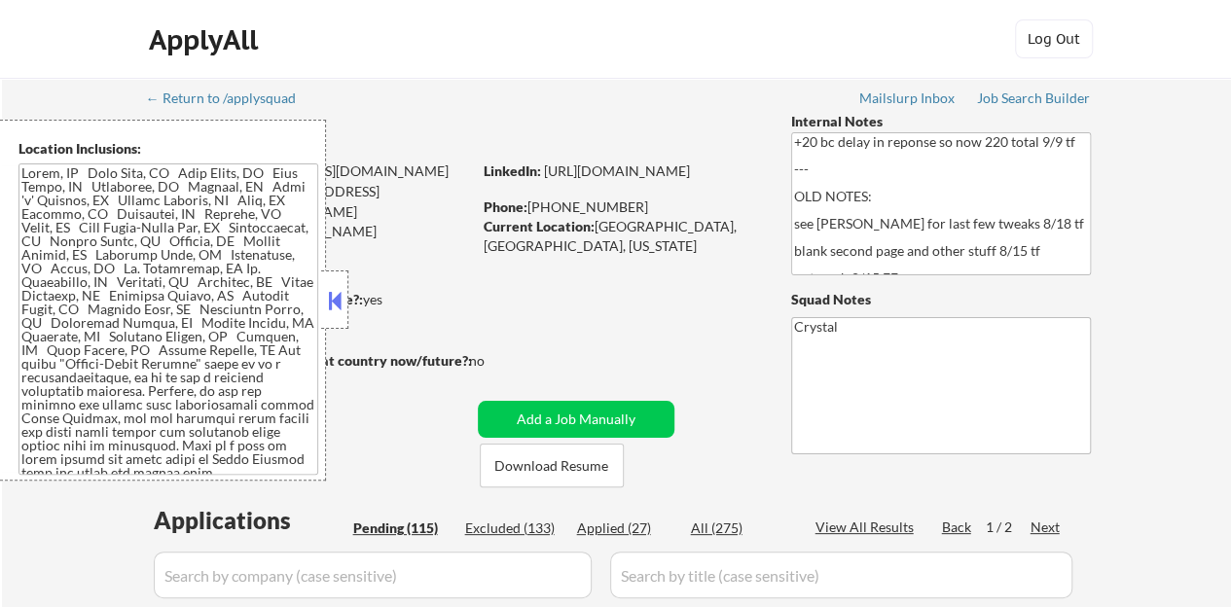
select select ""pending""
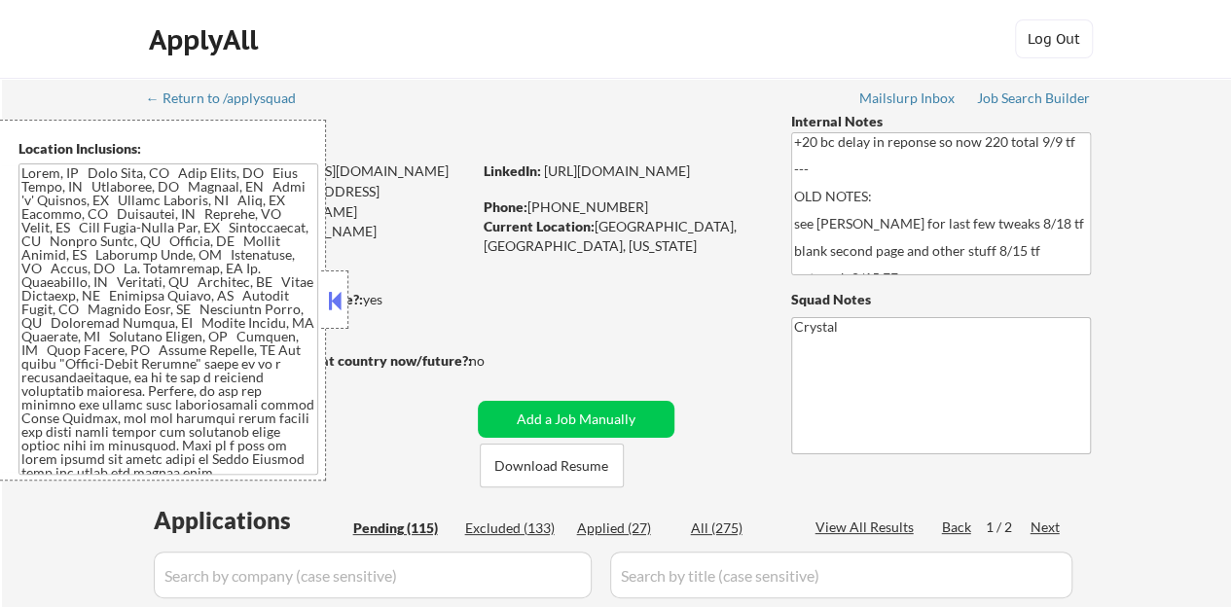
click at [337, 303] on button at bounding box center [334, 300] width 21 height 29
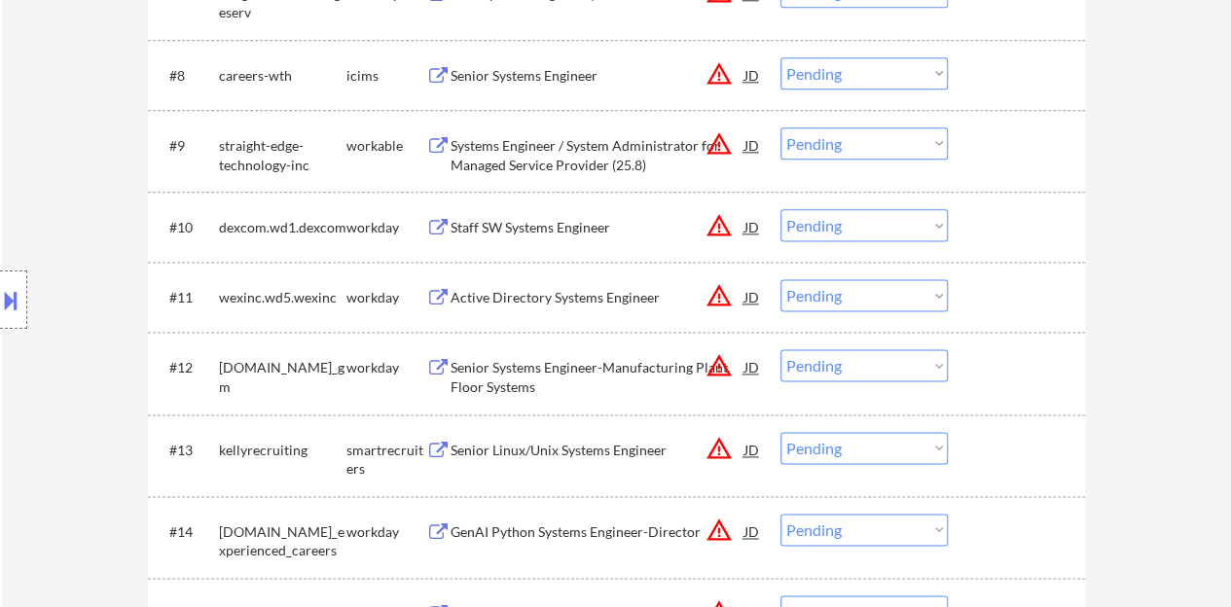
scroll to position [1168, 0]
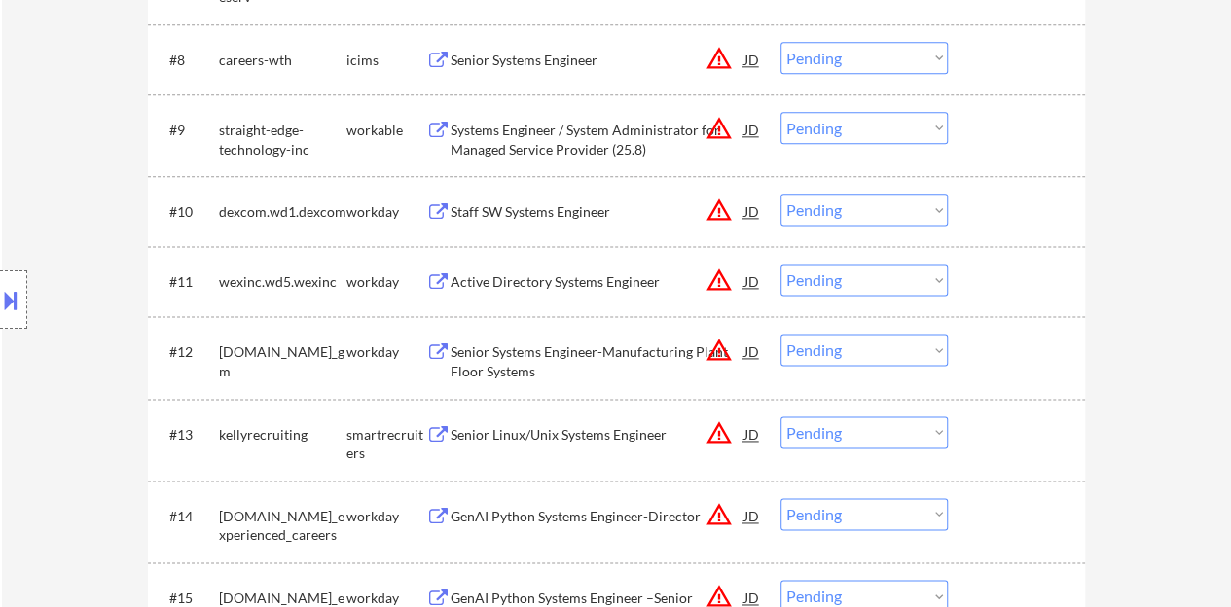
click at [561, 213] on div "Staff SW Systems Engineer" at bounding box center [598, 211] width 294 height 19
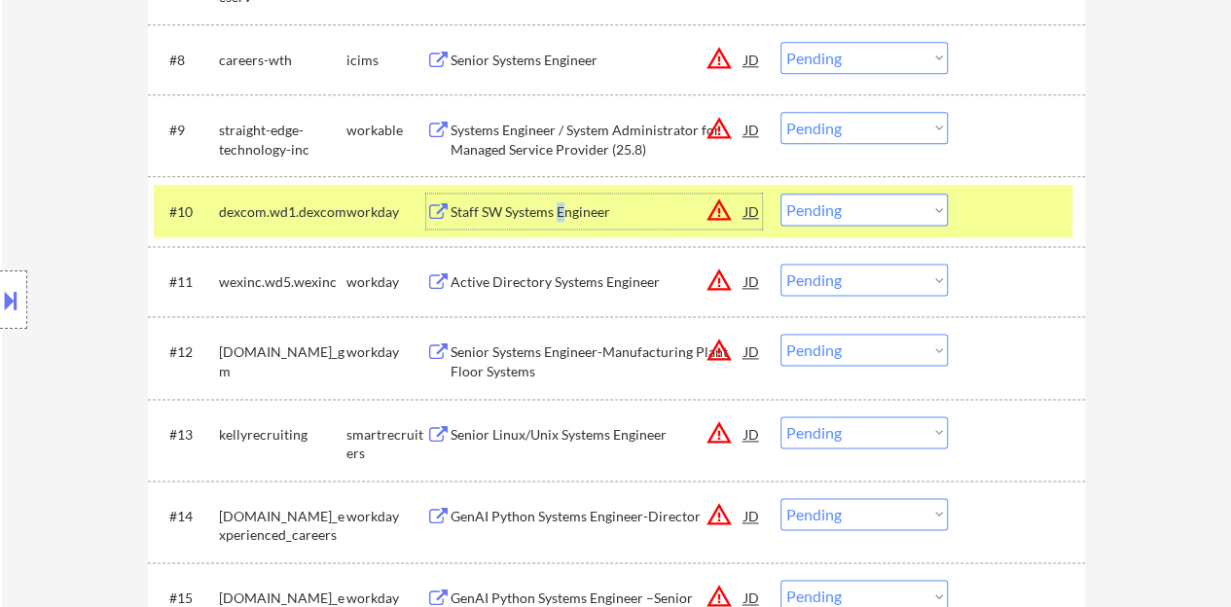
click at [2, 271] on div at bounding box center [13, 300] width 27 height 58
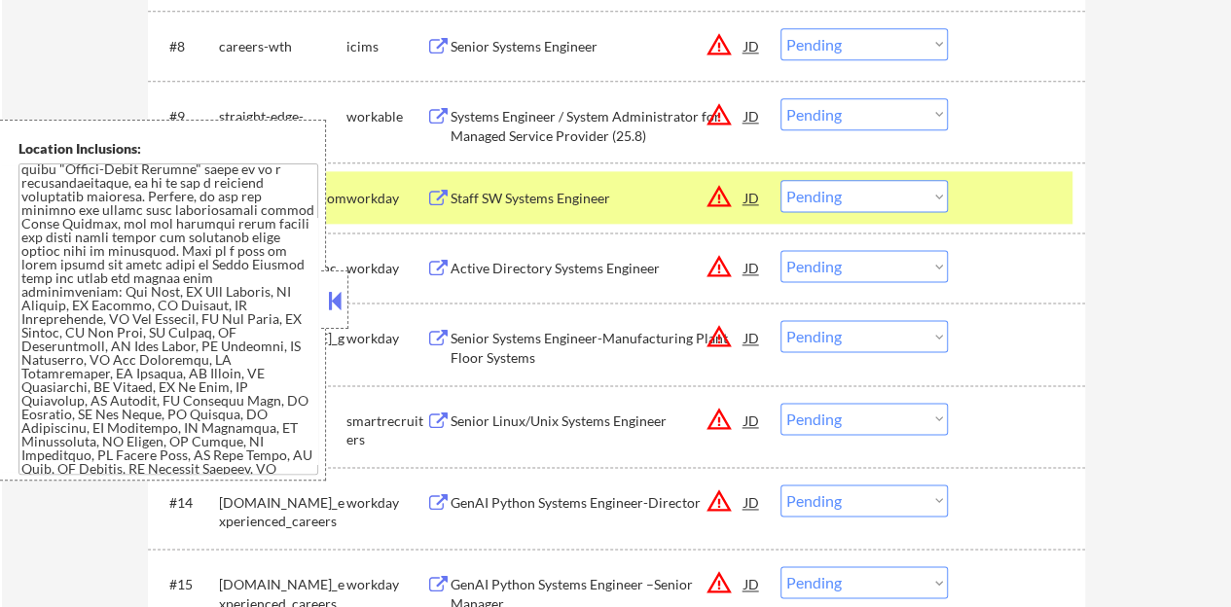
scroll to position [1184, 0]
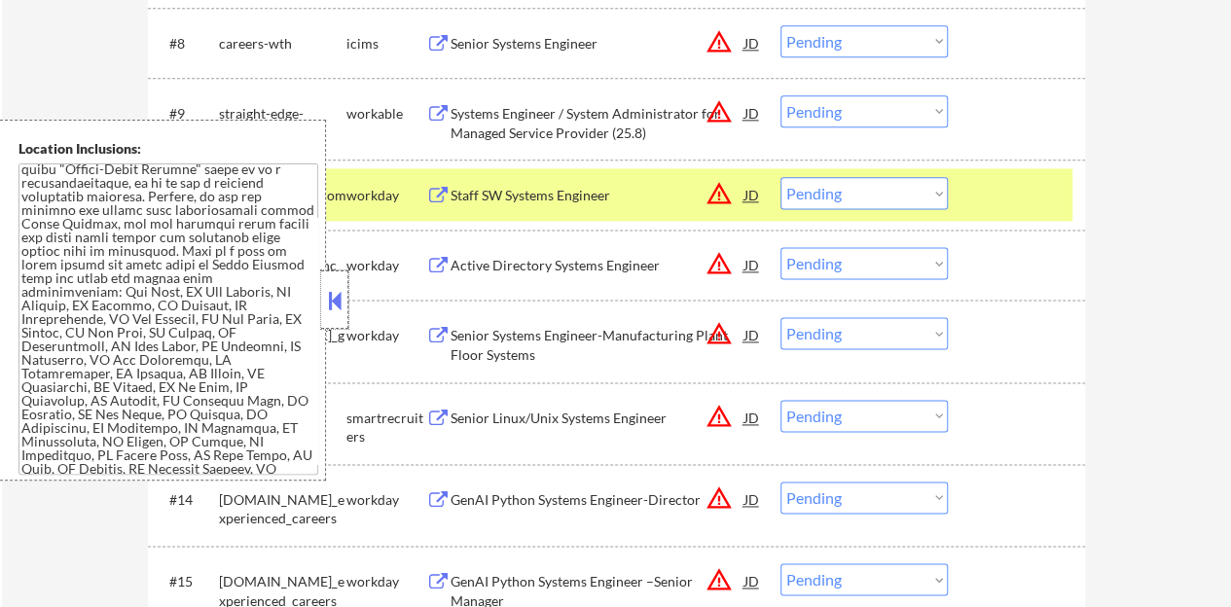
click at [329, 316] on div at bounding box center [334, 300] width 27 height 58
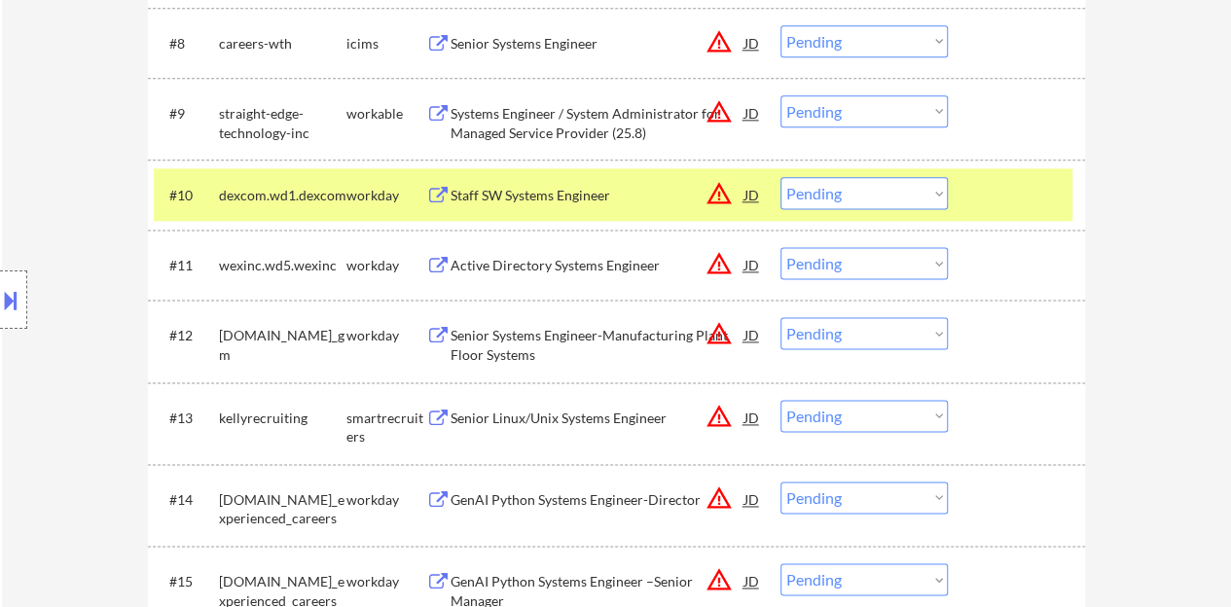
click at [872, 191] on select "Choose an option... Pending Applied Excluded (Questions) Excluded (Expired) Exc…" at bounding box center [864, 193] width 167 height 32
click at [781, 177] on select "Choose an option... Pending Applied Excluded (Questions) Excluded (Expired) Exc…" at bounding box center [864, 193] width 167 height 32
select select ""pending""
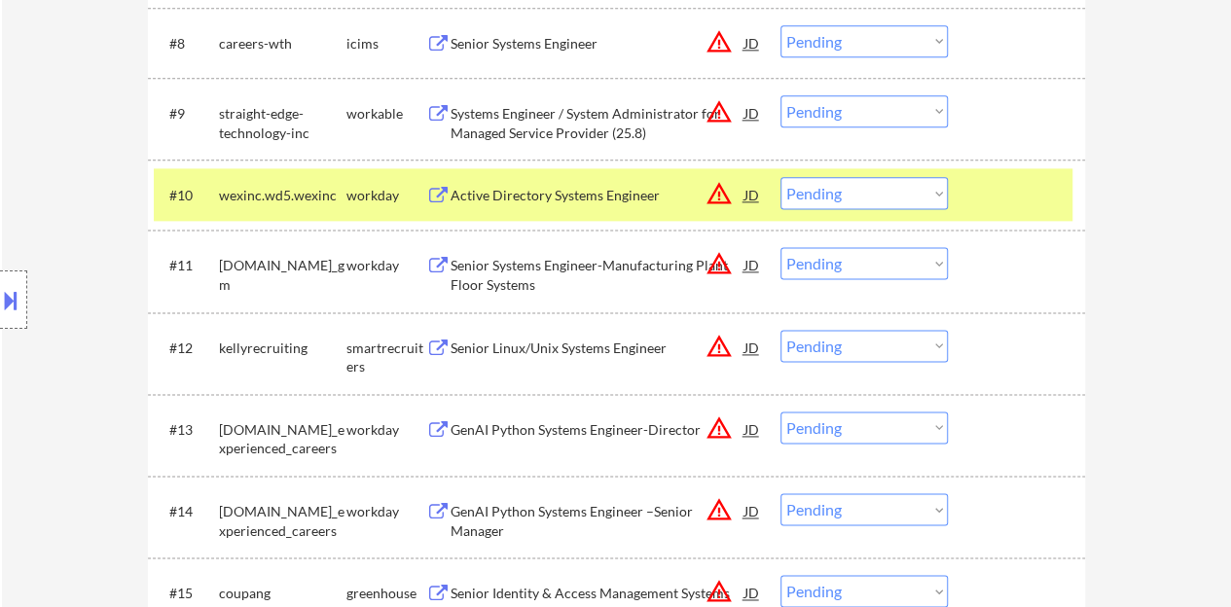
click at [1000, 190] on div at bounding box center [1019, 194] width 86 height 35
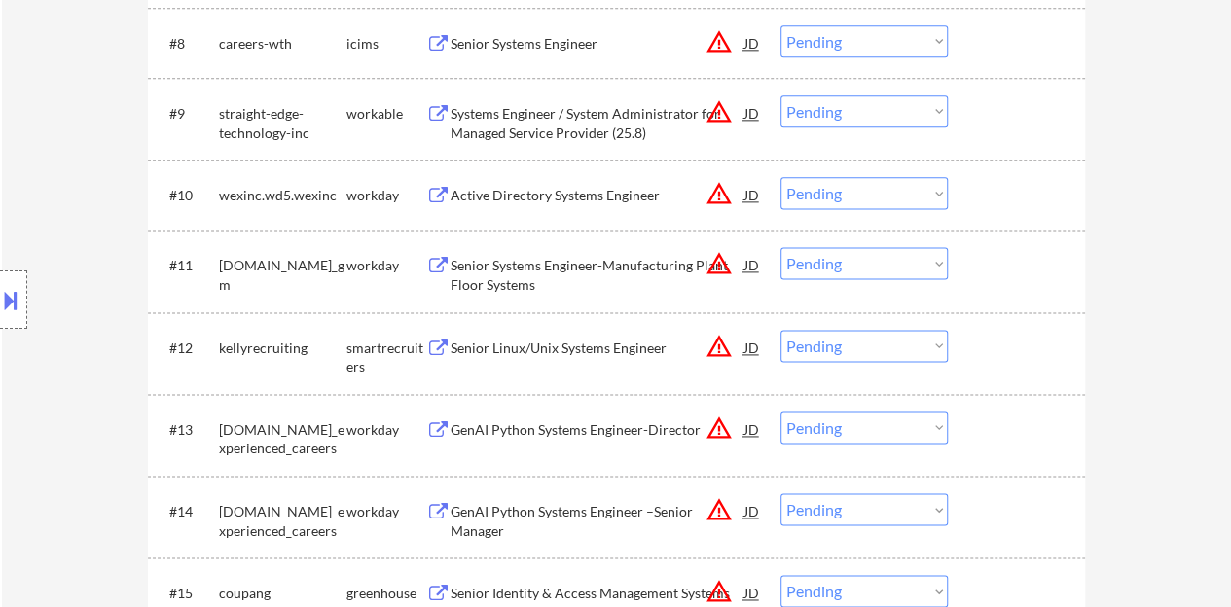
scroll to position [1282, 0]
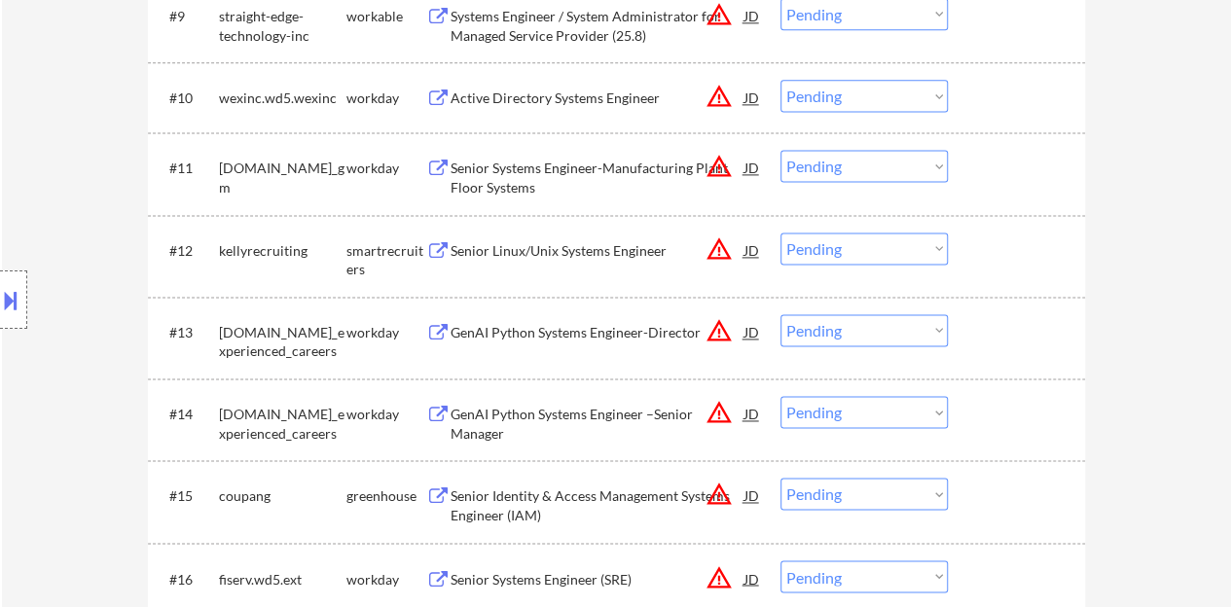
click at [563, 254] on div "Senior Linux/Unix Systems Engineer" at bounding box center [598, 250] width 294 height 19
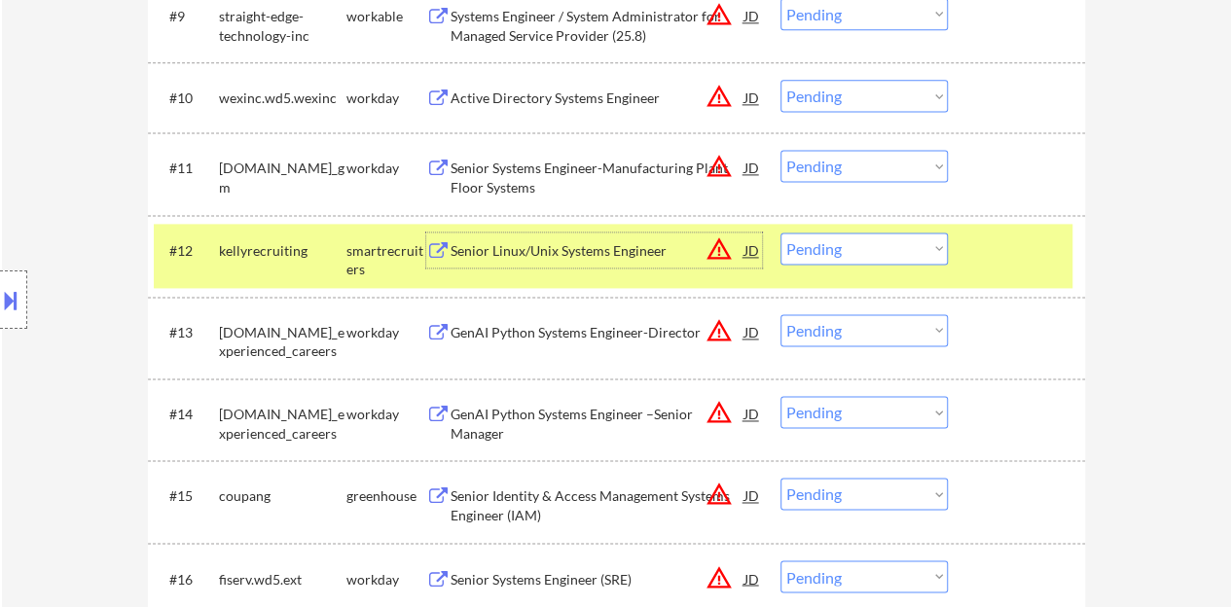
click at [843, 229] on div "#12 kellyrecruiting smartrecruiters Senior Linux/Unix Systems Engineer JD warni…" at bounding box center [613, 256] width 919 height 64
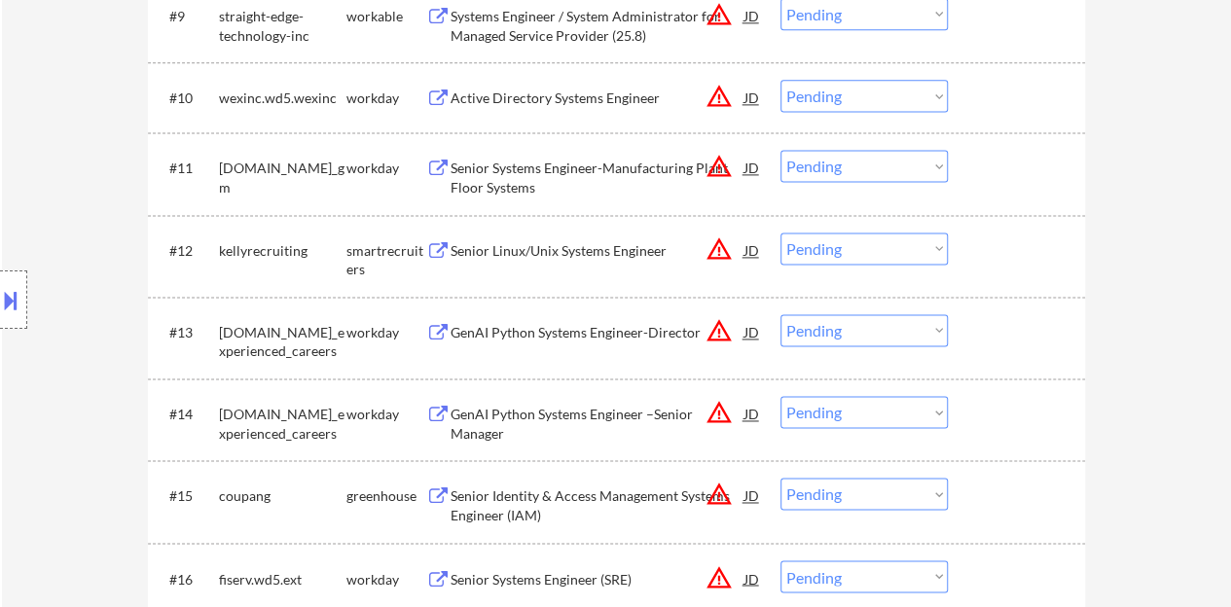
click at [861, 257] on select "Choose an option... Pending Applied Excluded (Questions) Excluded (Expired) Exc…" at bounding box center [864, 249] width 167 height 32
click at [781, 233] on select "Choose an option... Pending Applied Excluded (Questions) Excluded (Expired) Exc…" at bounding box center [864, 249] width 167 height 32
select select ""pending""
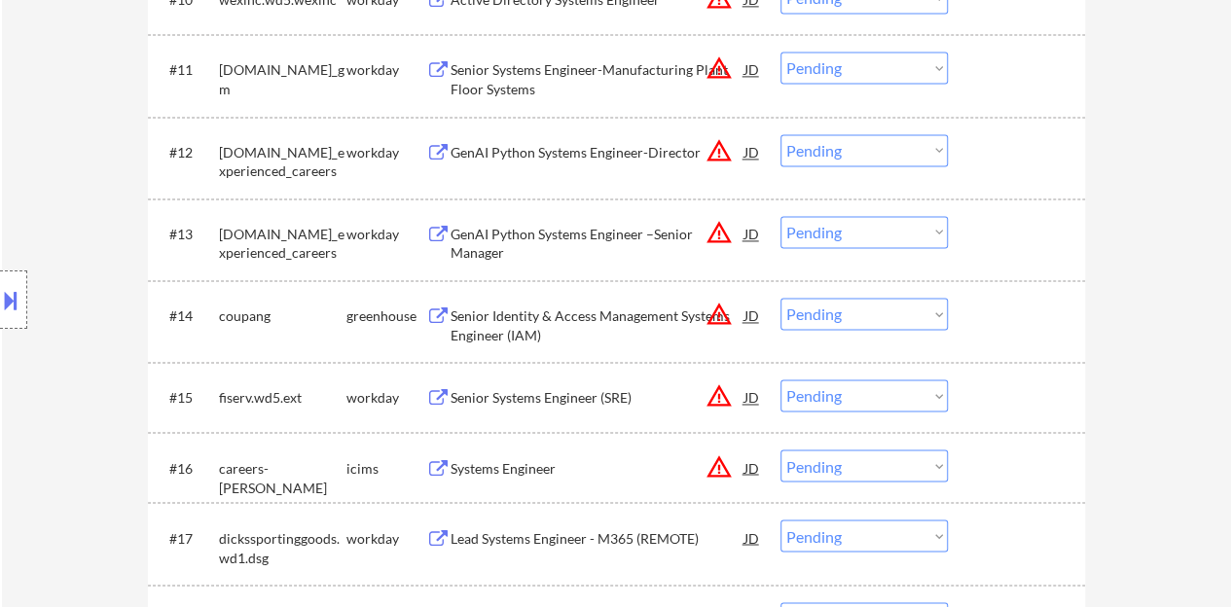
scroll to position [1476, 0]
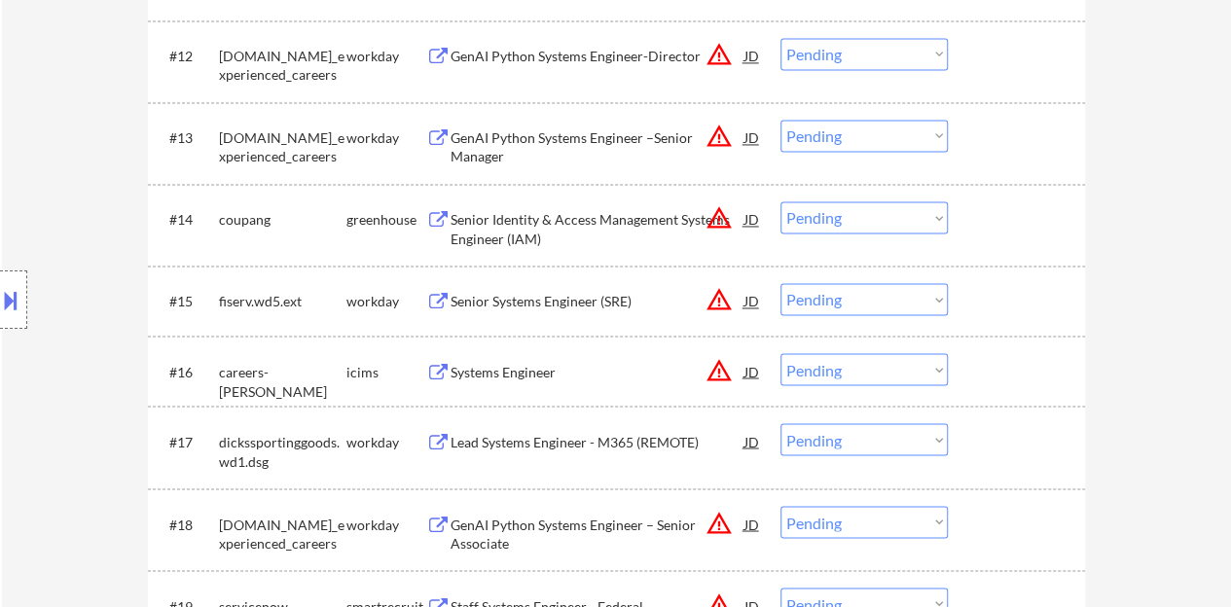
click at [634, 210] on div "Senior Identity & Access Management Systems Engineer (IAM)" at bounding box center [598, 229] width 294 height 38
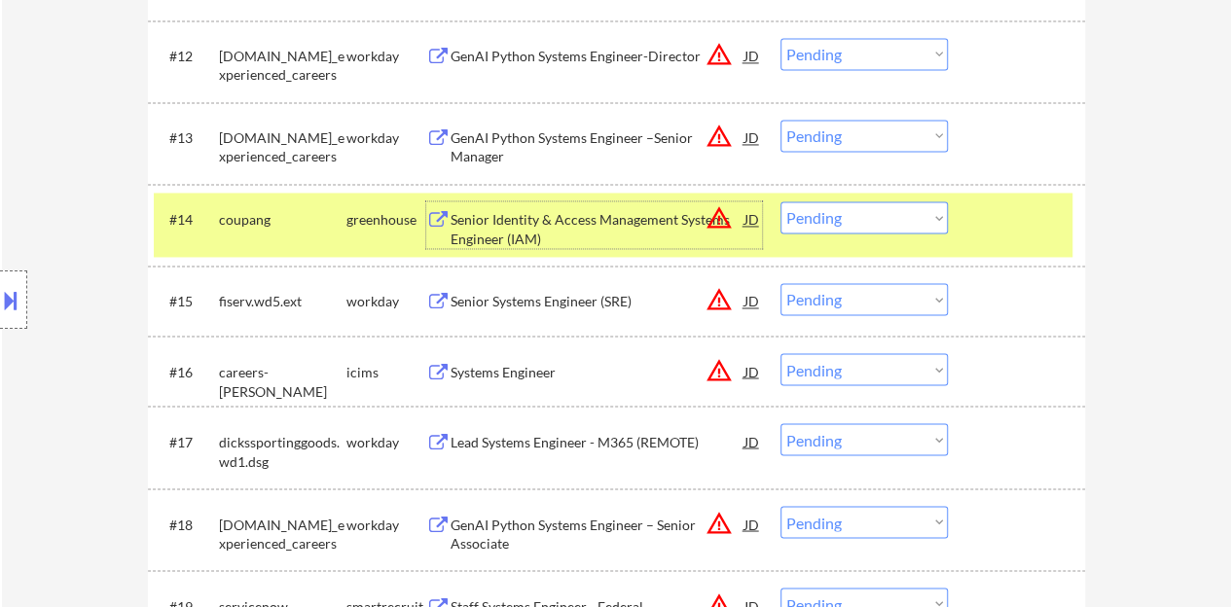
click at [862, 223] on select "Choose an option... Pending Applied Excluded (Questions) Excluded (Expired) Exc…" at bounding box center [864, 217] width 167 height 32
click at [781, 201] on select "Choose an option... Pending Applied Excluded (Questions) Excluded (Expired) Exc…" at bounding box center [864, 217] width 167 height 32
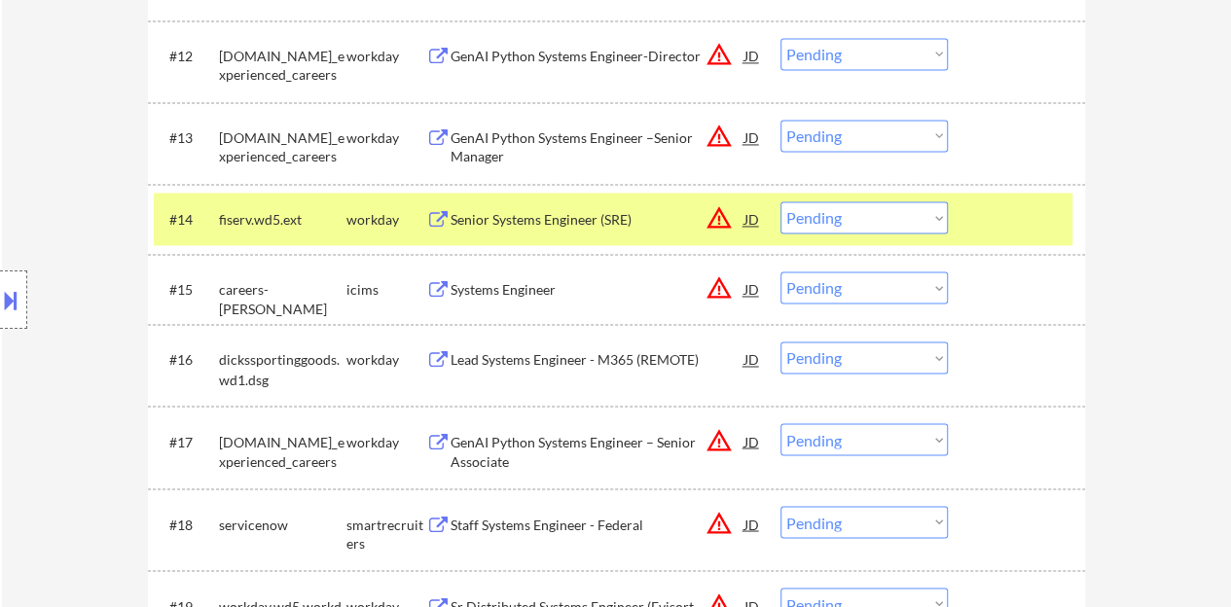
click at [586, 222] on div "Senior Systems Engineer (SRE)" at bounding box center [598, 219] width 294 height 19
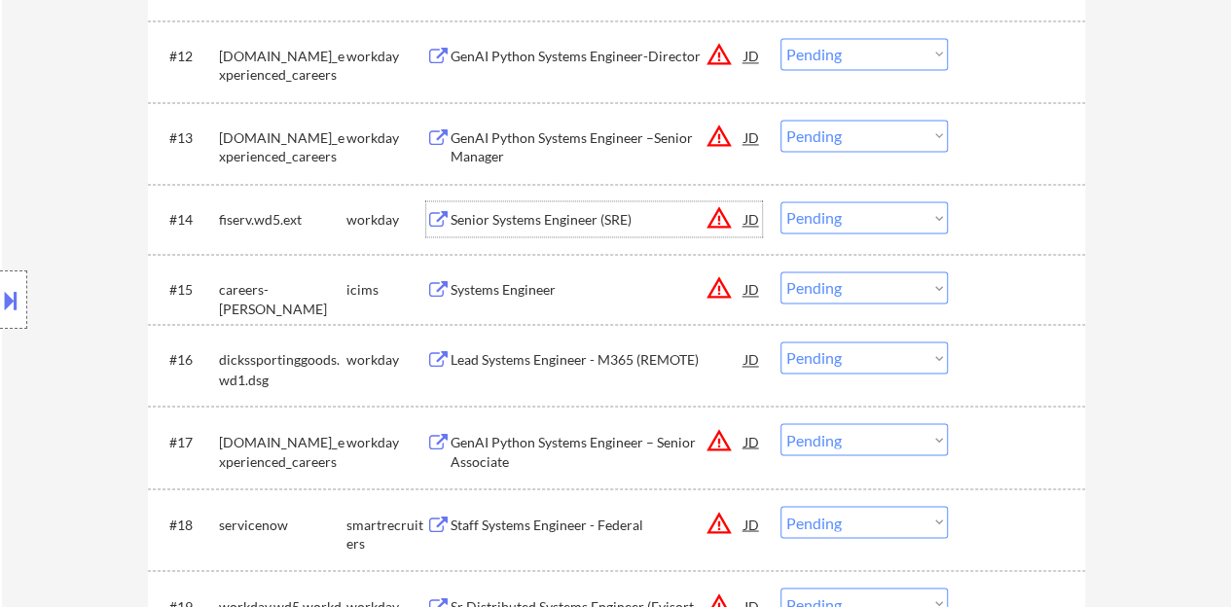
click at [1047, 215] on div at bounding box center [1019, 218] width 86 height 35
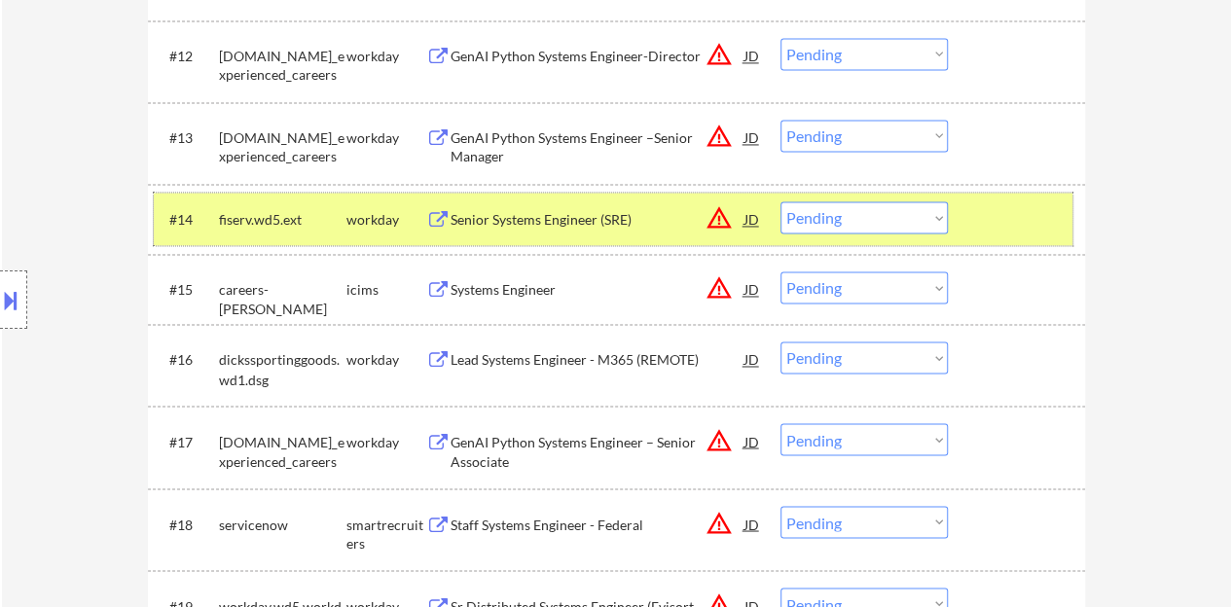
click at [865, 221] on select "Choose an option... Pending Applied Excluded (Questions) Excluded (Expired) Exc…" at bounding box center [864, 217] width 167 height 32
click at [781, 201] on select "Choose an option... Pending Applied Excluded (Questions) Excluded (Expired) Exc…" at bounding box center [864, 217] width 167 height 32
select select ""pending""
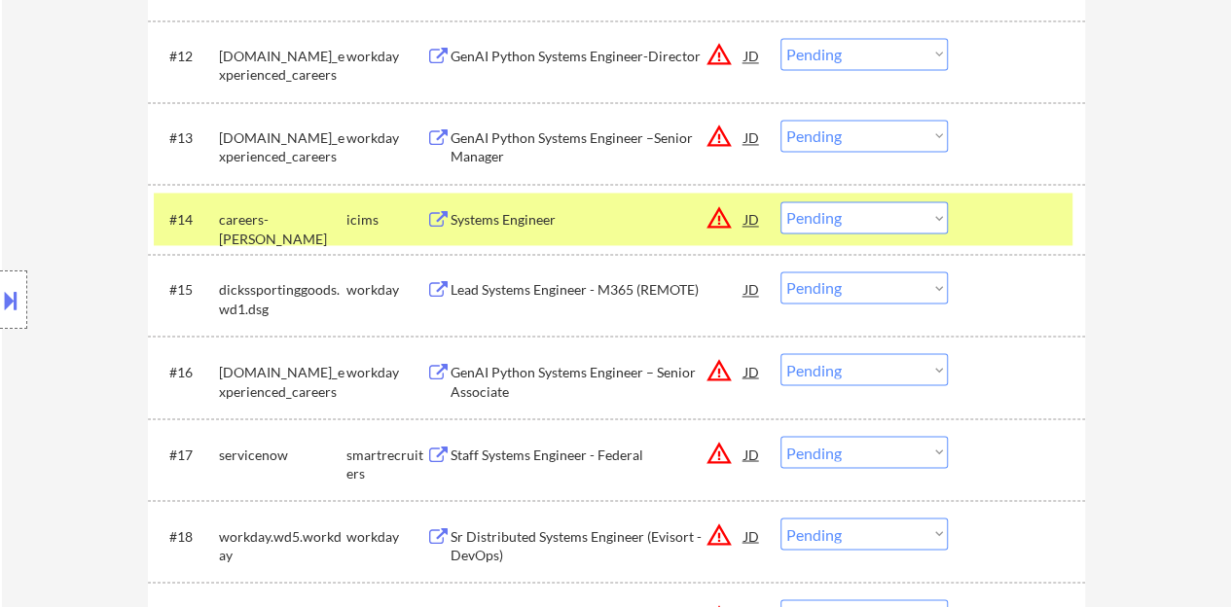
click at [1032, 227] on div at bounding box center [1019, 218] width 86 height 35
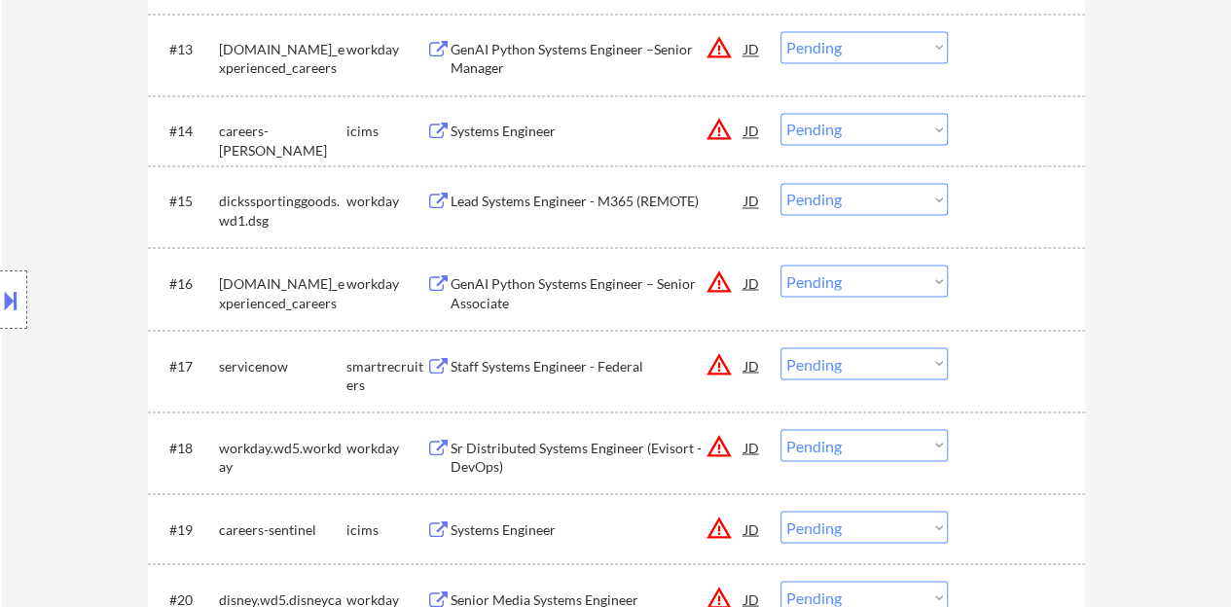
scroll to position [1574, 0]
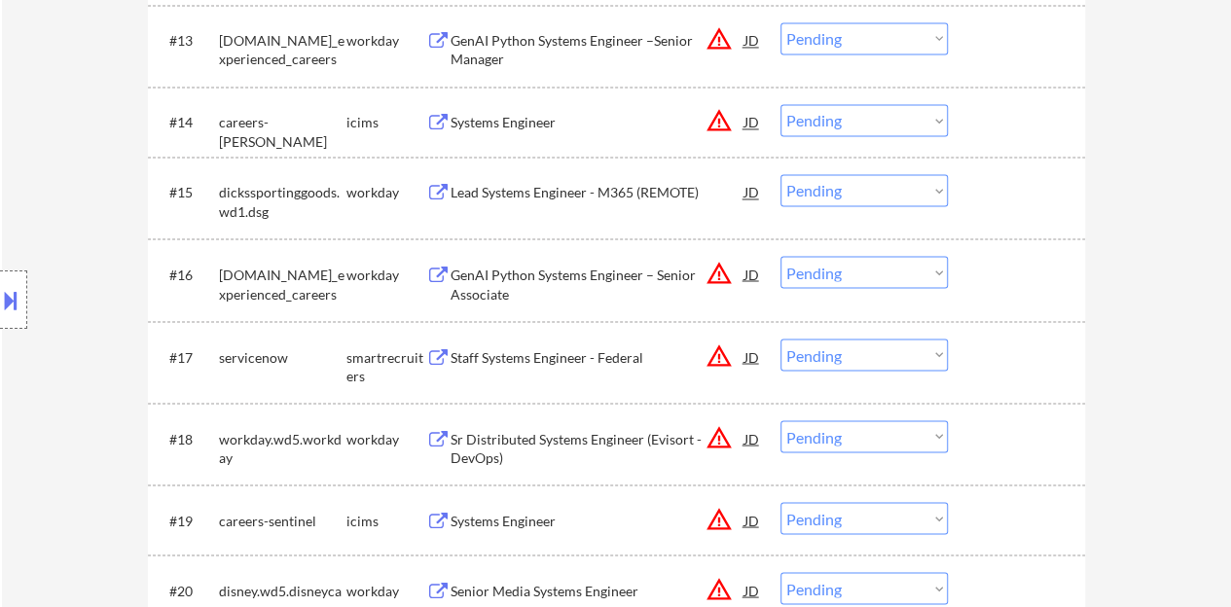
click at [603, 201] on div "Lead Systems Engineer - M365 (REMOTE)" at bounding box center [598, 191] width 294 height 35
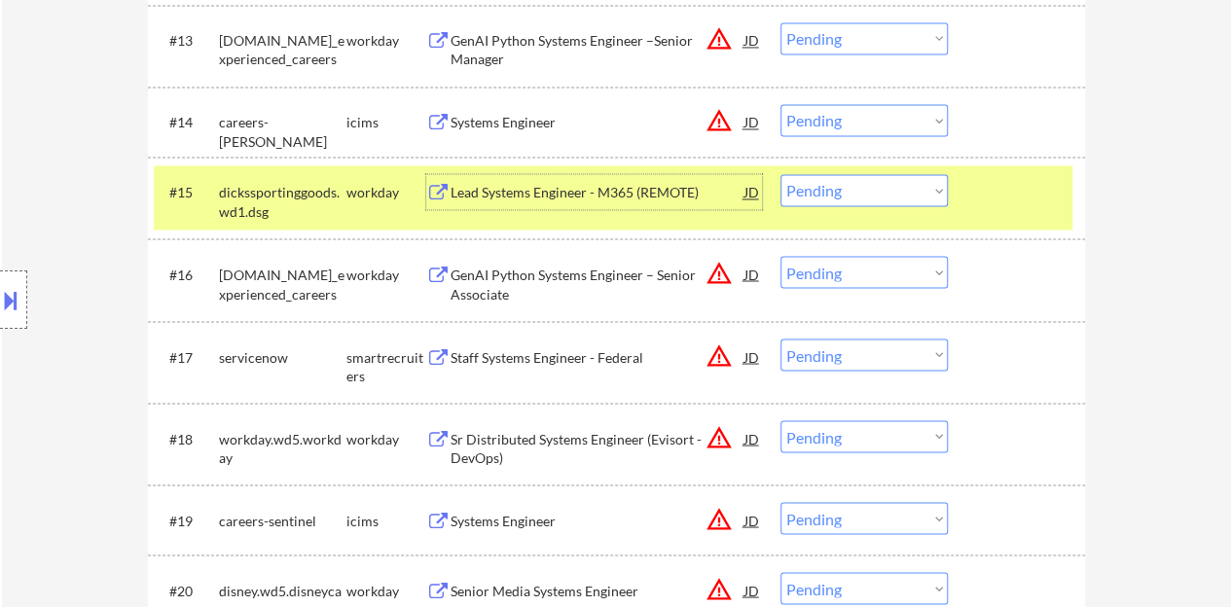
click at [880, 200] on select "Choose an option... Pending Applied Excluded (Questions) Excluded (Expired) Exc…" at bounding box center [864, 190] width 167 height 32
click at [781, 174] on select "Choose an option... Pending Applied Excluded (Questions) Excluded (Expired) Exc…" at bounding box center [864, 190] width 167 height 32
select select ""pending""
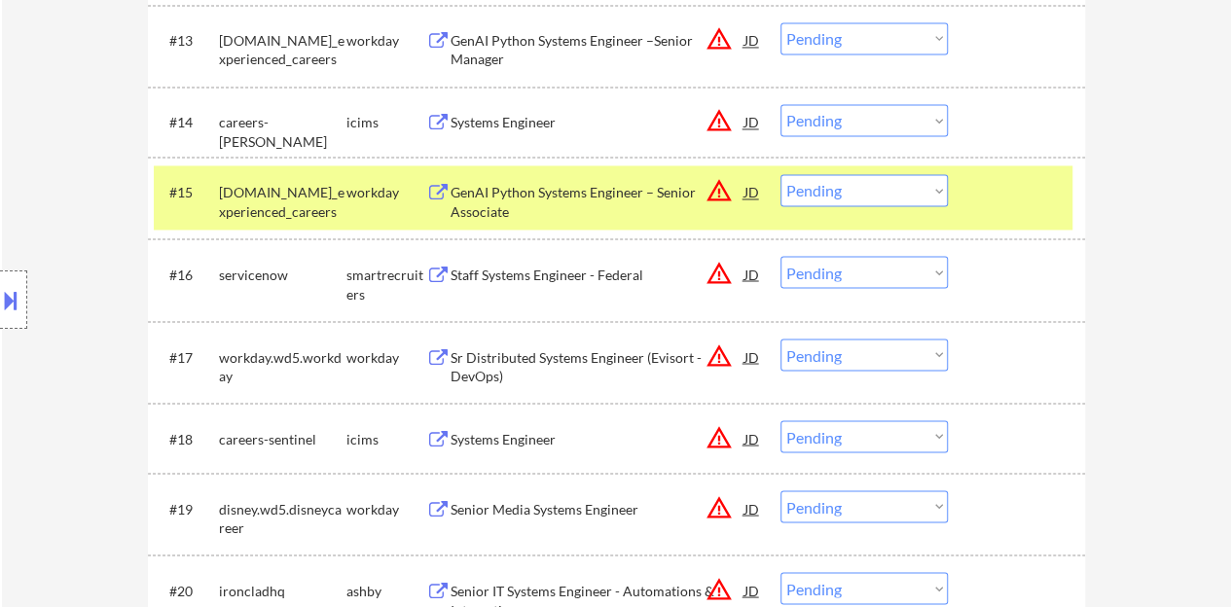
click at [1013, 168] on div "#15 [DOMAIN_NAME]_experienced_careers workday GenAI Python Systems Engineer – S…" at bounding box center [613, 197] width 919 height 64
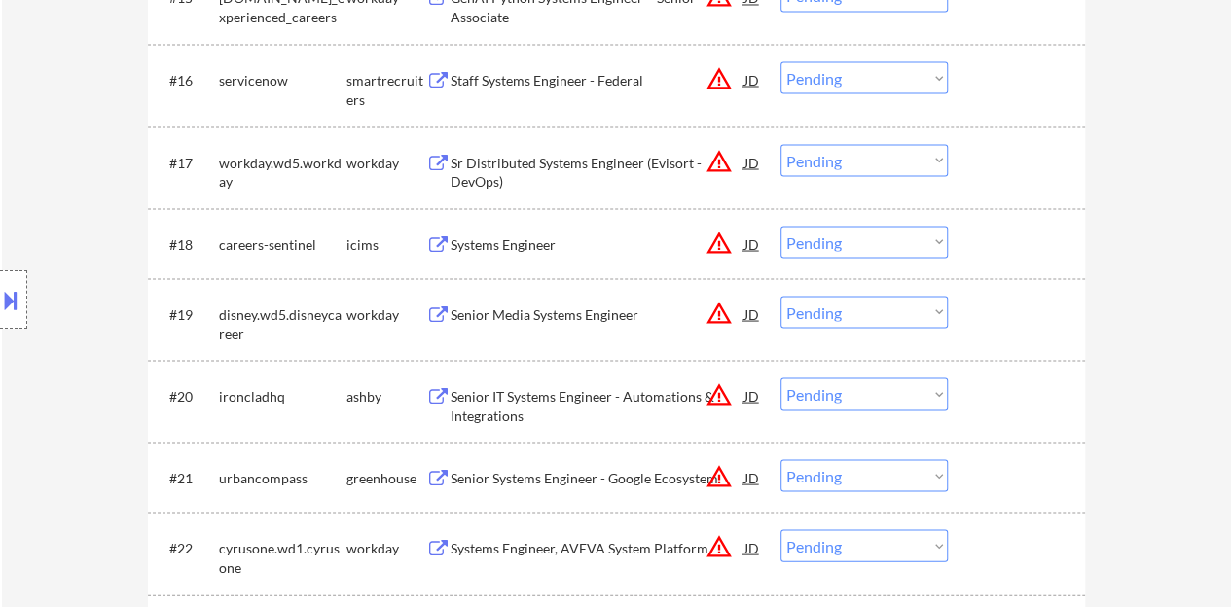
scroll to position [1866, 0]
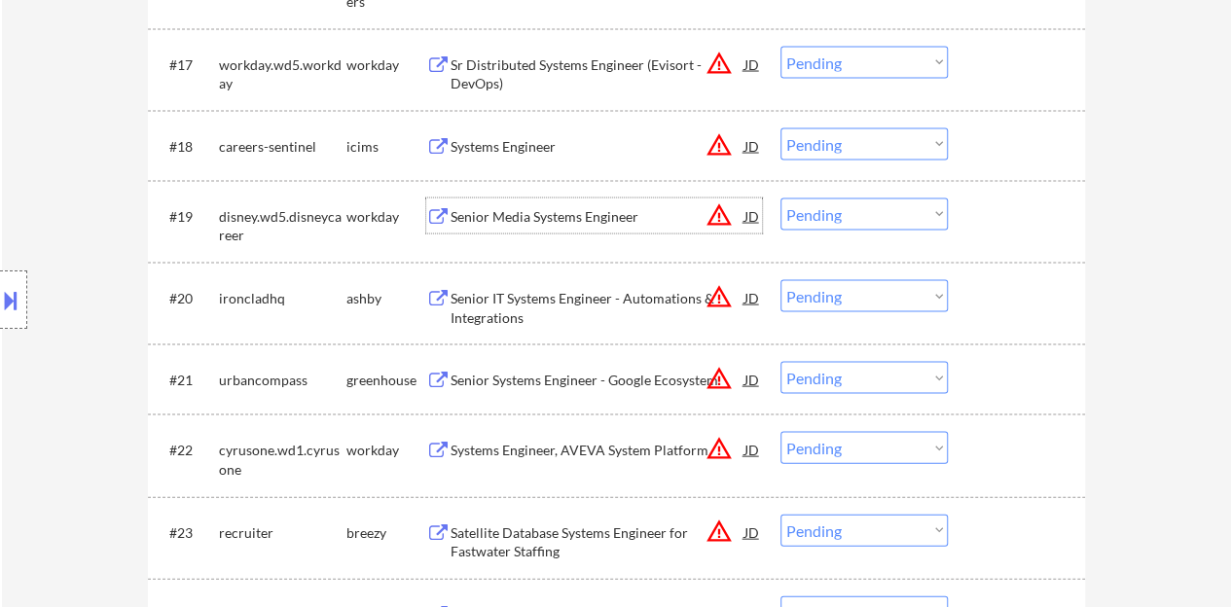
click at [578, 223] on div "Senior Media Systems Engineer" at bounding box center [598, 216] width 294 height 19
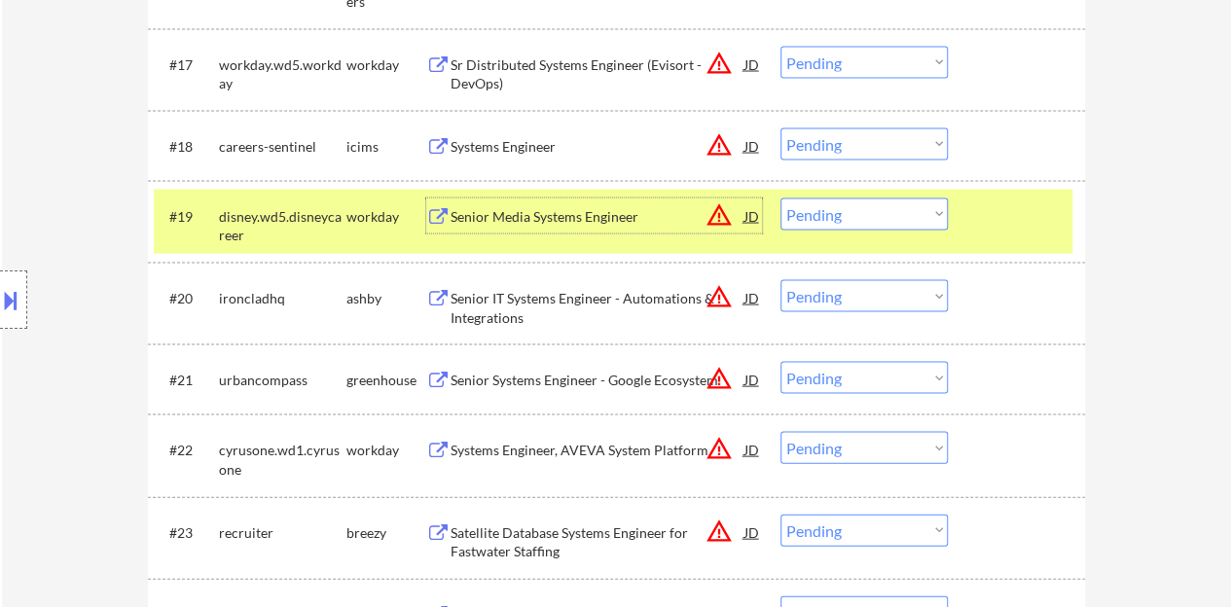
click at [849, 213] on select "Choose an option... Pending Applied Excluded (Questions) Excluded (Expired) Exc…" at bounding box center [864, 215] width 167 height 32
click at [781, 199] on select "Choose an option... Pending Applied Excluded (Questions) Excluded (Expired) Exc…" at bounding box center [864, 215] width 167 height 32
select select ""pending""
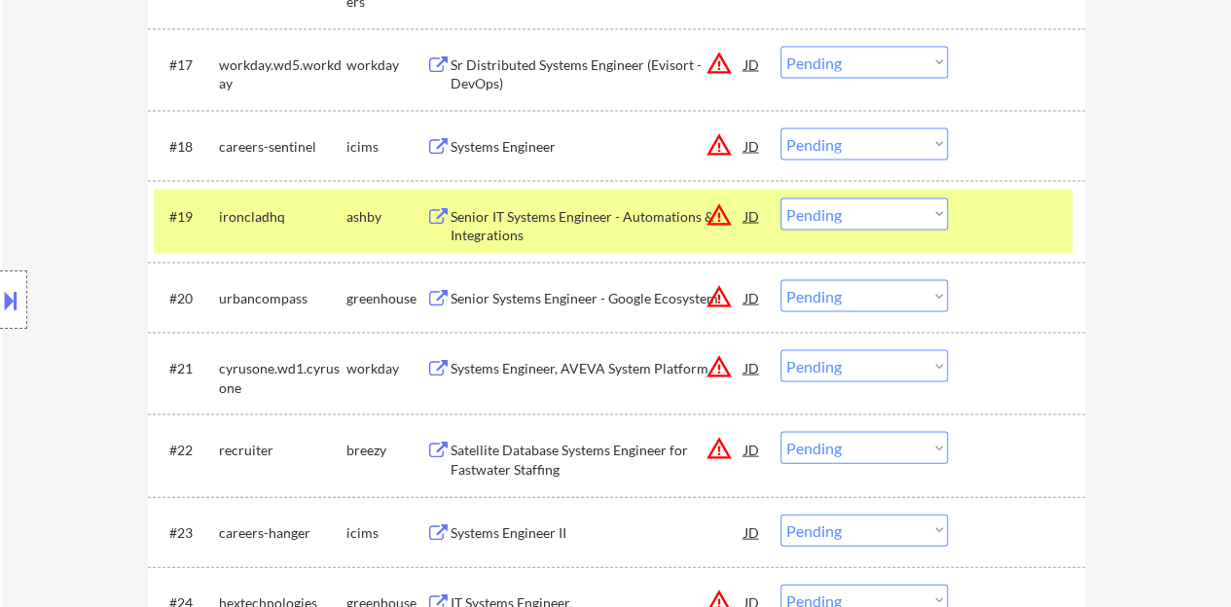
click at [606, 203] on div "Senior IT Systems Engineer - Automations & Integrations" at bounding box center [598, 222] width 294 height 47
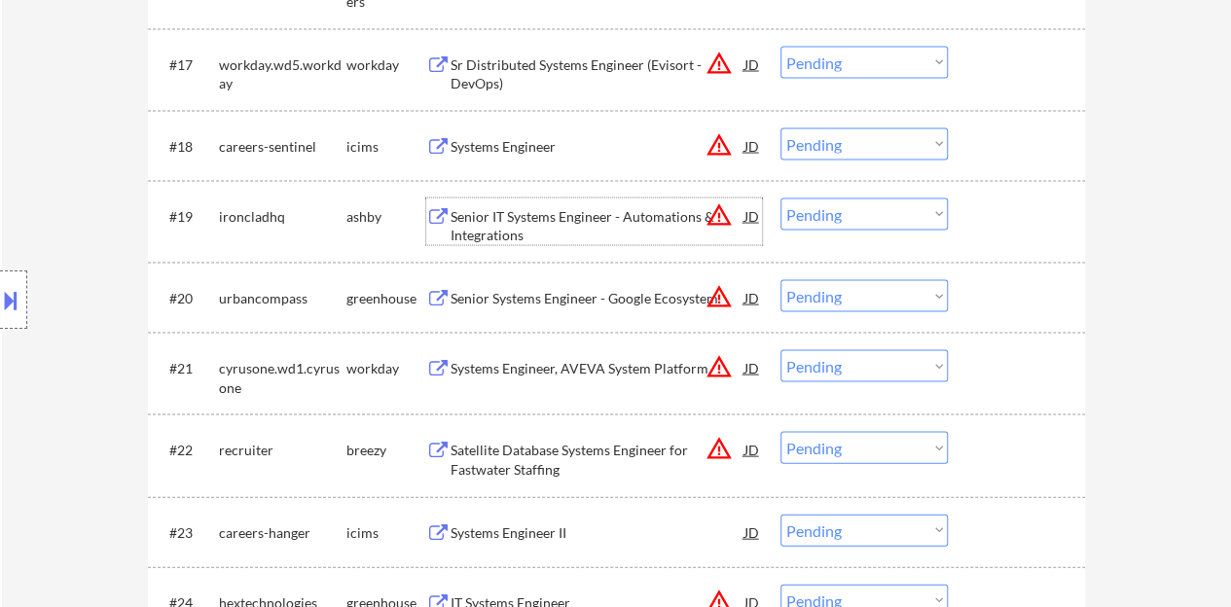
click at [1018, 246] on div "#19 ironcladhq [PERSON_NAME] Senior IT Systems Engineer - Automations & Integra…" at bounding box center [613, 222] width 919 height 64
